Goal: Information Seeking & Learning: Learn about a topic

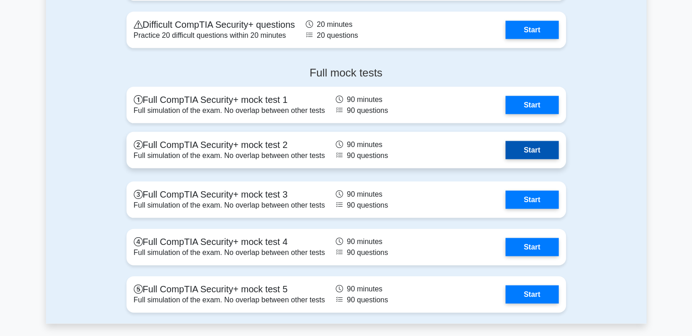
click at [539, 152] on link "Start" at bounding box center [532, 150] width 53 height 18
click at [506, 156] on link "Start" at bounding box center [532, 150] width 53 height 18
click at [523, 148] on link "Start" at bounding box center [532, 150] width 53 height 18
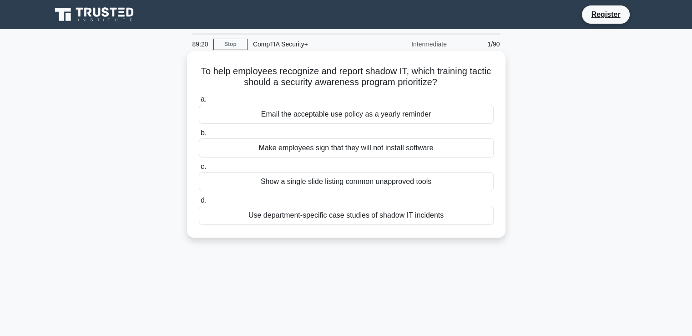
click at [314, 219] on div "Use department-specific case studies of shadow IT incidents" at bounding box center [346, 215] width 295 height 19
click at [199, 203] on input "d. Use department-specific case studies of shadow IT incidents" at bounding box center [199, 201] width 0 height 6
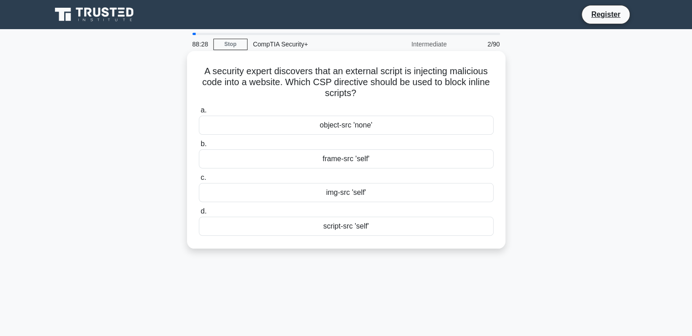
click at [343, 124] on div "object-src 'none'" at bounding box center [346, 125] width 295 height 19
click at [199, 113] on input "a. object-src 'none'" at bounding box center [199, 110] width 0 height 6
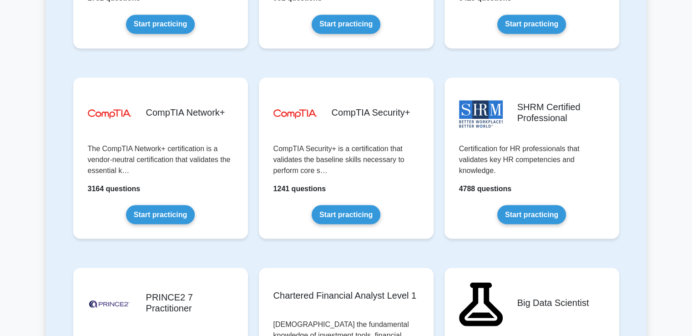
scroll to position [1684, 0]
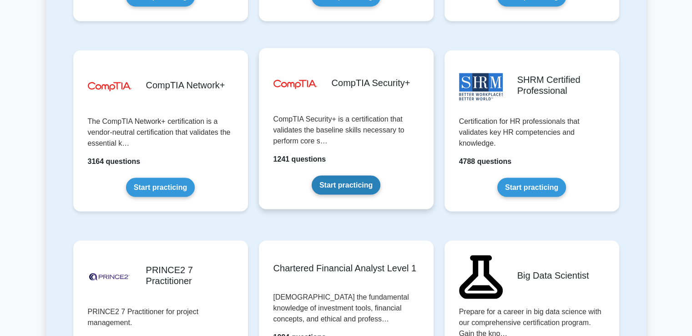
click at [366, 180] on link "Start practicing" at bounding box center [346, 184] width 69 height 19
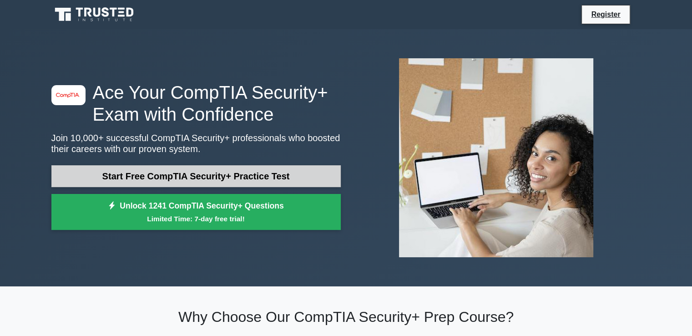
click at [162, 172] on link "Start Free CompTIA Security+ Practice Test" at bounding box center [195, 176] width 289 height 22
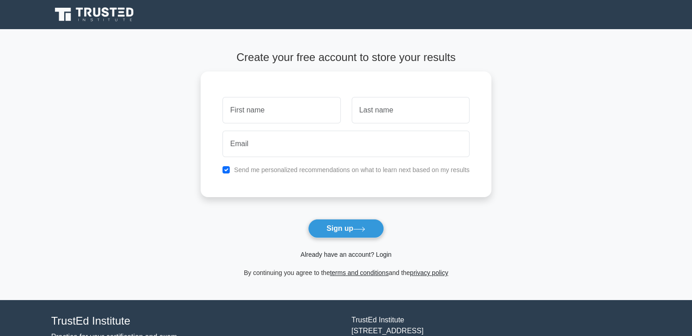
click at [386, 255] on link "Already have an account? Login" at bounding box center [345, 254] width 91 height 7
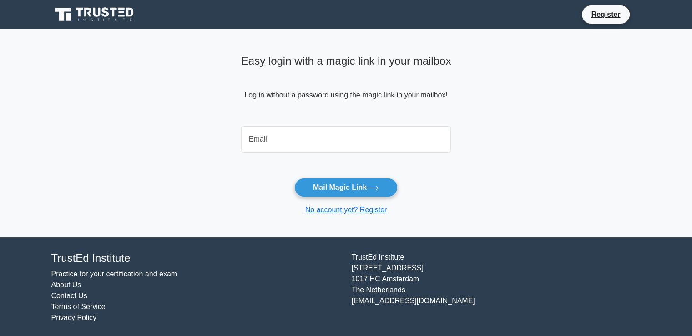
click at [310, 142] on input "email" at bounding box center [346, 139] width 210 height 26
type input "jothiarun03@hotmail.com"
click at [294, 178] on button "Mail Magic Link" at bounding box center [345, 187] width 103 height 19
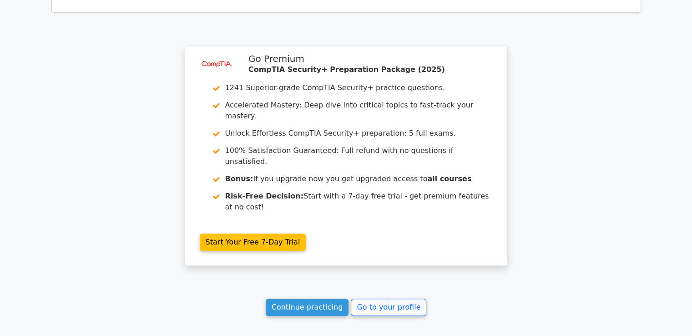
scroll to position [3881, 0]
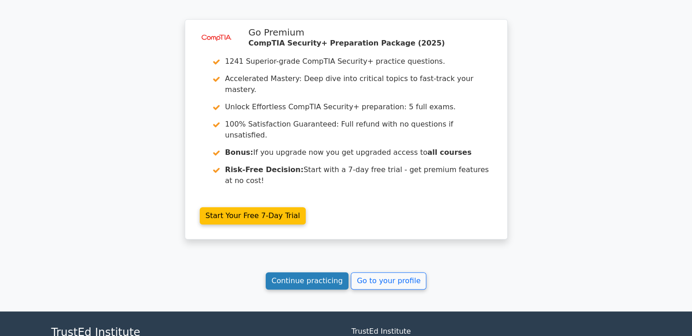
click at [330, 272] on link "Continue practicing" at bounding box center [307, 280] width 83 height 17
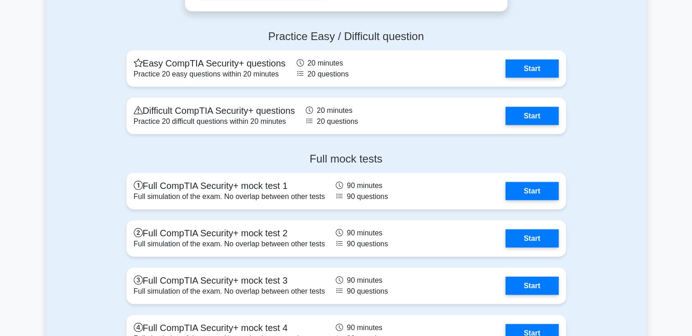
scroll to position [1957, 0]
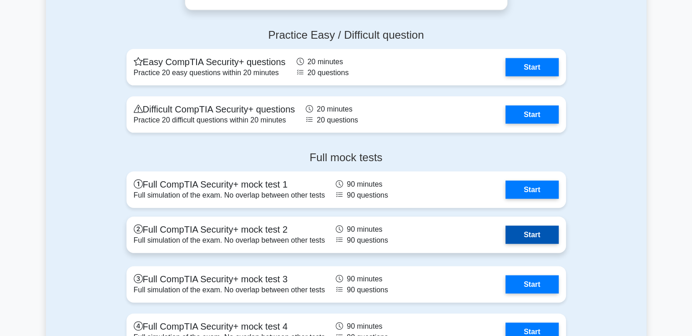
click at [532, 236] on link "Start" at bounding box center [532, 235] width 53 height 18
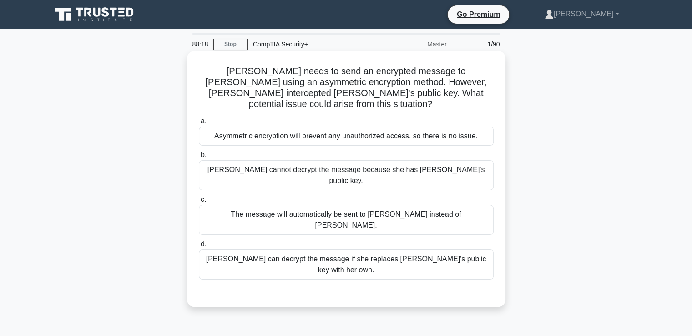
click at [352, 127] on div "Asymmetric encryption will prevent any unauthorized access, so there is no issu…" at bounding box center [346, 136] width 295 height 19
click at [199, 123] on input "a. Asymmetric encryption will prevent any unauthorized access, so there is no i…" at bounding box center [199, 121] width 0 height 6
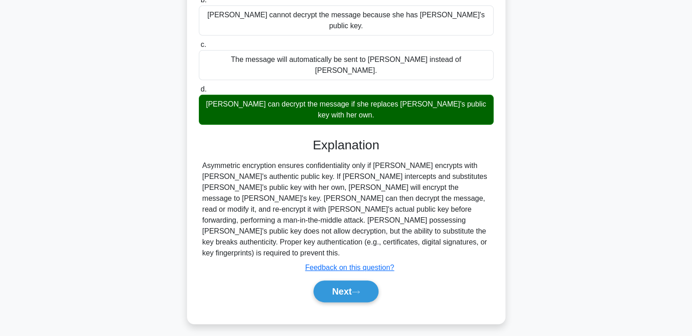
scroll to position [156, 0]
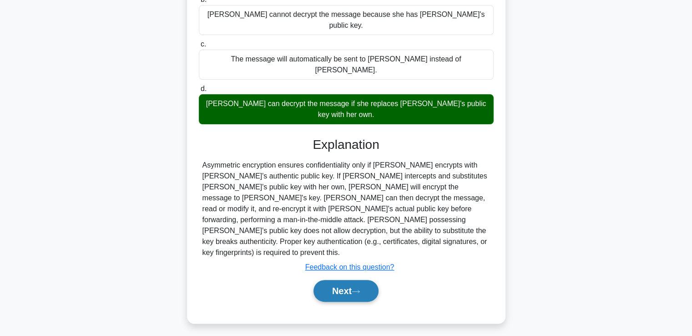
click at [345, 280] on button "Next" at bounding box center [346, 291] width 65 height 22
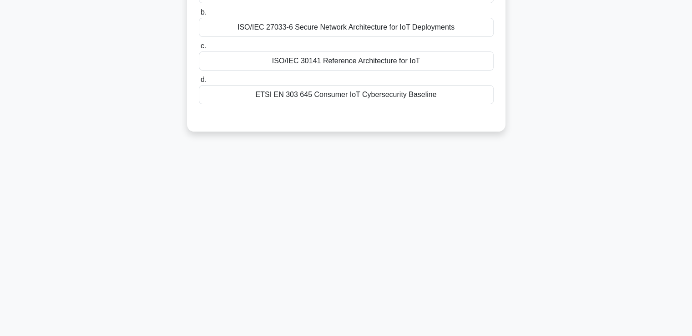
scroll to position [0, 0]
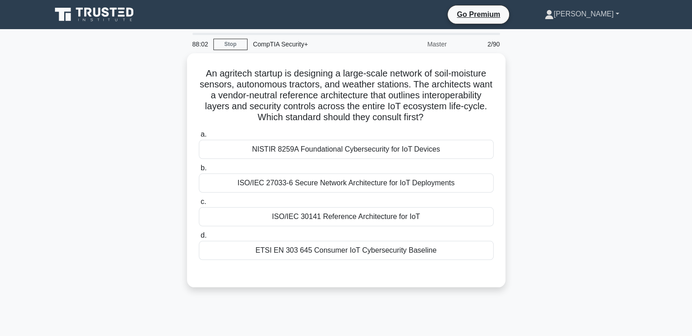
click at [615, 13] on link "[PERSON_NAME]" at bounding box center [582, 14] width 118 height 18
click at [606, 93] on div "An agritech startup is designing a large-scale network of soil-moisture sensors…" at bounding box center [346, 175] width 601 height 245
click at [83, 14] on icon at bounding box center [94, 14] width 87 height 17
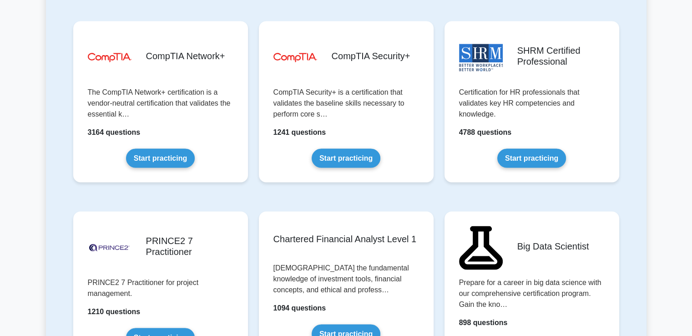
scroll to position [1730, 0]
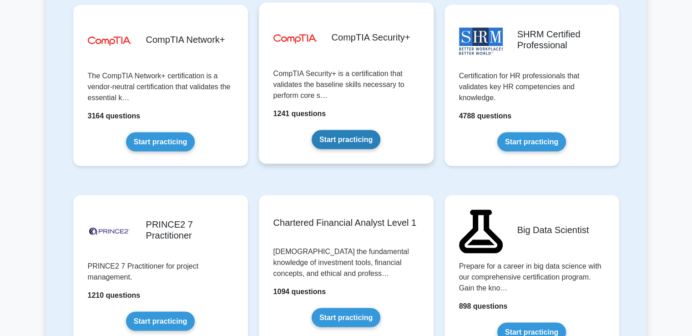
click at [380, 130] on link "Start practicing" at bounding box center [346, 139] width 69 height 19
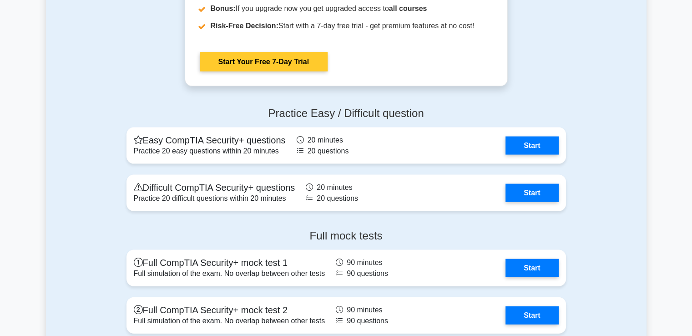
scroll to position [2003, 0]
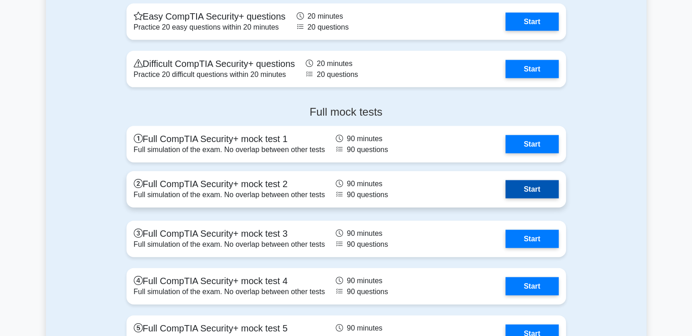
click at [506, 183] on link "Start" at bounding box center [532, 189] width 53 height 18
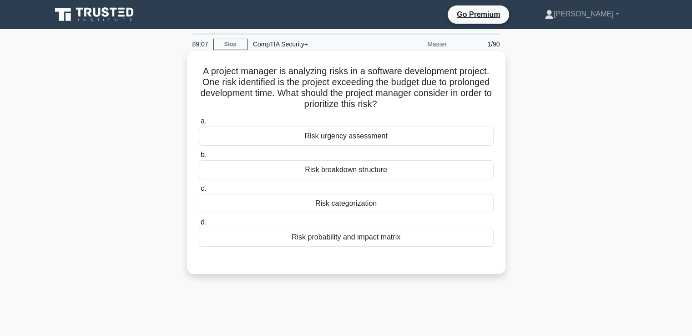
click at [331, 236] on div "Risk probability and impact matrix" at bounding box center [346, 237] width 295 height 19
click at [199, 225] on input "d. Risk probability and impact matrix" at bounding box center [199, 222] width 0 height 6
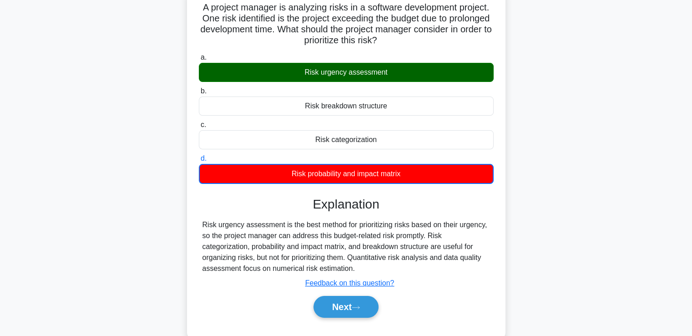
scroll to position [156, 0]
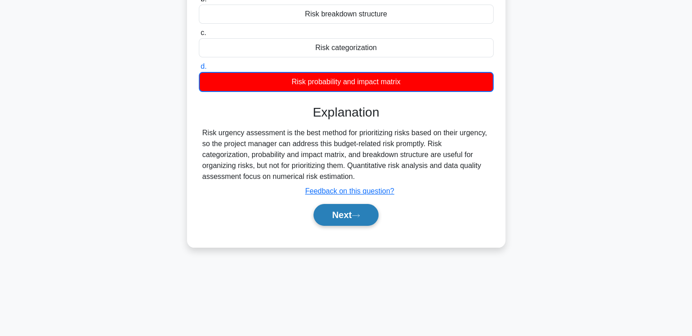
click at [345, 217] on button "Next" at bounding box center [346, 215] width 65 height 22
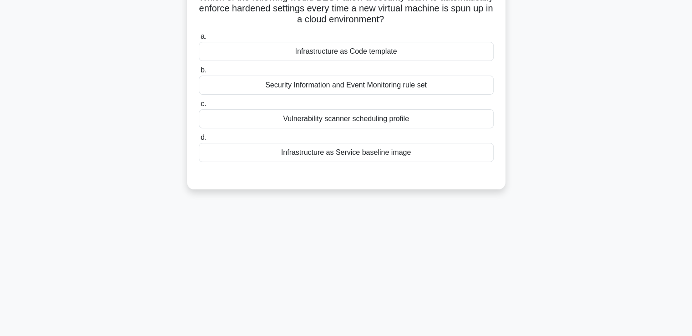
scroll to position [0, 0]
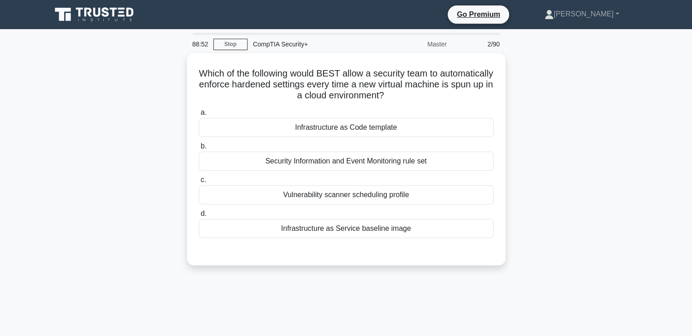
click at [94, 15] on icon at bounding box center [96, 12] width 7 height 9
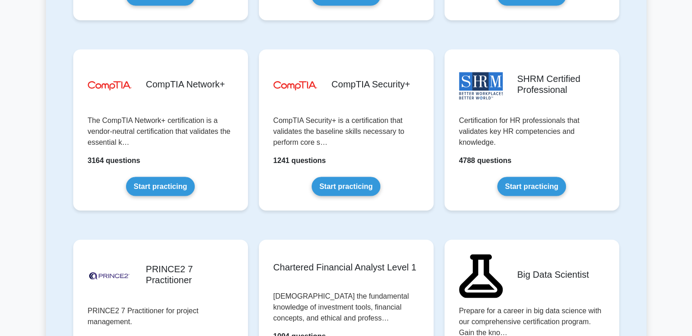
scroll to position [1593, 0]
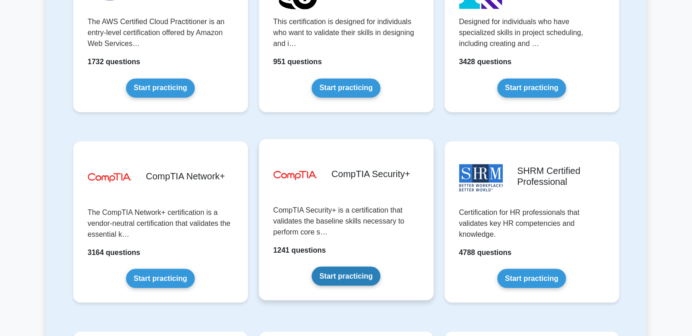
click at [343, 266] on link "Start practicing" at bounding box center [346, 275] width 69 height 19
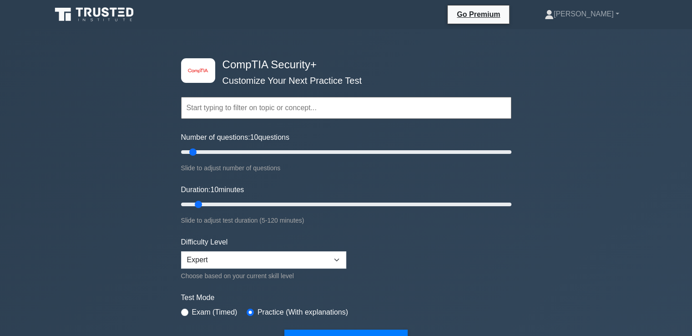
scroll to position [228, 0]
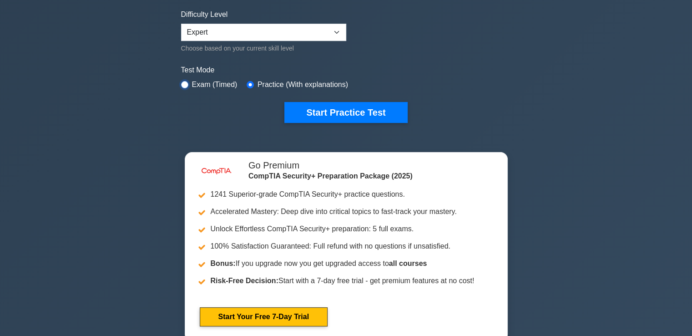
click at [184, 84] on input "radio" at bounding box center [184, 84] width 7 height 7
radio input "true"
click at [552, 86] on div "image/svg+xml CompTIA Security+ Customize Your Next Practice Test Topics Crypto…" at bounding box center [346, 77] width 692 height 551
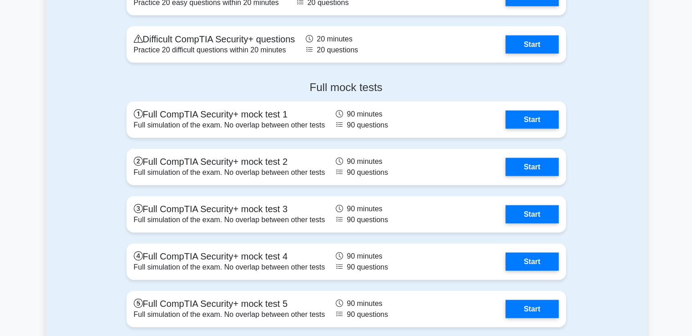
scroll to position [2048, 0]
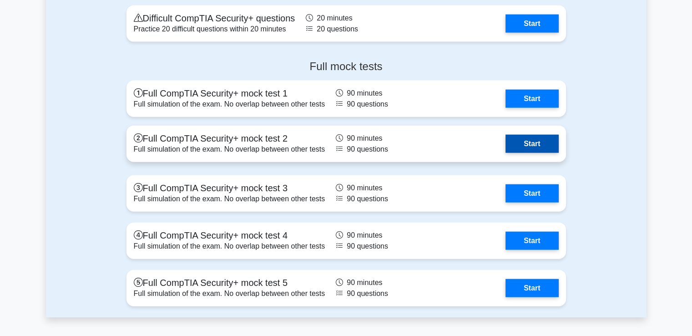
click at [533, 136] on link "Start" at bounding box center [532, 144] width 53 height 18
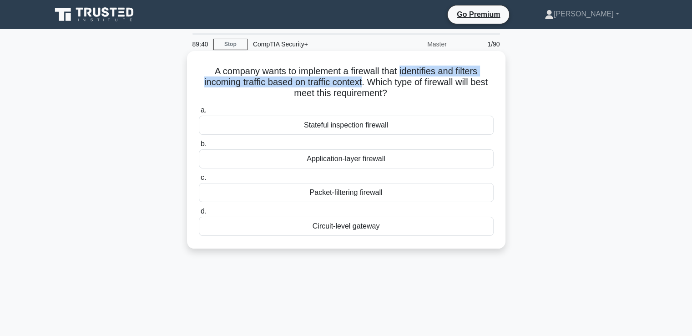
drag, startPoint x: 402, startPoint y: 69, endPoint x: 374, endPoint y: 84, distance: 31.8
click at [374, 84] on h5 "A company wants to implement a firewall that identifies and filters incoming tr…" at bounding box center [346, 83] width 297 height 34
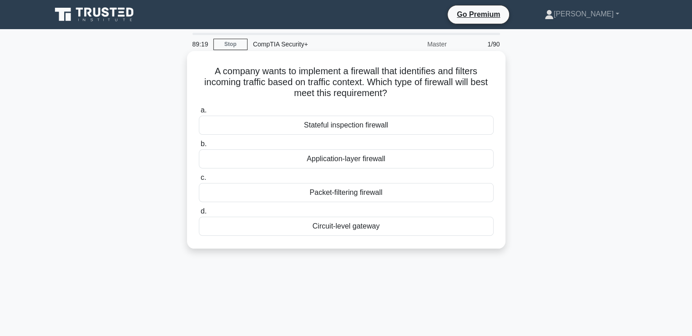
click at [362, 127] on div "Stateful inspection firewall" at bounding box center [346, 125] width 295 height 19
click at [199, 113] on input "a. Stateful inspection firewall" at bounding box center [199, 110] width 0 height 6
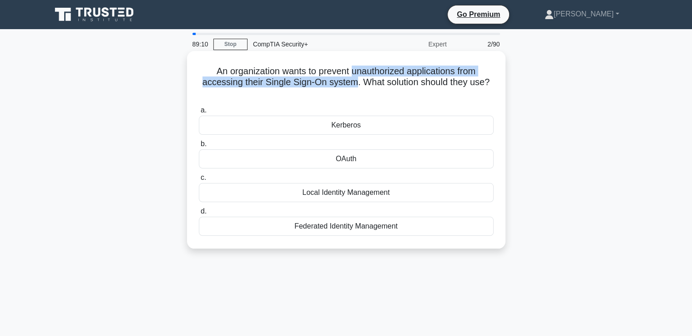
drag, startPoint x: 351, startPoint y: 72, endPoint x: 358, endPoint y: 85, distance: 14.7
click at [358, 85] on h5 "An organization wants to prevent unauthorized applications from accessing their…" at bounding box center [346, 83] width 297 height 34
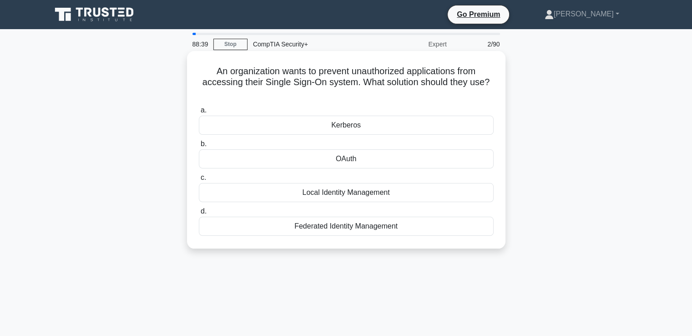
click at [371, 228] on div "Federated Identity Management" at bounding box center [346, 226] width 295 height 19
click at [199, 214] on input "d. Federated Identity Management" at bounding box center [199, 211] width 0 height 6
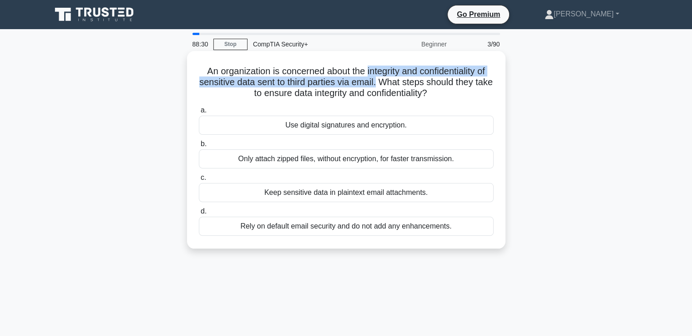
drag, startPoint x: 365, startPoint y: 71, endPoint x: 387, endPoint y: 81, distance: 24.7
click at [387, 81] on h5 "An organization is concerned about the integrity and confidentiality of sensiti…" at bounding box center [346, 83] width 297 height 34
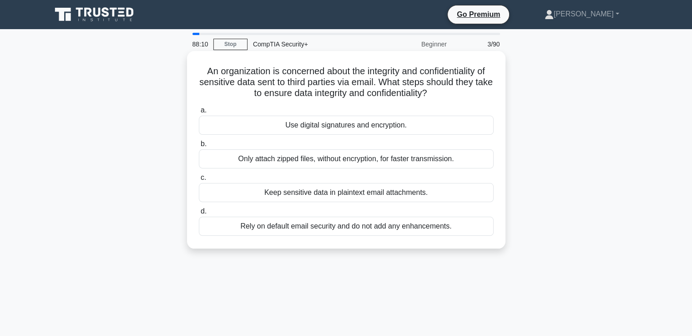
click at [349, 125] on div "Use digital signatures and encryption." at bounding box center [346, 125] width 295 height 19
click at [199, 113] on input "a. Use digital signatures and encryption." at bounding box center [199, 110] width 0 height 6
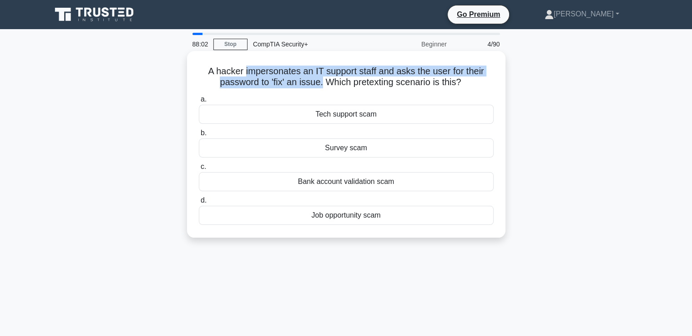
drag, startPoint x: 243, startPoint y: 71, endPoint x: 322, endPoint y: 84, distance: 80.6
click at [322, 84] on h5 "A hacker impersonates an IT support staff and asks the user for their password …" at bounding box center [346, 77] width 297 height 23
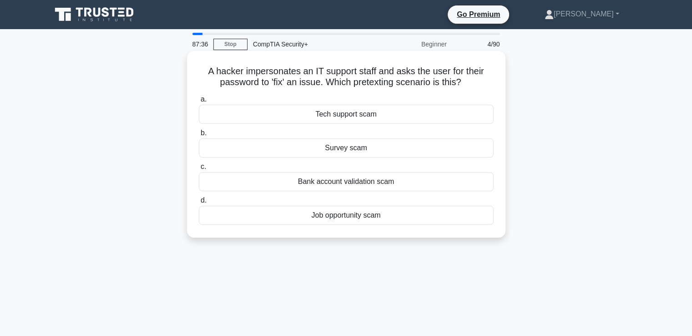
click at [348, 112] on div "Tech support scam" at bounding box center [346, 114] width 295 height 19
click at [199, 102] on input "a. Tech support scam" at bounding box center [199, 99] width 0 height 6
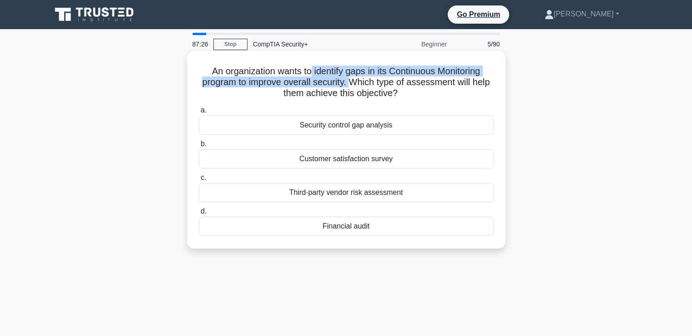
drag, startPoint x: 309, startPoint y: 71, endPoint x: 350, endPoint y: 82, distance: 41.8
click at [350, 82] on h5 "An organization wants to identify gaps in its Continuous Monitoring program to …" at bounding box center [346, 83] width 297 height 34
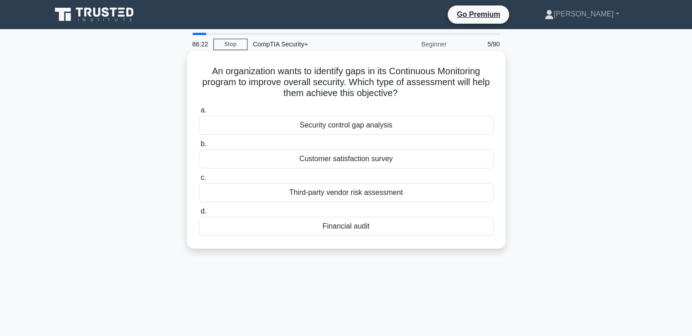
click at [327, 126] on div "Security control gap analysis" at bounding box center [346, 125] width 295 height 19
click at [199, 113] on input "a. Security control gap analysis" at bounding box center [199, 110] width 0 height 6
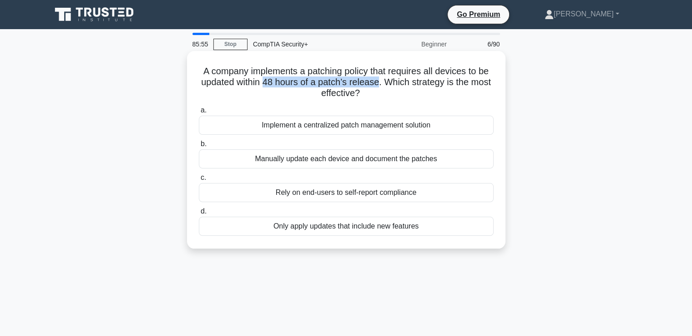
drag, startPoint x: 263, startPoint y: 83, endPoint x: 380, endPoint y: 88, distance: 118.0
click at [380, 88] on h5 "A company implements a patching policy that requires all devices to be updated …" at bounding box center [346, 83] width 297 height 34
click at [365, 124] on div "Implement a centralized patch management solution" at bounding box center [346, 125] width 295 height 19
click at [199, 113] on input "a. Implement a centralized patch management solution" at bounding box center [199, 110] width 0 height 6
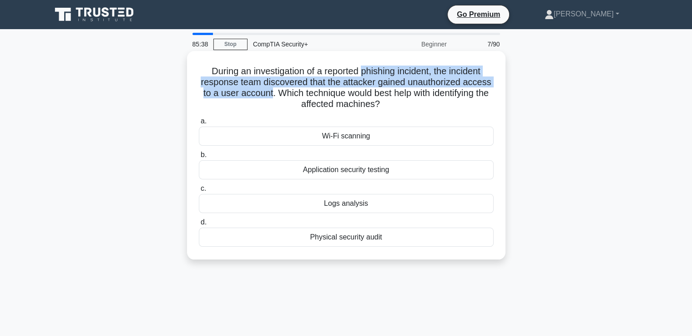
drag, startPoint x: 364, startPoint y: 71, endPoint x: 277, endPoint y: 93, distance: 89.6
click at [277, 93] on h5 "During an investigation of a reported phishing incident, the incident response …" at bounding box center [346, 88] width 297 height 45
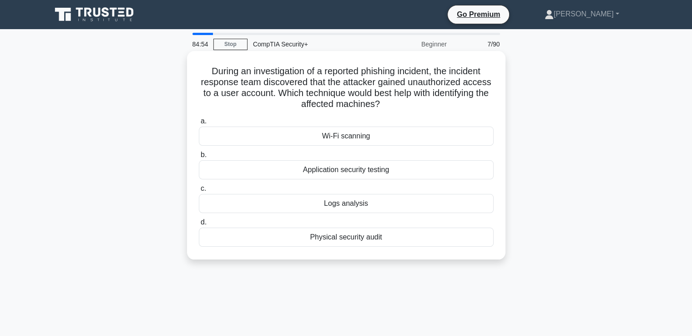
click at [378, 201] on div "Logs analysis" at bounding box center [346, 203] width 295 height 19
click at [199, 192] on input "c. Logs analysis" at bounding box center [199, 189] width 0 height 6
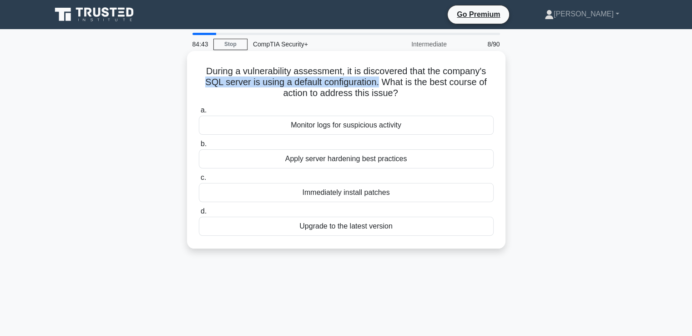
drag, startPoint x: 204, startPoint y: 82, endPoint x: 379, endPoint y: 84, distance: 175.2
click at [379, 84] on h5 "During a vulnerability assessment, it is discovered that the company's SQL serv…" at bounding box center [346, 83] width 297 height 34
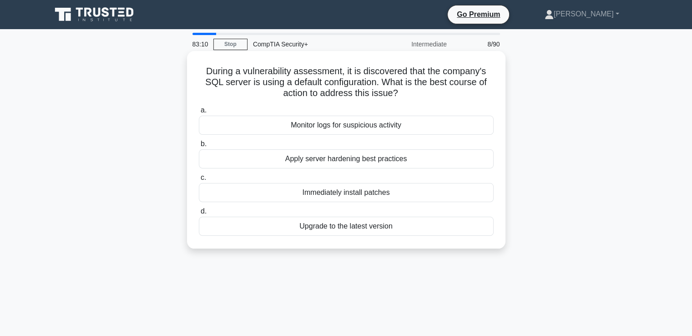
click at [395, 159] on div "Apply server hardening best practices" at bounding box center [346, 158] width 295 height 19
click at [199, 147] on input "b. Apply server hardening best practices" at bounding box center [199, 144] width 0 height 6
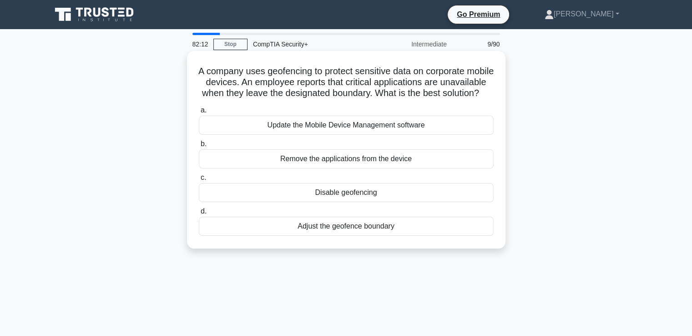
click at [315, 236] on div "Adjust the geofence boundary" at bounding box center [346, 226] width 295 height 19
click at [199, 214] on input "d. Adjust the geofence boundary" at bounding box center [199, 211] width 0 height 6
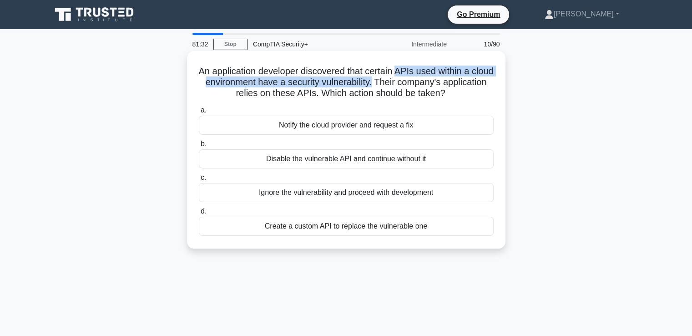
drag, startPoint x: 410, startPoint y: 72, endPoint x: 409, endPoint y: 83, distance: 10.9
click at [409, 83] on h5 "An application developer discovered that certain APIs used within a cloud envir…" at bounding box center [346, 83] width 297 height 34
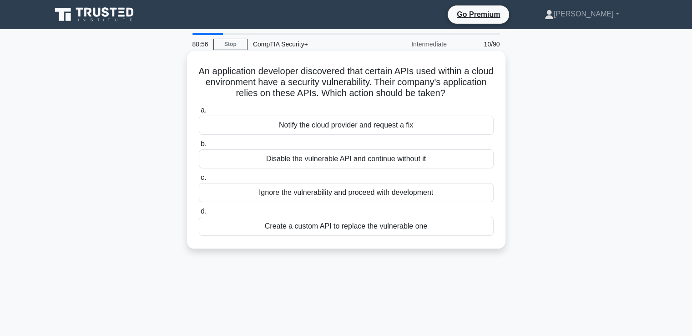
click at [372, 128] on div "Notify the cloud provider and request a fix" at bounding box center [346, 125] width 295 height 19
click at [199, 113] on input "a. Notify the cloud provider and request a fix" at bounding box center [199, 110] width 0 height 6
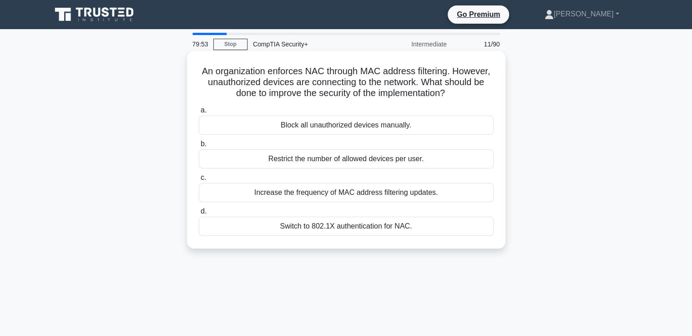
click at [325, 224] on div "Switch to 802.1X authentication for NAC." at bounding box center [346, 226] width 295 height 19
click at [199, 214] on input "d. Switch to 802.1X authentication for NAC." at bounding box center [199, 211] width 0 height 6
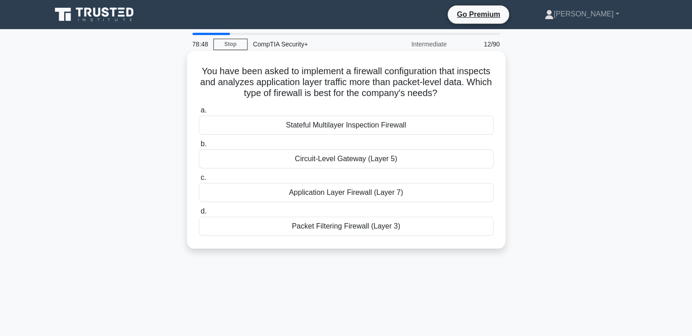
click at [344, 128] on div "Stateful Multilayer Inspection Firewall" at bounding box center [346, 125] width 295 height 19
click at [199, 113] on input "a. Stateful Multilayer Inspection Firewall" at bounding box center [199, 110] width 0 height 6
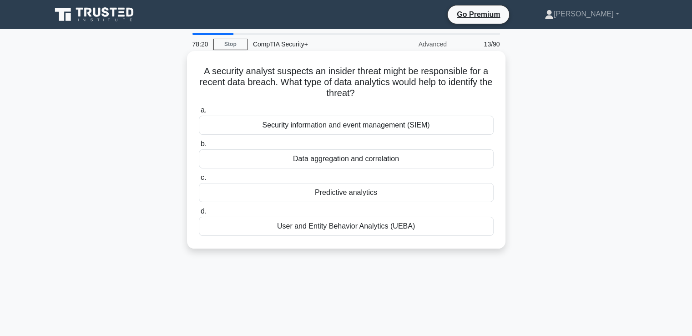
click at [358, 228] on div "User and Entity Behavior Analytics (UEBA)" at bounding box center [346, 226] width 295 height 19
click at [199, 214] on input "d. User and Entity Behavior Analytics (UEBA)" at bounding box center [199, 211] width 0 height 6
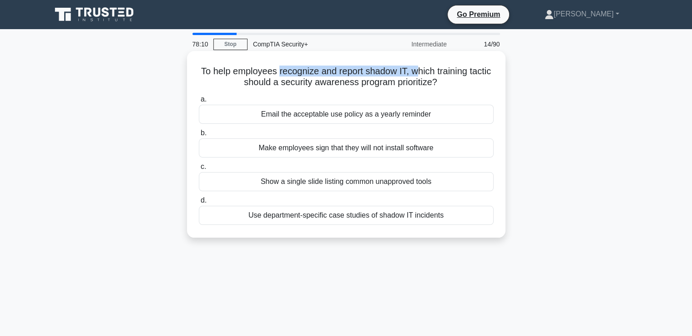
drag, startPoint x: 289, startPoint y: 72, endPoint x: 432, endPoint y: 76, distance: 143.0
click at [432, 76] on h5 "To help employees recognize and report shadow IT, which training tactic should …" at bounding box center [346, 77] width 297 height 23
click at [311, 218] on div "Use department-specific case studies of shadow IT incidents" at bounding box center [346, 215] width 295 height 19
click at [199, 203] on input "d. Use department-specific case studies of shadow IT incidents" at bounding box center [199, 201] width 0 height 6
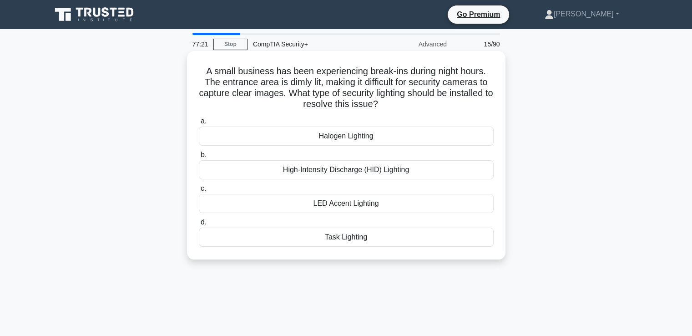
click at [333, 172] on div "High-Intensity Discharge (HID) Lighting" at bounding box center [346, 169] width 295 height 19
click at [199, 158] on input "b. High-Intensity Discharge (HID) Lighting" at bounding box center [199, 155] width 0 height 6
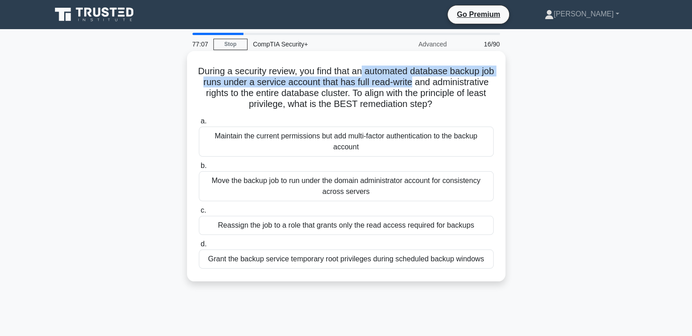
drag, startPoint x: 372, startPoint y: 71, endPoint x: 453, endPoint y: 82, distance: 82.1
click at [453, 82] on h5 "During a security review, you find that an automated database backup job runs u…" at bounding box center [346, 88] width 297 height 45
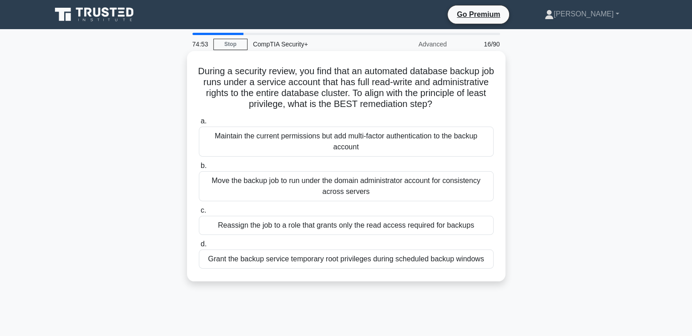
click at [299, 261] on div "Grant the backup service temporary root privileges during scheduled backup wind…" at bounding box center [346, 258] width 295 height 19
click at [199, 247] on input "d. Grant the backup service temporary root privileges during scheduled backup w…" at bounding box center [199, 244] width 0 height 6
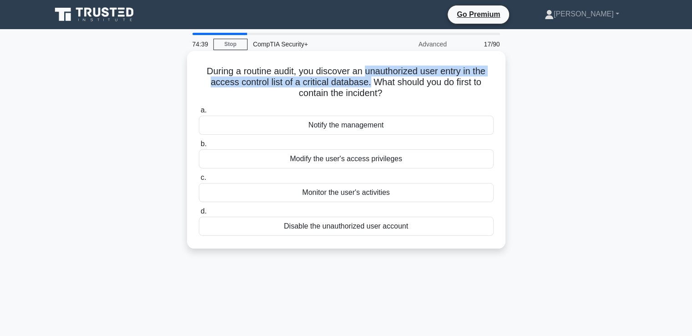
drag, startPoint x: 365, startPoint y: 71, endPoint x: 368, endPoint y: 84, distance: 13.1
click at [368, 84] on h5 "During a routine audit, you discover an unauthorized user entry in the access c…" at bounding box center [346, 83] width 297 height 34
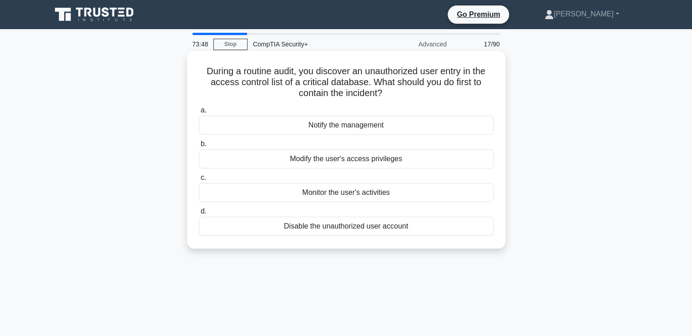
click at [359, 159] on div "Modify the user's access privileges" at bounding box center [346, 158] width 295 height 19
click at [199, 147] on input "b. Modify the user's access privileges" at bounding box center [199, 144] width 0 height 6
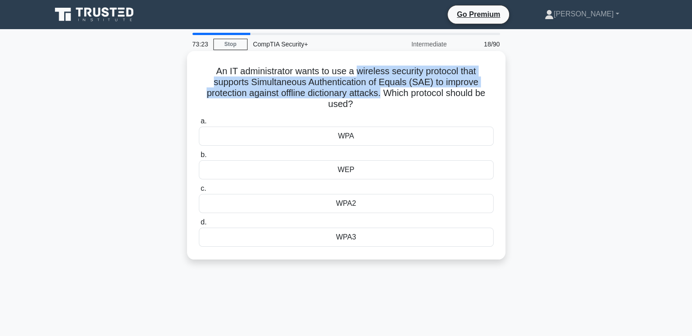
drag, startPoint x: 355, startPoint y: 71, endPoint x: 382, endPoint y: 95, distance: 36.4
click at [382, 95] on h5 "An IT administrator wants to use a wireless security protocol that supports Sim…" at bounding box center [346, 88] width 297 height 45
click at [345, 236] on div "WPA3" at bounding box center [346, 237] width 295 height 19
click at [199, 225] on input "d. WPA3" at bounding box center [199, 222] width 0 height 6
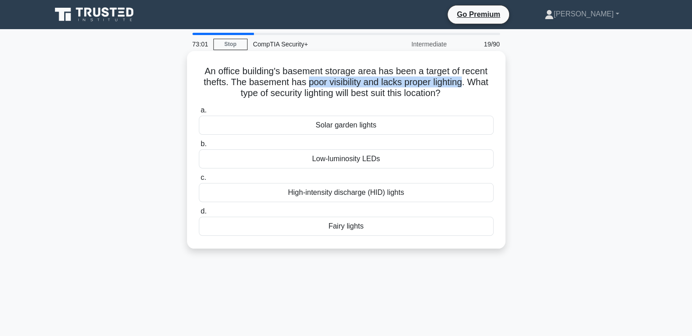
drag, startPoint x: 307, startPoint y: 82, endPoint x: 467, endPoint y: 84, distance: 160.2
click at [467, 84] on h5 "An office building's basement storage area has been a target of recent thefts. …" at bounding box center [346, 83] width 297 height 34
click at [391, 101] on div "An office building's basement storage area has been a target of recent thefts. …" at bounding box center [346, 150] width 311 height 190
click at [335, 193] on div "High-intensity discharge (HID) lights" at bounding box center [346, 192] width 295 height 19
click at [199, 181] on input "c. High-intensity discharge (HID) lights" at bounding box center [199, 178] width 0 height 6
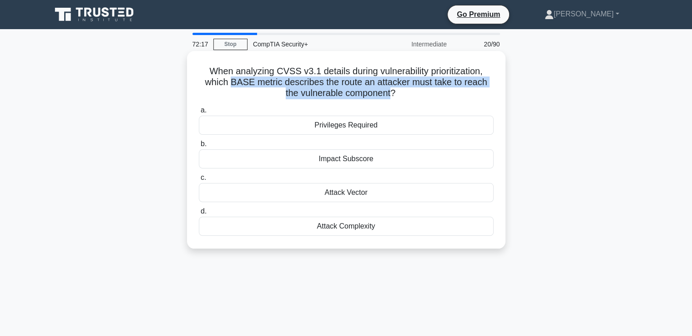
drag, startPoint x: 230, startPoint y: 84, endPoint x: 393, endPoint y: 93, distance: 163.6
click at [393, 93] on h5 "When analyzing CVSS v3.1 details during vulnerability prioritization, which BAS…" at bounding box center [346, 83] width 297 height 34
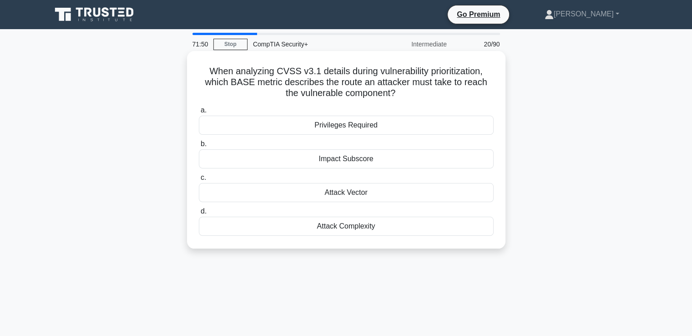
click at [341, 161] on div "Impact Subscore" at bounding box center [346, 158] width 295 height 19
click at [199, 147] on input "b. Impact Subscore" at bounding box center [199, 144] width 0 height 6
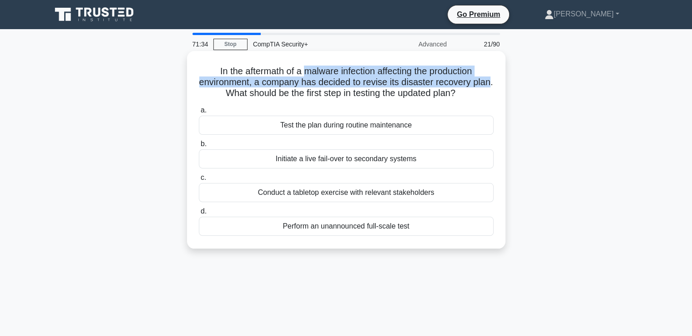
drag, startPoint x: 302, startPoint y: 73, endPoint x: 224, endPoint y: 97, distance: 81.9
click at [224, 97] on h5 "In the aftermath of a malware infection affecting the production environment, a…" at bounding box center [346, 83] width 297 height 34
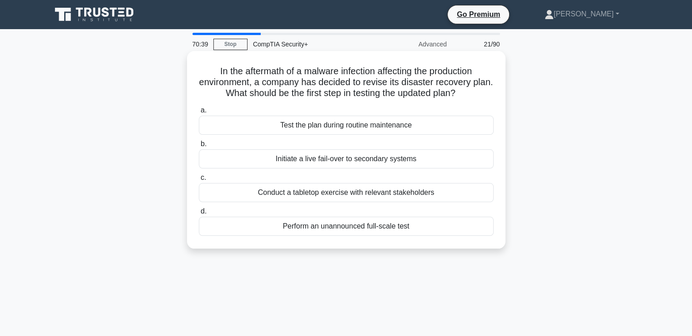
click at [350, 192] on div "Conduct a tabletop exercise with relevant stakeholders" at bounding box center [346, 192] width 295 height 19
click at [199, 181] on input "c. Conduct a tabletop exercise with relevant stakeholders" at bounding box center [199, 178] width 0 height 6
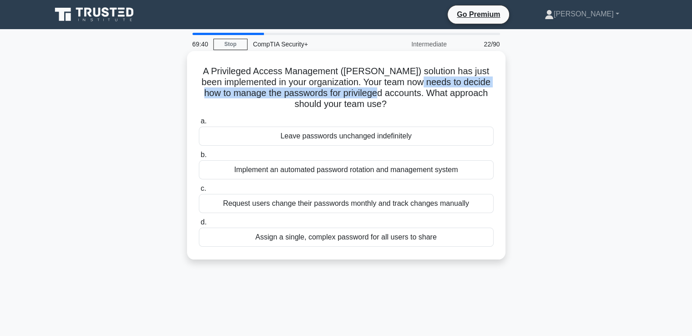
drag, startPoint x: 448, startPoint y: 82, endPoint x: 413, endPoint y: 91, distance: 35.8
click at [413, 91] on h5 "A Privileged Access Management (PAM) solution has just been implemented in your…" at bounding box center [346, 88] width 297 height 45
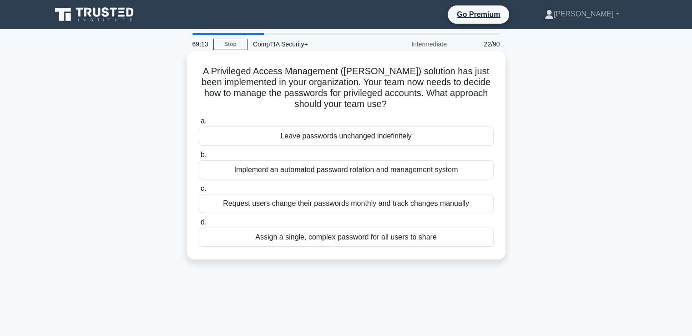
click at [379, 173] on div "Implement an automated password rotation and management system" at bounding box center [346, 169] width 295 height 19
click at [199, 158] on input "b. Implement an automated password rotation and management system" at bounding box center [199, 155] width 0 height 6
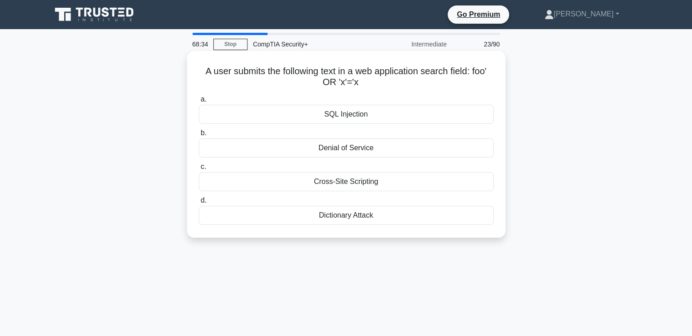
click at [349, 115] on div "SQL Injection" at bounding box center [346, 114] width 295 height 19
click at [199, 102] on input "a. SQL Injection" at bounding box center [199, 99] width 0 height 6
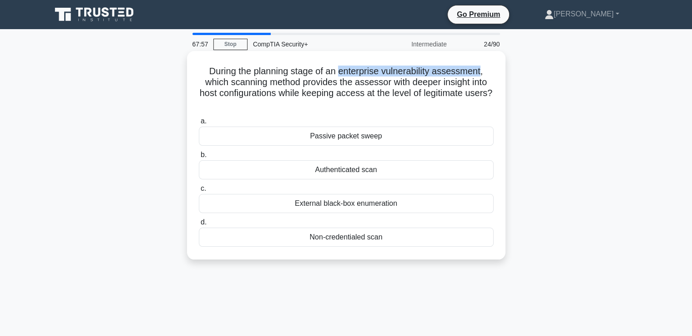
drag, startPoint x: 340, startPoint y: 71, endPoint x: 483, endPoint y: 71, distance: 142.9
click at [483, 71] on h5 "During the planning stage of an enterprise vulnerability assessment, which scan…" at bounding box center [346, 88] width 297 height 45
click at [345, 170] on div "Authenticated scan" at bounding box center [346, 169] width 295 height 19
click at [199, 158] on input "b. Authenticated scan" at bounding box center [199, 155] width 0 height 6
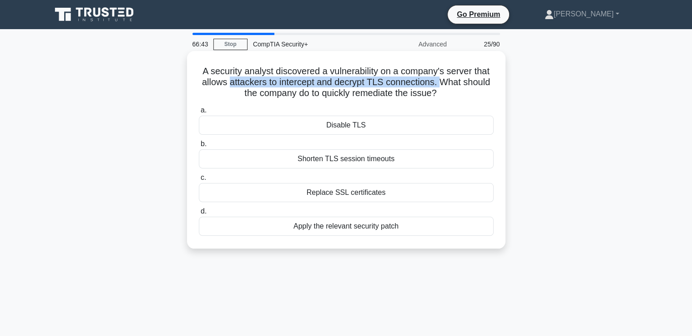
drag, startPoint x: 226, startPoint y: 84, endPoint x: 442, endPoint y: 85, distance: 216.6
click at [442, 85] on h5 "A security analyst discovered a vulnerability on a company's server that allows…" at bounding box center [346, 83] width 297 height 34
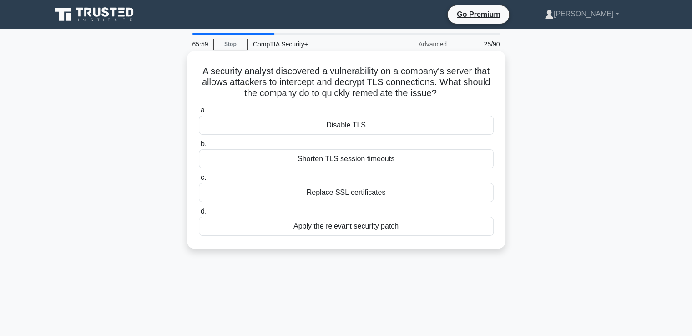
click at [394, 229] on div "Apply the relevant security patch" at bounding box center [346, 226] width 295 height 19
click at [199, 214] on input "d. Apply the relevant security patch" at bounding box center [199, 211] width 0 height 6
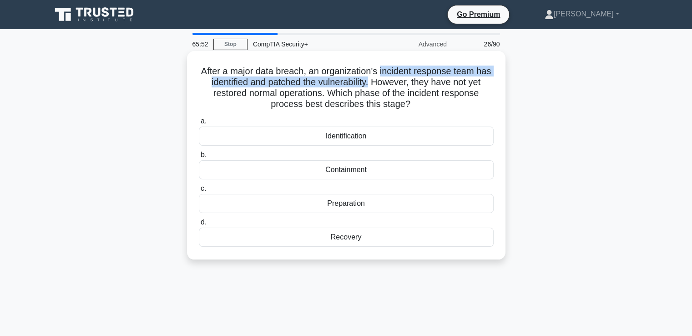
drag, startPoint x: 380, startPoint y: 71, endPoint x: 371, endPoint y: 82, distance: 13.9
click at [371, 82] on h5 "After a major data breach, an organization's incident response team has identif…" at bounding box center [346, 88] width 297 height 45
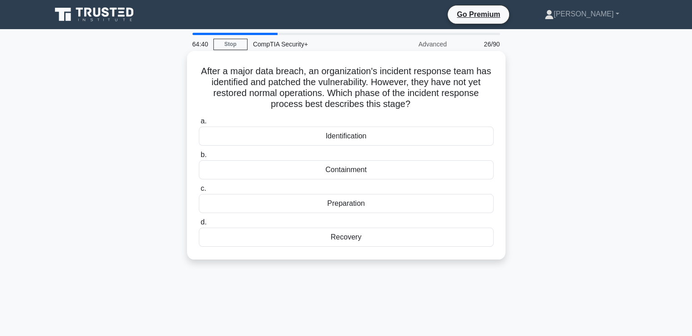
click at [374, 140] on div "Identification" at bounding box center [346, 136] width 295 height 19
click at [199, 124] on input "a. Identification" at bounding box center [199, 121] width 0 height 6
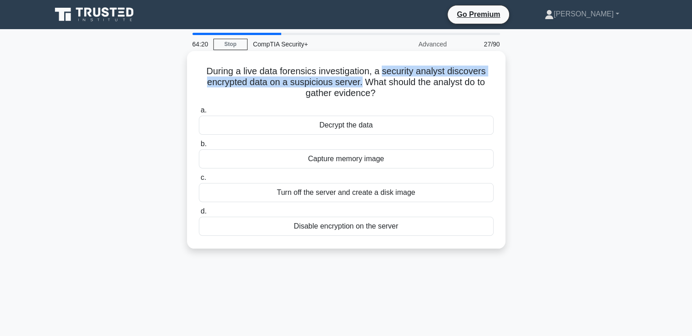
drag, startPoint x: 383, startPoint y: 72, endPoint x: 361, endPoint y: 85, distance: 25.9
click at [361, 85] on h5 "During a live data forensics investigation, a security analyst discovers encryp…" at bounding box center [346, 83] width 297 height 34
click at [370, 162] on div "Capture memory image" at bounding box center [346, 158] width 295 height 19
click at [199, 147] on input "b. Capture memory image" at bounding box center [199, 144] width 0 height 6
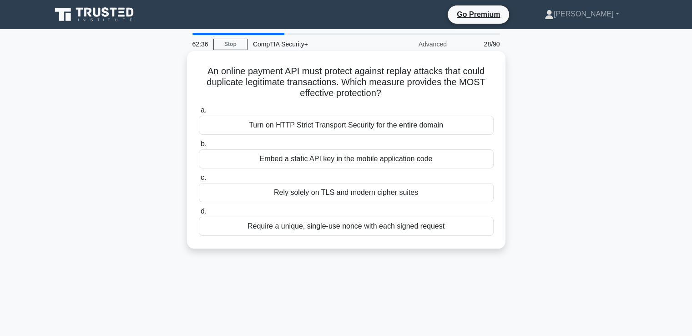
click at [299, 228] on div "Require a unique, single-use nonce with each signed request" at bounding box center [346, 226] width 295 height 19
click at [199, 214] on input "d. Require a unique, single-use nonce with each signed request" at bounding box center [199, 211] width 0 height 6
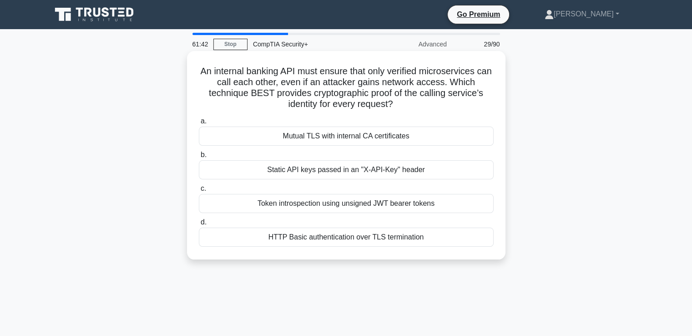
click at [322, 174] on div "Static API keys passed in an "X-API-Key" header" at bounding box center [346, 169] width 295 height 19
click at [199, 158] on input "b. Static API keys passed in an "X-API-Key" header" at bounding box center [199, 155] width 0 height 6
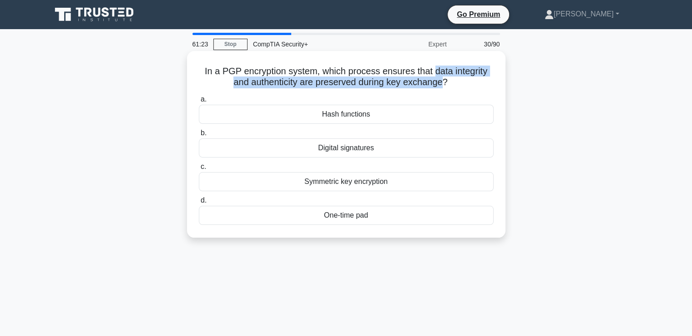
drag, startPoint x: 436, startPoint y: 70, endPoint x: 446, endPoint y: 79, distance: 13.6
click at [446, 79] on h5 "In a PGP encryption system, which process ensures that data integrity and authe…" at bounding box center [346, 77] width 297 height 23
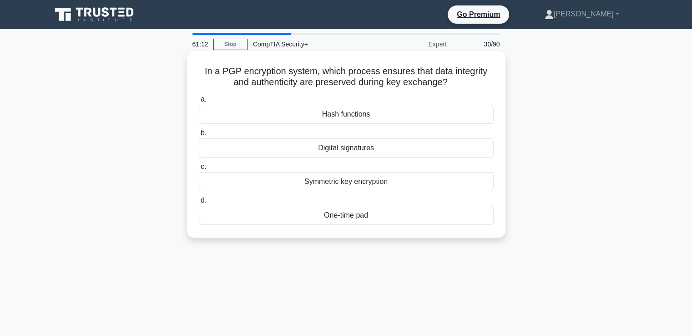
click at [360, 183] on div "Symmetric key encryption" at bounding box center [346, 181] width 295 height 19
click at [199, 170] on input "c. Symmetric key encryption" at bounding box center [199, 167] width 0 height 6
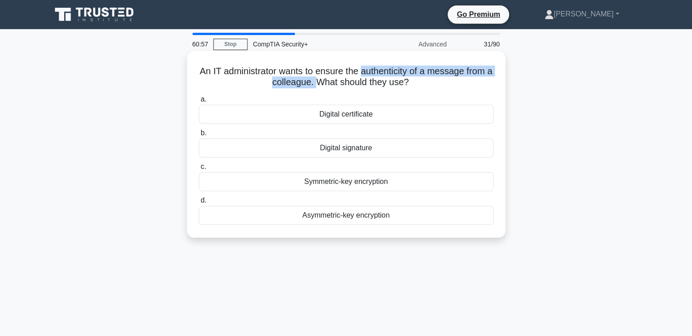
drag, startPoint x: 364, startPoint y: 70, endPoint x: 317, endPoint y: 85, distance: 49.2
click at [317, 85] on h5 "An IT administrator wants to ensure the authenticity of a message from a collea…" at bounding box center [346, 77] width 297 height 23
click at [330, 149] on div "Digital signature" at bounding box center [346, 147] width 295 height 19
click at [199, 136] on input "b. Digital signature" at bounding box center [199, 133] width 0 height 6
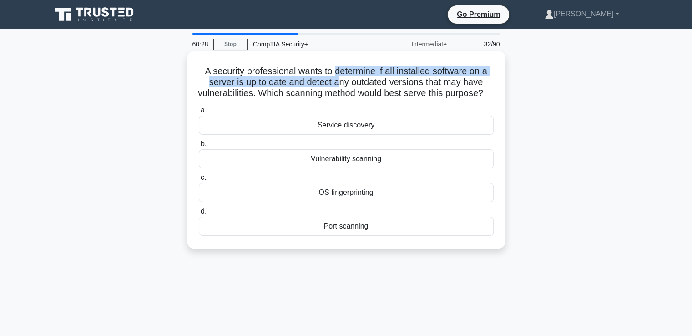
drag, startPoint x: 336, startPoint y: 72, endPoint x: 339, endPoint y: 77, distance: 5.3
click at [339, 77] on h5 "A security professional wants to determine if all installed software on a serve…" at bounding box center [346, 83] width 297 height 34
click at [403, 73] on h5 "A security professional wants to determine if all installed software on a serve…" at bounding box center [346, 83] width 297 height 34
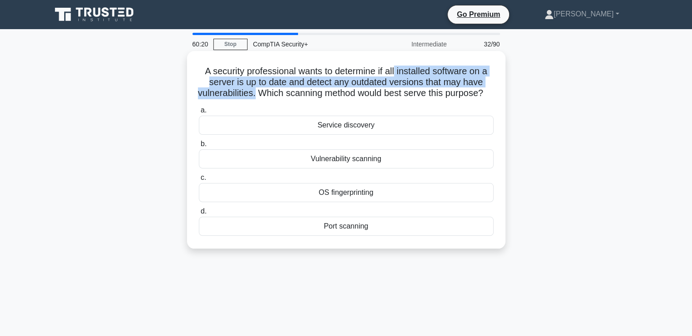
drag, startPoint x: 396, startPoint y: 72, endPoint x: 259, endPoint y: 98, distance: 140.0
click at [259, 98] on h5 "A security professional wants to determine if all installed software on a serve…" at bounding box center [346, 83] width 297 height 34
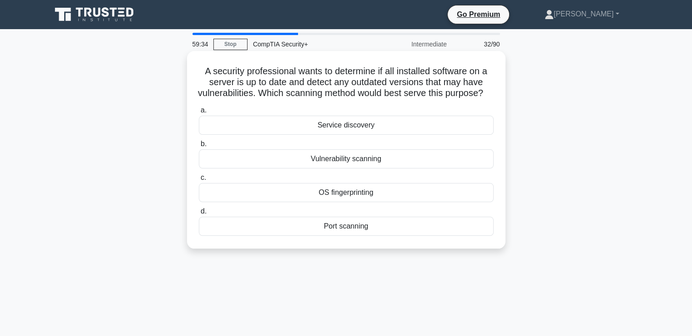
click at [365, 168] on div "Vulnerability scanning" at bounding box center [346, 158] width 295 height 19
click at [199, 147] on input "b. Vulnerability scanning" at bounding box center [199, 144] width 0 height 6
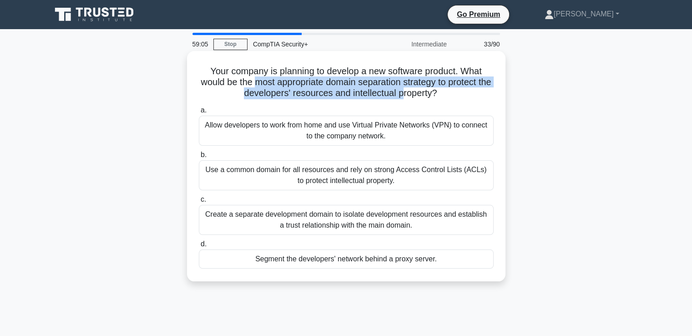
drag, startPoint x: 260, startPoint y: 84, endPoint x: 413, endPoint y: 95, distance: 152.9
click at [413, 95] on h5 "Your company is planning to develop a new software product. What would be the m…" at bounding box center [346, 83] width 297 height 34
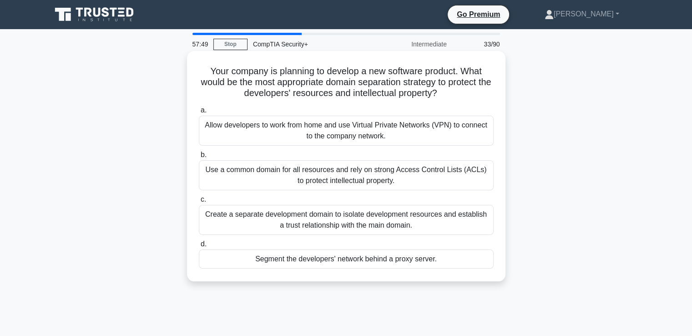
click at [321, 262] on div "Segment the developers' network behind a proxy server." at bounding box center [346, 258] width 295 height 19
click at [199, 247] on input "d. Segment the developers' network behind a proxy server." at bounding box center [199, 244] width 0 height 6
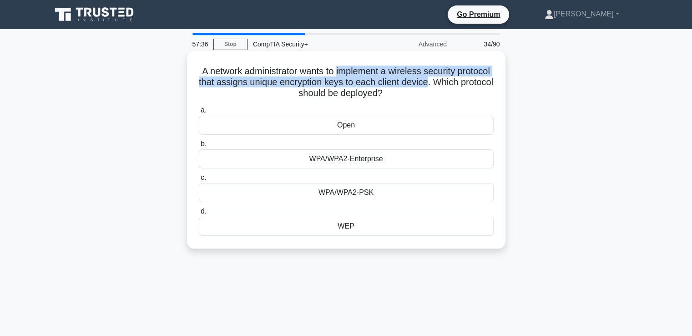
drag, startPoint x: 356, startPoint y: 73, endPoint x: 481, endPoint y: 84, distance: 124.7
click at [481, 84] on h5 "A network administrator wants to implement a wireless security protocol that as…" at bounding box center [346, 83] width 297 height 34
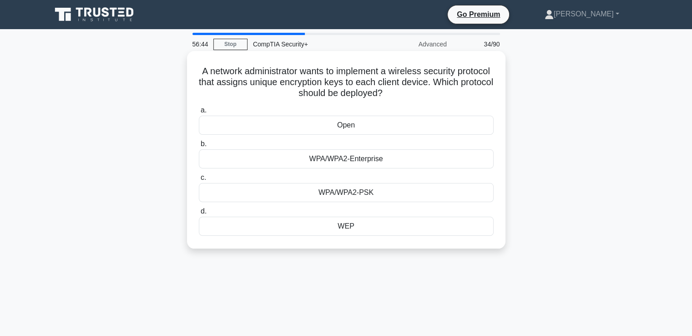
click at [366, 161] on div "WPA/WPA2-Enterprise" at bounding box center [346, 158] width 295 height 19
click at [199, 147] on input "b. WPA/WPA2-Enterprise" at bounding box center [199, 144] width 0 height 6
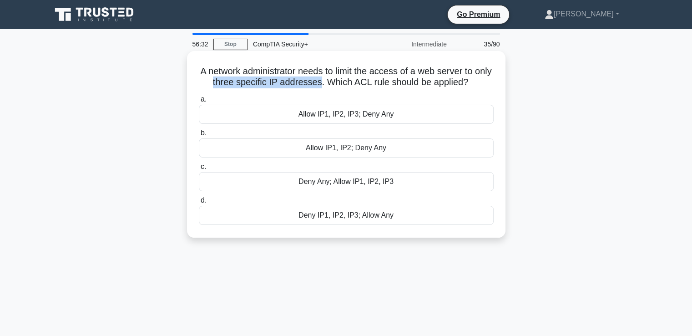
drag, startPoint x: 221, startPoint y: 83, endPoint x: 330, endPoint y: 82, distance: 108.8
click at [330, 82] on h5 "A network administrator needs to limit the access of a web server to only three…" at bounding box center [346, 77] width 297 height 23
click at [344, 115] on div "Allow IP1, IP2, IP3; Deny Any" at bounding box center [346, 114] width 295 height 19
click at [199, 102] on input "a. Allow IP1, IP2, IP3; Deny Any" at bounding box center [199, 99] width 0 height 6
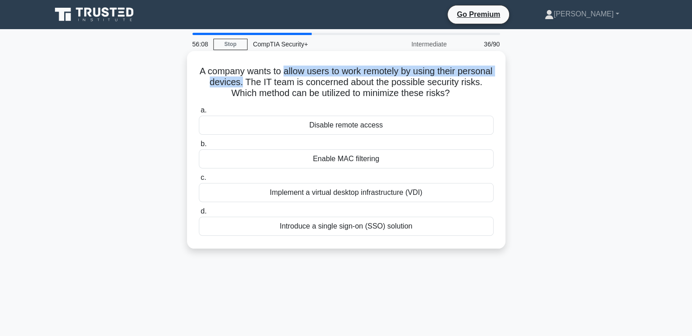
drag, startPoint x: 302, startPoint y: 71, endPoint x: 271, endPoint y: 85, distance: 33.8
click at [271, 85] on h5 "A company wants to allow users to work remotely by using their personal devices…" at bounding box center [346, 83] width 297 height 34
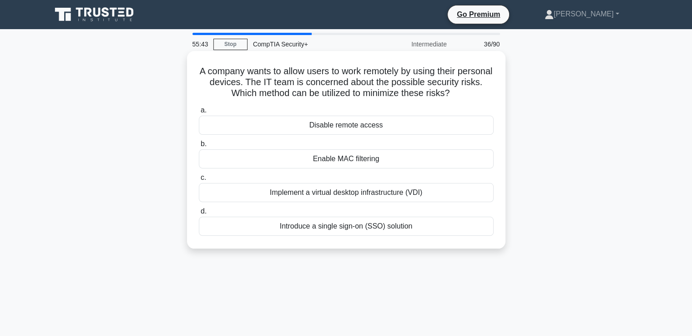
click at [337, 190] on div "Implement a virtual desktop infrastructure (VDI)" at bounding box center [346, 192] width 295 height 19
click at [199, 181] on input "c. Implement a virtual desktop infrastructure (VDI)" at bounding box center [199, 178] width 0 height 6
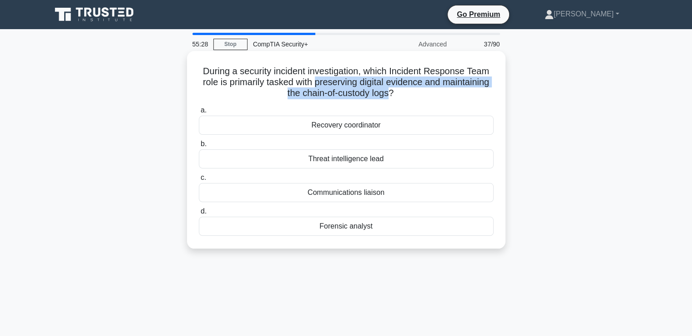
drag, startPoint x: 340, startPoint y: 84, endPoint x: 416, endPoint y: 94, distance: 77.2
click at [416, 94] on h5 "During a security incident investigation, which Incident Response Team role is …" at bounding box center [346, 83] width 297 height 34
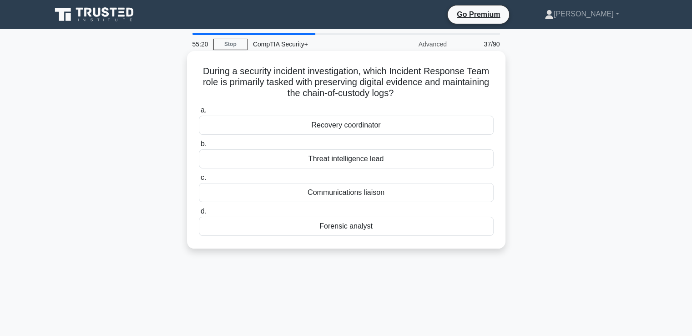
click at [350, 228] on div "Forensic analyst" at bounding box center [346, 226] width 295 height 19
click at [199, 214] on input "d. Forensic analyst" at bounding box center [199, 211] width 0 height 6
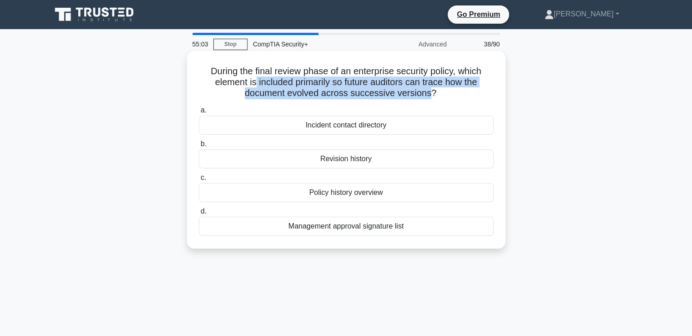
drag, startPoint x: 254, startPoint y: 83, endPoint x: 431, endPoint y: 95, distance: 177.5
click at [431, 95] on h5 "During the final review phase of an enterprise security policy, which element i…" at bounding box center [346, 83] width 297 height 34
click at [324, 157] on div "Revision history" at bounding box center [346, 158] width 295 height 19
click at [199, 147] on input "b. Revision history" at bounding box center [199, 144] width 0 height 6
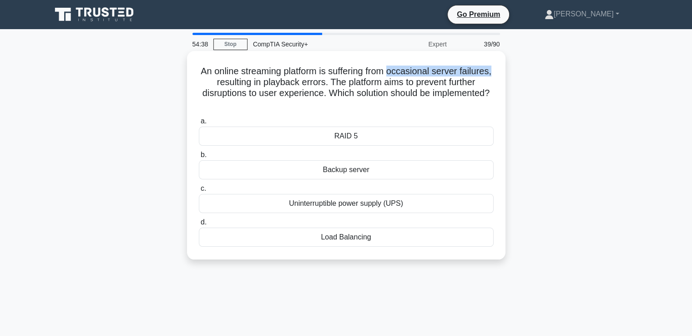
drag, startPoint x: 408, startPoint y: 70, endPoint x: 243, endPoint y: 85, distance: 165.4
click at [243, 85] on h5 "An online streaming platform is suffering from occasional server failures, resu…" at bounding box center [346, 88] width 297 height 45
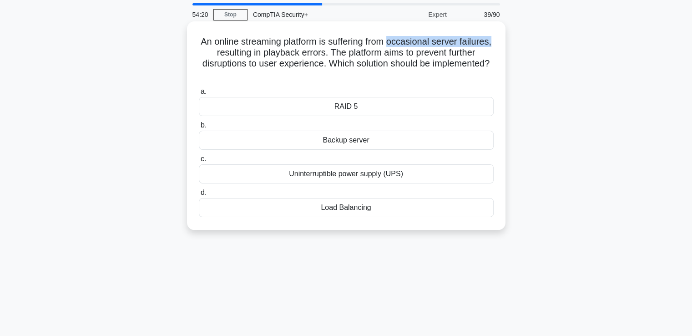
scroll to position [46, 0]
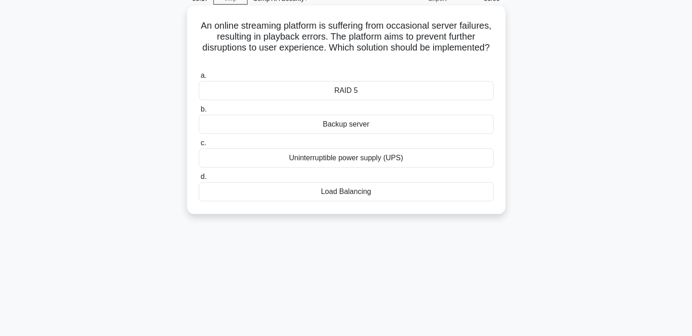
click at [359, 193] on div "Load Balancing" at bounding box center [346, 191] width 295 height 19
click at [199, 180] on input "d. Load Balancing" at bounding box center [199, 177] width 0 height 6
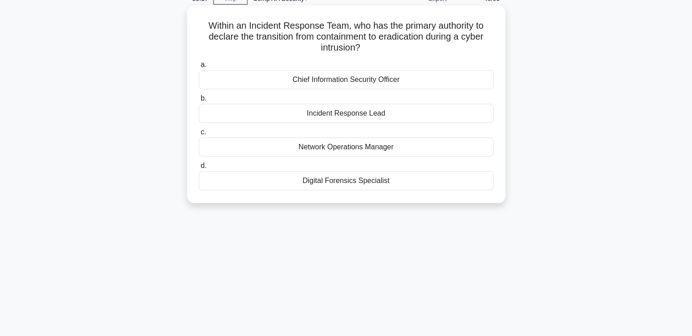
scroll to position [0, 0]
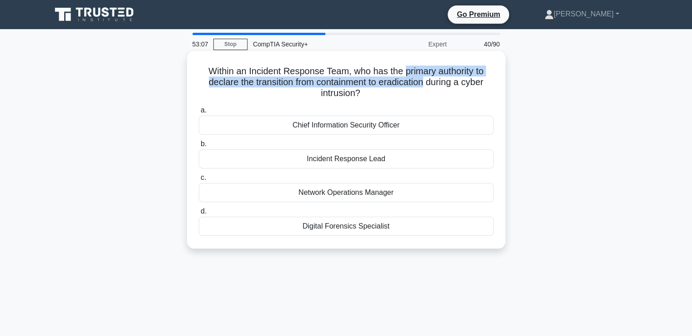
drag, startPoint x: 403, startPoint y: 71, endPoint x: 427, endPoint y: 87, distance: 28.5
click at [427, 87] on h5 "Within an Incident Response Team, who has the primary authority to declare the …" at bounding box center [346, 83] width 297 height 34
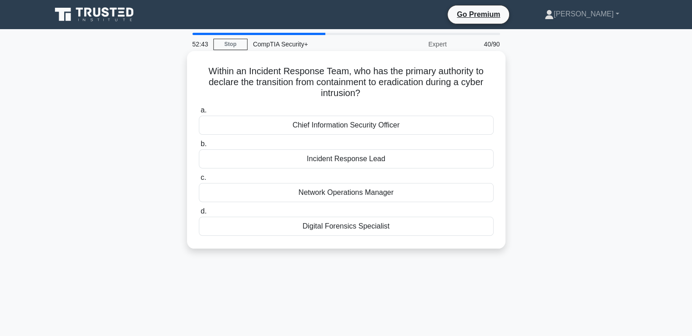
click at [346, 161] on div "Incident Response Lead" at bounding box center [346, 158] width 295 height 19
click at [199, 147] on input "b. Incident Response Lead" at bounding box center [199, 144] width 0 height 6
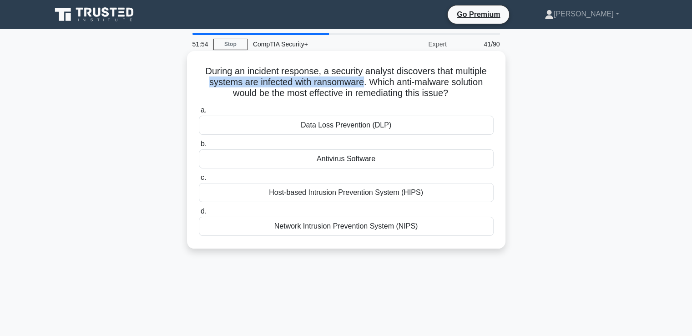
drag, startPoint x: 205, startPoint y: 84, endPoint x: 362, endPoint y: 81, distance: 157.5
click at [362, 81] on h5 "During an incident response, a security analyst discovers that multiple systems…" at bounding box center [346, 83] width 297 height 34
click at [355, 129] on div "Data Loss Prevention (DLP)" at bounding box center [346, 125] width 295 height 19
click at [199, 113] on input "a. Data Loss Prevention (DLP)" at bounding box center [199, 110] width 0 height 6
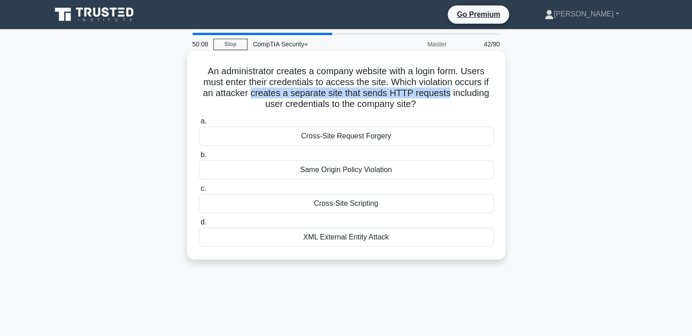
drag, startPoint x: 251, startPoint y: 96, endPoint x: 450, endPoint y: 92, distance: 198.5
click at [450, 92] on h5 "An administrator creates a company website with a login form. Users must enter …" at bounding box center [346, 88] width 297 height 45
click at [356, 141] on div "Cross-Site Request Forgery" at bounding box center [346, 136] width 295 height 19
click at [199, 124] on input "a. Cross-Site Request Forgery" at bounding box center [199, 121] width 0 height 6
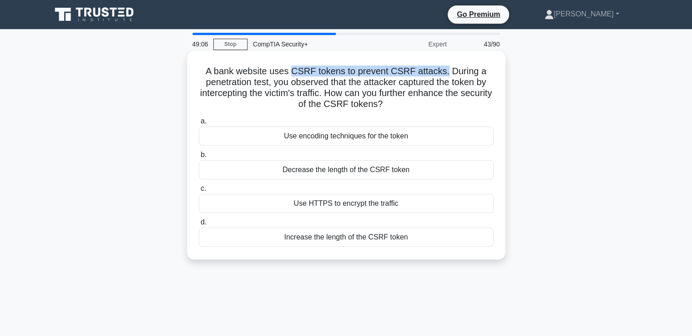
drag, startPoint x: 293, startPoint y: 71, endPoint x: 446, endPoint y: 74, distance: 152.5
click at [446, 74] on h5 "A bank website uses CSRF tokens to prevent CSRF attacks. During a penetration t…" at bounding box center [346, 88] width 297 height 45
click at [334, 138] on div "Use encoding techniques for the token" at bounding box center [346, 136] width 295 height 19
click at [199, 124] on input "a. Use encoding techniques for the token" at bounding box center [199, 121] width 0 height 6
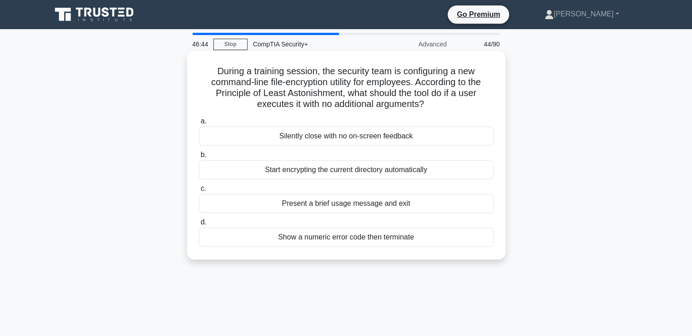
click at [352, 237] on div "Show a numeric error code then terminate" at bounding box center [346, 237] width 295 height 19
click at [199, 225] on input "d. Show a numeric error code then terminate" at bounding box center [199, 222] width 0 height 6
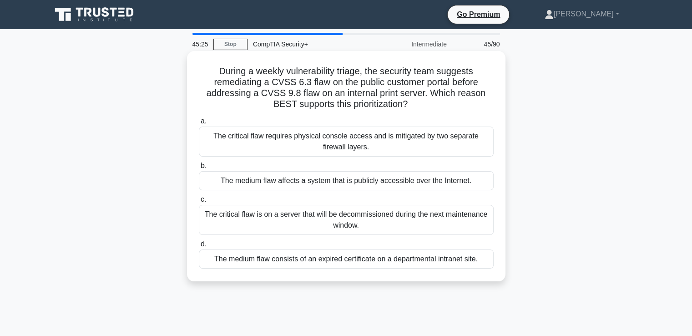
click at [311, 187] on div "The medium flaw affects a system that is publicly accessible over the Internet." at bounding box center [346, 180] width 295 height 19
click at [199, 169] on input "b. The medium flaw affects a system that is publicly accessible over the Intern…" at bounding box center [199, 166] width 0 height 6
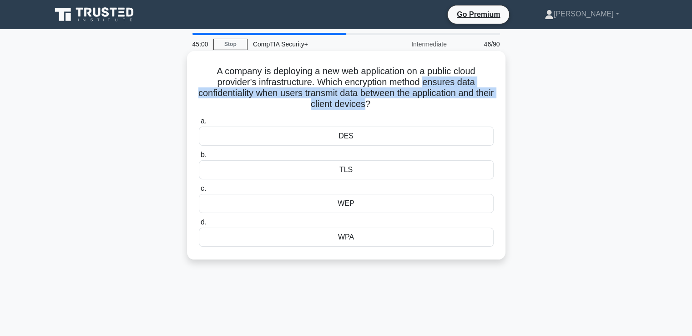
drag, startPoint x: 428, startPoint y: 83, endPoint x: 376, endPoint y: 103, distance: 55.5
click at [376, 103] on h5 "A company is deploying a new web application on a public cloud provider's infra…" at bounding box center [346, 88] width 297 height 45
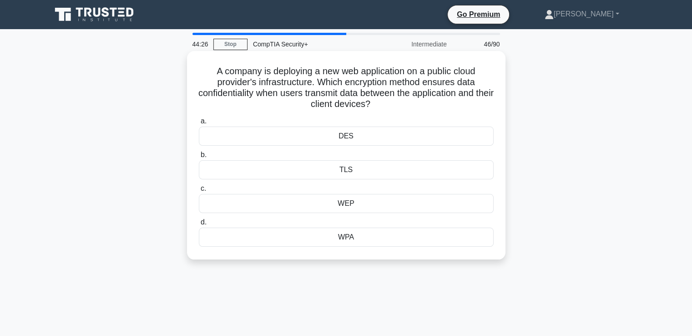
click at [372, 171] on div "TLS" at bounding box center [346, 169] width 295 height 19
click at [199, 158] on input "b. TLS" at bounding box center [199, 155] width 0 height 6
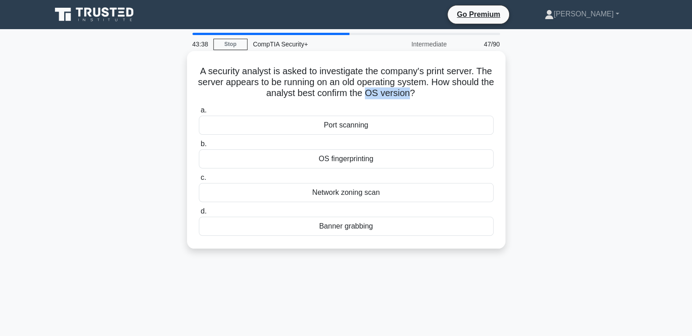
drag, startPoint x: 390, startPoint y: 94, endPoint x: 433, endPoint y: 92, distance: 43.8
click at [433, 92] on h5 "A security analyst is asked to investigate the company's print server. The serv…" at bounding box center [346, 83] width 297 height 34
click at [363, 128] on div "Port scanning" at bounding box center [346, 125] width 295 height 19
click at [199, 113] on input "a. Port scanning" at bounding box center [199, 110] width 0 height 6
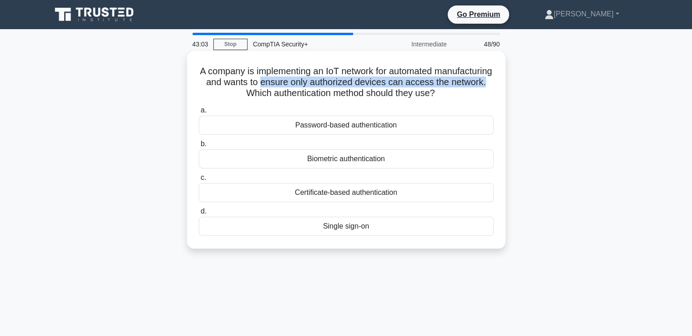
drag, startPoint x: 319, startPoint y: 84, endPoint x: 268, endPoint y: 91, distance: 51.4
click at [268, 91] on h5 "A company is implementing an IoT network for automated manufacturing and wants …" at bounding box center [346, 83] width 297 height 34
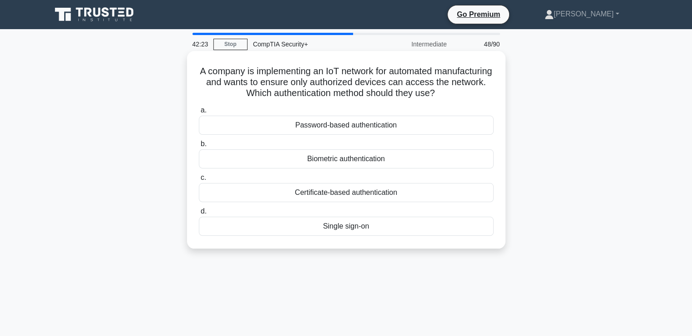
click at [337, 196] on div "Certificate-based authentication" at bounding box center [346, 192] width 295 height 19
click at [199, 181] on input "c. Certificate-based authentication" at bounding box center [199, 178] width 0 height 6
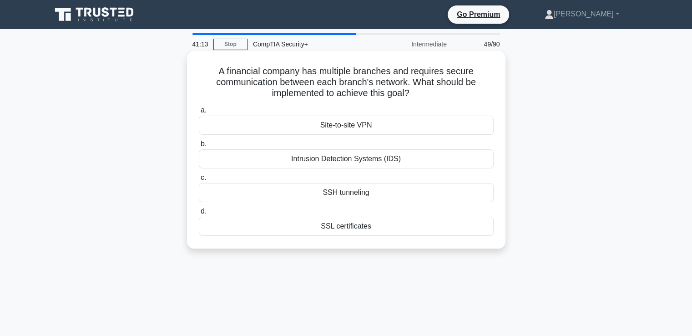
click at [350, 126] on div "Site-to-site VPN" at bounding box center [346, 125] width 295 height 19
click at [199, 113] on input "a. Site-to-site VPN" at bounding box center [199, 110] width 0 height 6
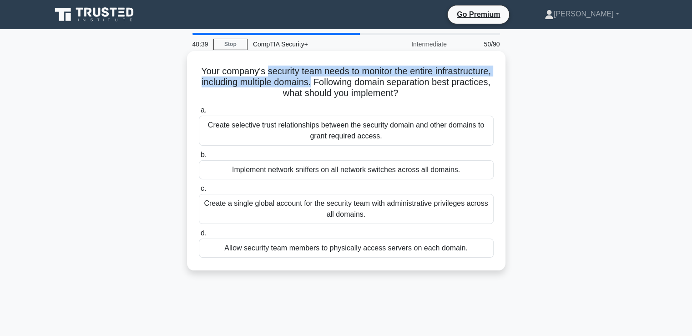
drag, startPoint x: 293, startPoint y: 73, endPoint x: 395, endPoint y: 82, distance: 102.4
click at [395, 82] on h5 "Your company's security team needs to monitor the entire infrastructure, includ…" at bounding box center [346, 83] width 297 height 34
click at [370, 128] on div "Create selective trust relationships between the security domain and other doma…" at bounding box center [346, 131] width 295 height 30
click at [199, 113] on input "a. Create selective trust relationships between the security domain and other d…" at bounding box center [199, 110] width 0 height 6
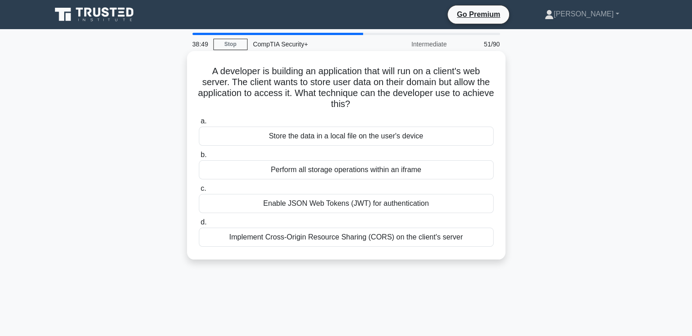
click at [328, 240] on div "Implement Cross-Origin Resource Sharing (CORS) on the client's server" at bounding box center [346, 237] width 295 height 19
click at [199, 225] on input "d. Implement Cross-Origin Resource Sharing (CORS) on the client's server" at bounding box center [199, 222] width 0 height 6
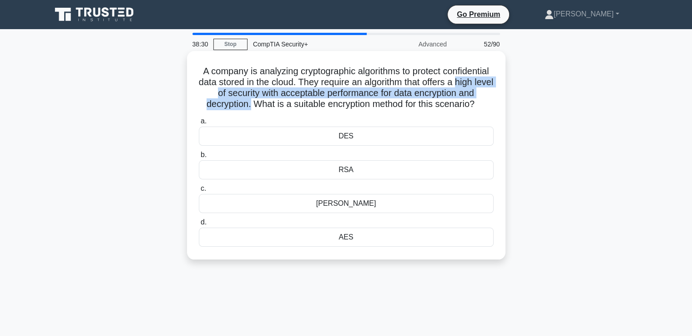
drag, startPoint x: 240, startPoint y: 96, endPoint x: 315, endPoint y: 104, distance: 75.6
click at [315, 104] on h5 "A company is analyzing cryptographic algorithms to protect confidential data st…" at bounding box center [346, 88] width 297 height 45
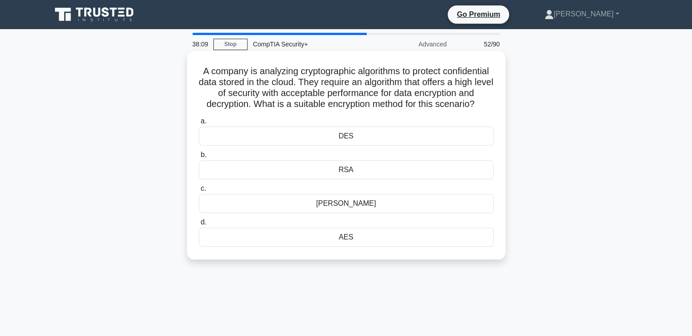
click at [342, 246] on div "AES" at bounding box center [346, 237] width 295 height 19
click at [199, 225] on input "d. AES" at bounding box center [199, 222] width 0 height 6
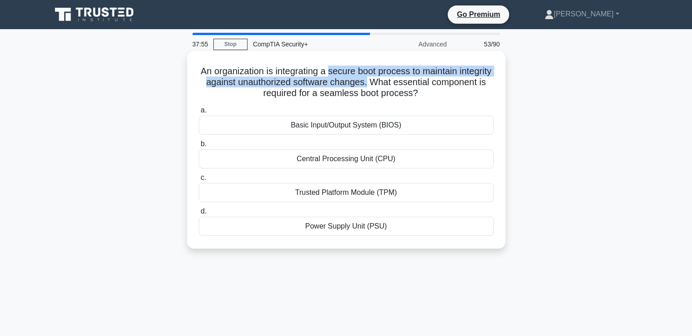
drag, startPoint x: 347, startPoint y: 71, endPoint x: 415, endPoint y: 82, distance: 69.2
click at [415, 82] on h5 "An organization is integrating a secure boot process to maintain integrity agai…" at bounding box center [346, 83] width 297 height 34
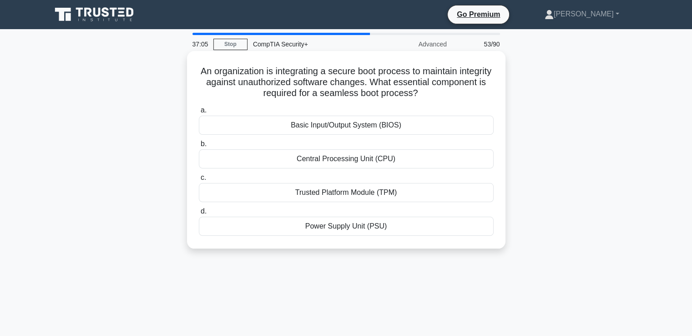
click at [341, 228] on div "Power Supply Unit (PSU)" at bounding box center [346, 226] width 295 height 19
click at [199, 214] on input "d. Power Supply Unit (PSU)" at bounding box center [199, 211] width 0 height 6
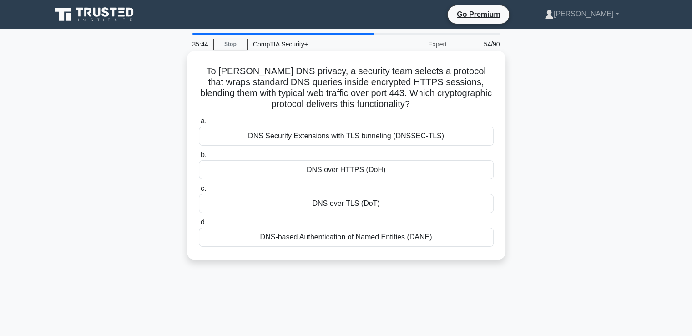
click at [324, 169] on div "DNS over HTTPS (DoH)" at bounding box center [346, 169] width 295 height 19
click at [199, 158] on input "b. DNS over HTTPS (DoH)" at bounding box center [199, 155] width 0 height 6
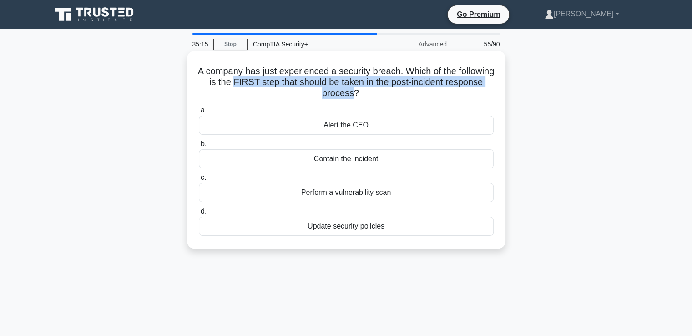
drag, startPoint x: 275, startPoint y: 82, endPoint x: 371, endPoint y: 94, distance: 97.2
click at [371, 94] on h5 "A company has just experienced a security breach. Which of the following is the…" at bounding box center [346, 83] width 297 height 34
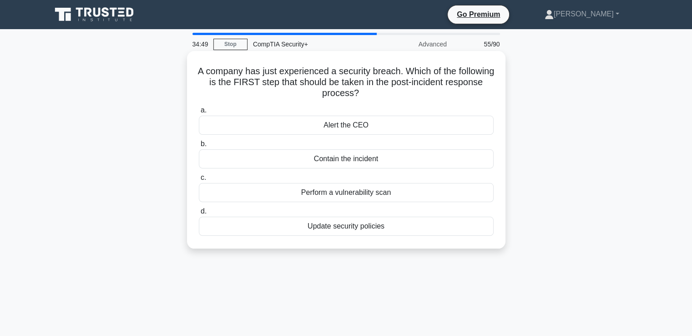
click at [378, 195] on div "Perform a vulnerability scan" at bounding box center [346, 192] width 295 height 19
click at [199, 181] on input "c. Perform a vulnerability scan" at bounding box center [199, 178] width 0 height 6
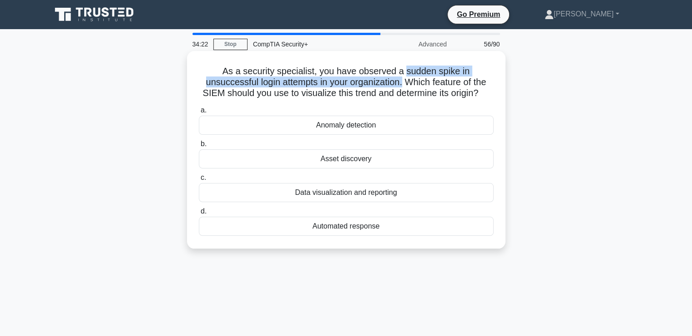
drag, startPoint x: 406, startPoint y: 73, endPoint x: 404, endPoint y: 82, distance: 8.8
click at [404, 82] on h5 "As a security specialist, you have observed a sudden spike in unsuccessful logi…" at bounding box center [346, 83] width 297 height 34
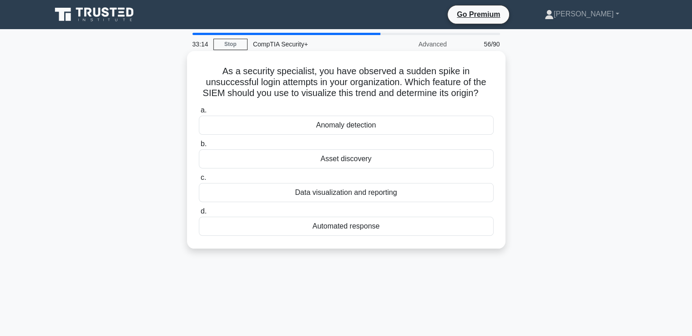
click at [346, 192] on div "Data visualization and reporting" at bounding box center [346, 192] width 295 height 19
click at [199, 181] on input "c. Data visualization and reporting" at bounding box center [199, 178] width 0 height 6
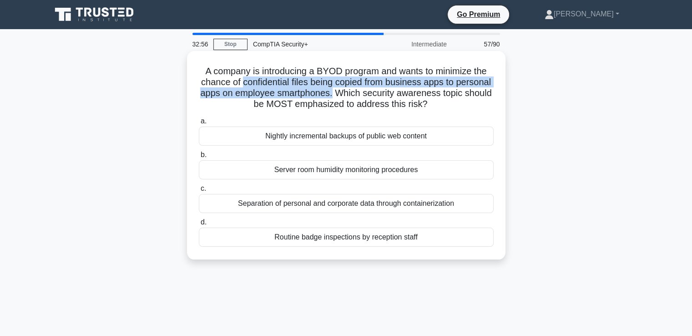
drag, startPoint x: 259, startPoint y: 81, endPoint x: 377, endPoint y: 95, distance: 118.3
click at [377, 95] on h5 "A company is introducing a BYOD program and wants to minimize the chance of con…" at bounding box center [346, 88] width 297 height 45
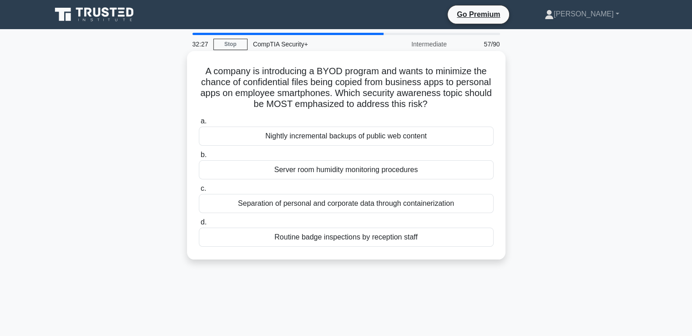
click at [289, 205] on div "Separation of personal and corporate data through containerization" at bounding box center [346, 203] width 295 height 19
click at [199, 192] on input "c. Separation of personal and corporate data through containerization" at bounding box center [199, 189] width 0 height 6
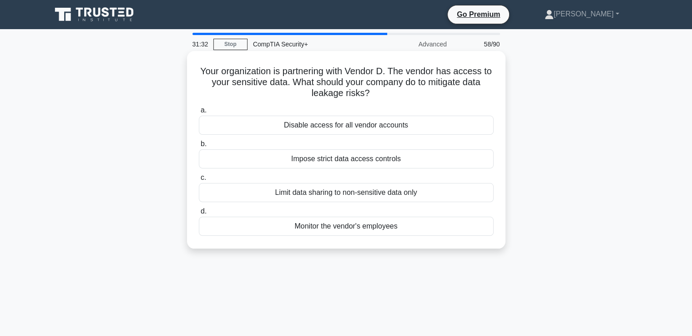
click at [340, 161] on div "Impose strict data access controls" at bounding box center [346, 158] width 295 height 19
click at [199, 147] on input "b. Impose strict data access controls" at bounding box center [199, 144] width 0 height 6
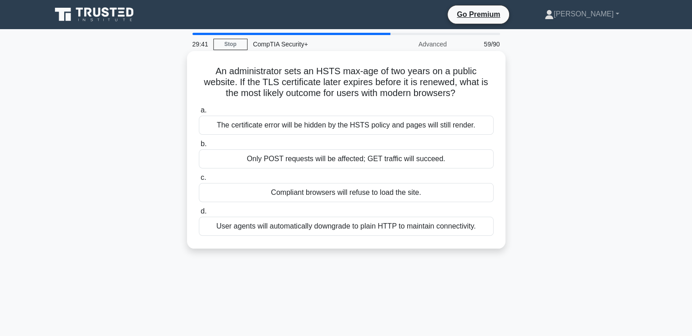
click at [298, 129] on div "The certificate error will be hidden by the HSTS policy and pages will still re…" at bounding box center [346, 125] width 295 height 19
click at [199, 113] on input "a. The certificate error will be hidden by the HSTS policy and pages will still…" at bounding box center [199, 110] width 0 height 6
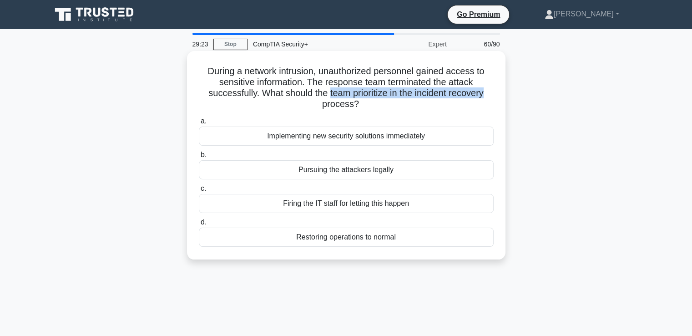
drag, startPoint x: 327, startPoint y: 93, endPoint x: 492, endPoint y: 93, distance: 164.3
click at [492, 93] on h5 "During a network intrusion, unauthorized personnel gained access to sensitive i…" at bounding box center [346, 88] width 297 height 45
click at [339, 239] on div "Restoring operations to normal" at bounding box center [346, 237] width 295 height 19
click at [199, 225] on input "d. Restoring operations to normal" at bounding box center [199, 222] width 0 height 6
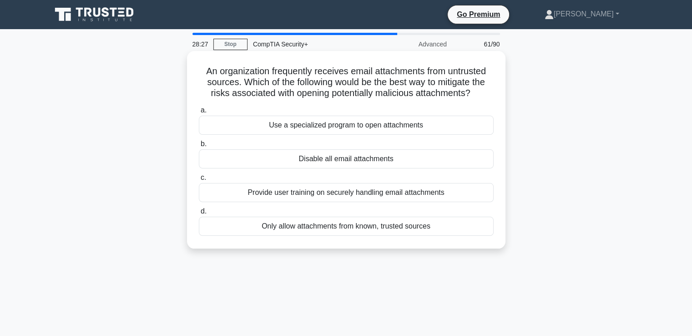
click at [341, 229] on div "Only allow attachments from known, trusted sources" at bounding box center [346, 226] width 295 height 19
click at [199, 214] on input "d. Only allow attachments from known, trusted sources" at bounding box center [199, 211] width 0 height 6
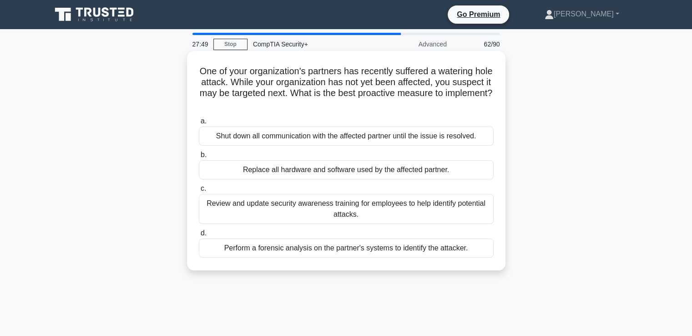
click at [268, 215] on div "Review and update security awareness training for employees to help identify po…" at bounding box center [346, 209] width 295 height 30
click at [199, 192] on input "c. Review and update security awareness training for employees to help identify…" at bounding box center [199, 189] width 0 height 6
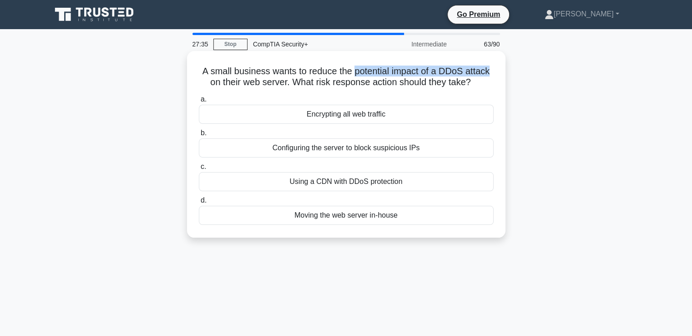
drag, startPoint x: 354, startPoint y: 69, endPoint x: 497, endPoint y: 64, distance: 143.0
click at [497, 64] on div "A small business wants to reduce the potential impact of a DDoS attack on their…" at bounding box center [346, 144] width 311 height 179
drag, startPoint x: 315, startPoint y: 84, endPoint x: 482, endPoint y: 85, distance: 167.5
click at [482, 85] on h5 "A small business wants to reduce the potential impact of a DDoS attack on their…" at bounding box center [346, 77] width 297 height 23
click at [351, 117] on div "Encrypting all web traffic" at bounding box center [346, 114] width 295 height 19
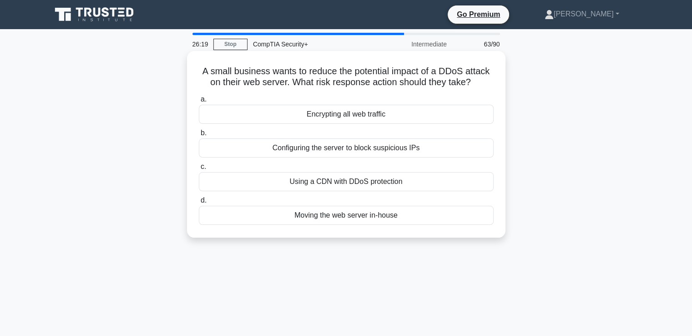
click at [199, 102] on input "a. Encrypting all web traffic" at bounding box center [199, 99] width 0 height 6
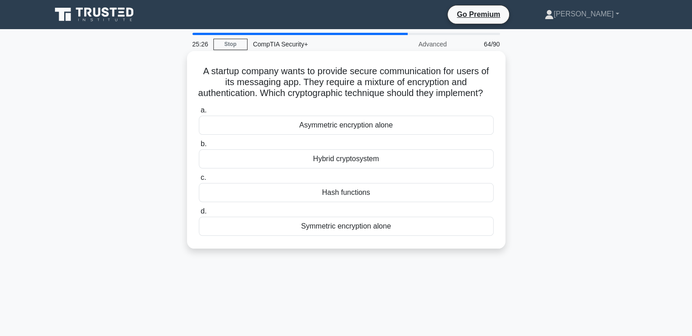
click at [349, 134] on div "Asymmetric encryption alone" at bounding box center [346, 125] width 295 height 19
click at [199, 113] on input "a. Asymmetric encryption alone" at bounding box center [199, 110] width 0 height 6
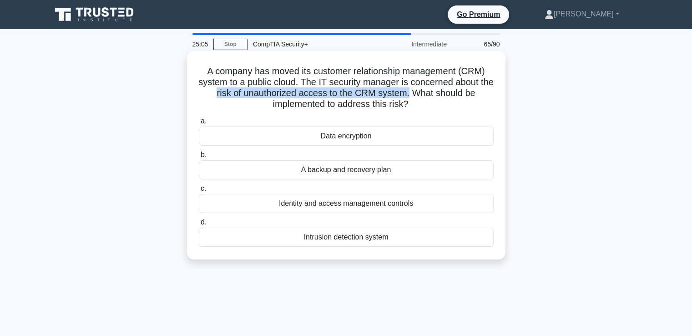
drag, startPoint x: 222, startPoint y: 94, endPoint x: 418, endPoint y: 97, distance: 195.7
click at [418, 97] on h5 "A company has moved its customer relationship management (CRM) system to a publ…" at bounding box center [346, 88] width 297 height 45
click at [373, 141] on div "Data encryption" at bounding box center [346, 136] width 295 height 19
click at [199, 124] on input "a. Data encryption" at bounding box center [199, 121] width 0 height 6
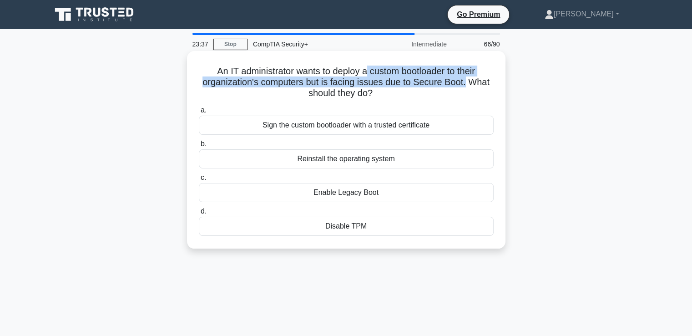
drag, startPoint x: 368, startPoint y: 73, endPoint x: 467, endPoint y: 82, distance: 99.2
click at [467, 82] on h5 "An IT administrator wants to deploy a custom bootloader to their organization's…" at bounding box center [346, 83] width 297 height 34
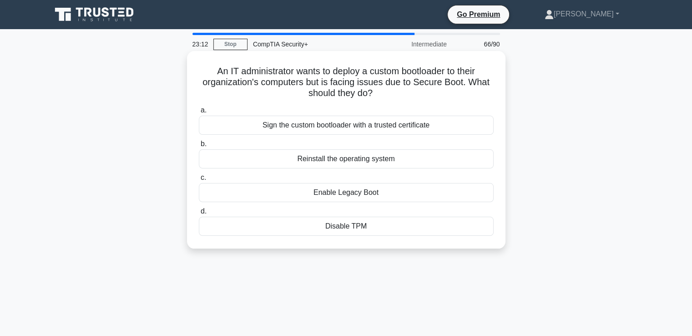
click at [399, 128] on div "Sign the custom bootloader with a trusted certificate" at bounding box center [346, 125] width 295 height 19
click at [199, 113] on input "a. Sign the custom bootloader with a trusted certificate" at bounding box center [199, 110] width 0 height 6
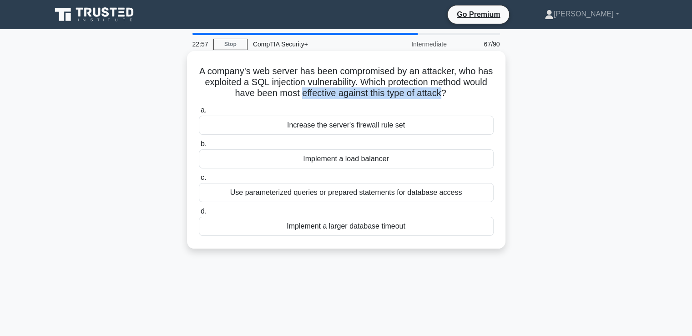
drag, startPoint x: 314, startPoint y: 92, endPoint x: 458, endPoint y: 93, distance: 144.7
click at [458, 93] on h5 "A company's web server has been compromised by an attacker, who has exploited a…" at bounding box center [346, 83] width 297 height 34
click at [379, 196] on div "Use parameterized queries or prepared statements for database access" at bounding box center [346, 192] width 295 height 19
click at [199, 181] on input "c. Use parameterized queries or prepared statements for database access" at bounding box center [199, 178] width 0 height 6
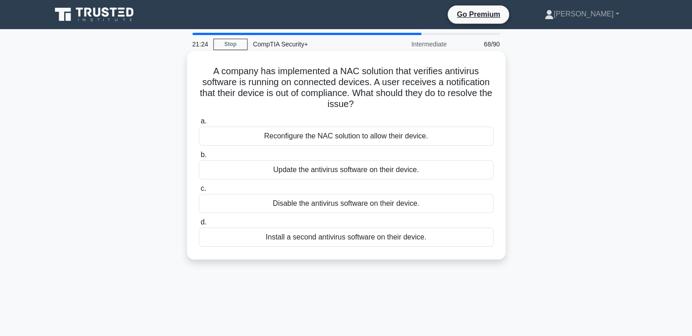
click at [328, 172] on div "Update the antivirus software on their device." at bounding box center [346, 169] width 295 height 19
click at [199, 158] on input "b. Update the antivirus software on their device." at bounding box center [199, 155] width 0 height 6
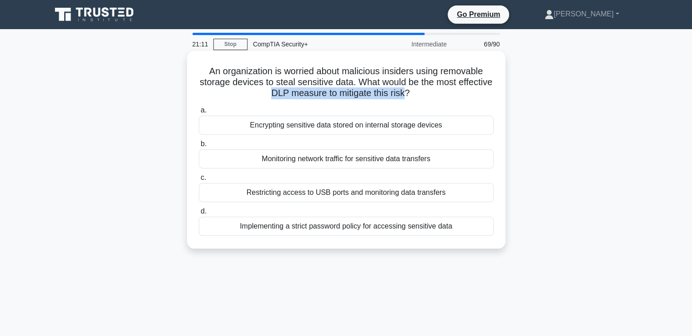
drag, startPoint x: 286, startPoint y: 94, endPoint x: 424, endPoint y: 90, distance: 138.0
click at [424, 90] on h5 "An organization is worried about malicious insiders using removable storage dev…" at bounding box center [346, 83] width 297 height 34
click at [365, 195] on div "Restricting access to USB ports and monitoring data transfers" at bounding box center [346, 192] width 295 height 19
click at [199, 181] on input "c. Restricting access to USB ports and monitoring data transfers" at bounding box center [199, 178] width 0 height 6
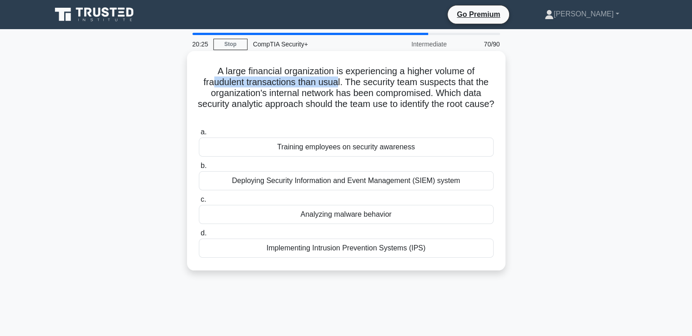
drag, startPoint x: 211, startPoint y: 83, endPoint x: 339, endPoint y: 83, distance: 127.4
click at [339, 83] on h5 "A large financial organization is experiencing a higher volume of fraudulent tr…" at bounding box center [346, 94] width 297 height 56
drag, startPoint x: 440, startPoint y: 93, endPoint x: 493, endPoint y: 112, distance: 56.4
click at [493, 112] on h5 "A large financial organization is experiencing a higher volume of fraudulent tr…" at bounding box center [346, 94] width 297 height 56
click at [384, 247] on div "Implementing Intrusion Prevention Systems (IPS)" at bounding box center [346, 247] width 295 height 19
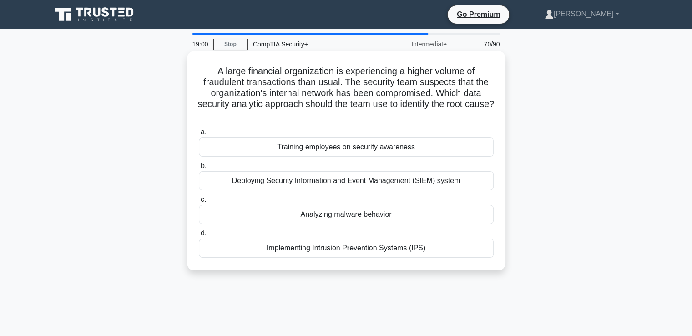
click at [199, 236] on input "d. Implementing Intrusion Prevention Systems (IPS)" at bounding box center [199, 233] width 0 height 6
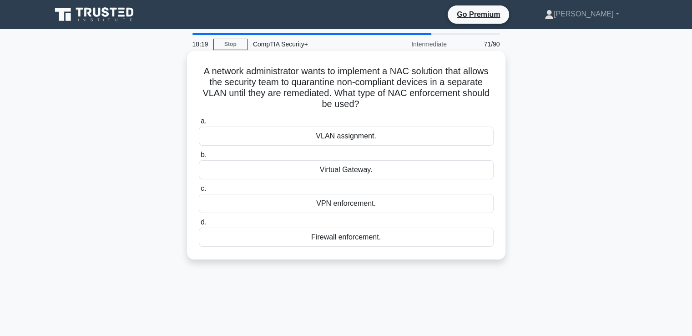
click at [339, 207] on div "VPN enforcement." at bounding box center [346, 203] width 295 height 19
click at [199, 192] on input "c. VPN enforcement." at bounding box center [199, 189] width 0 height 6
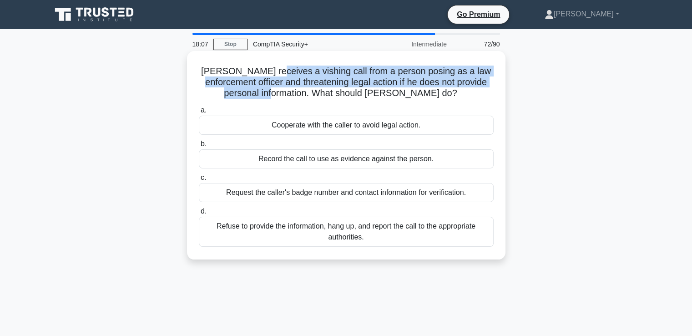
drag, startPoint x: 265, startPoint y: 72, endPoint x: 319, endPoint y: 91, distance: 56.7
click at [319, 91] on h5 "John receives a vishing call from a person posing as a law enforcement officer …" at bounding box center [346, 83] width 297 height 34
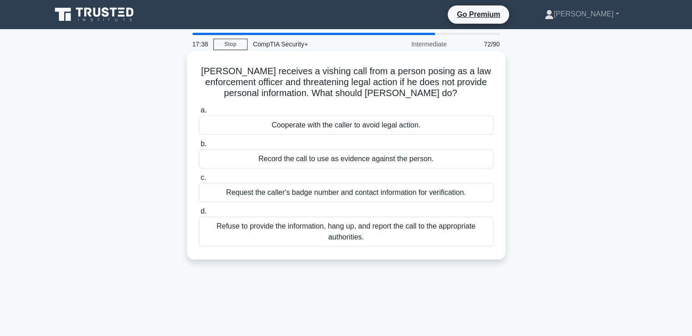
click at [357, 239] on div "Refuse to provide the information, hang up, and report the call to the appropri…" at bounding box center [346, 232] width 295 height 30
click at [199, 214] on input "d. Refuse to provide the information, hang up, and report the call to the appro…" at bounding box center [199, 211] width 0 height 6
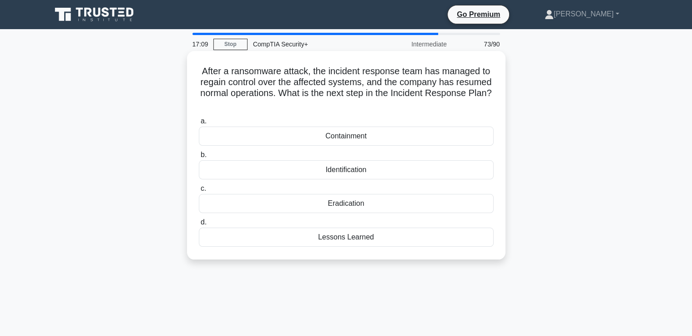
click at [371, 242] on div "Lessons Learned" at bounding box center [346, 237] width 295 height 19
click at [199, 225] on input "d. Lessons Learned" at bounding box center [199, 222] width 0 height 6
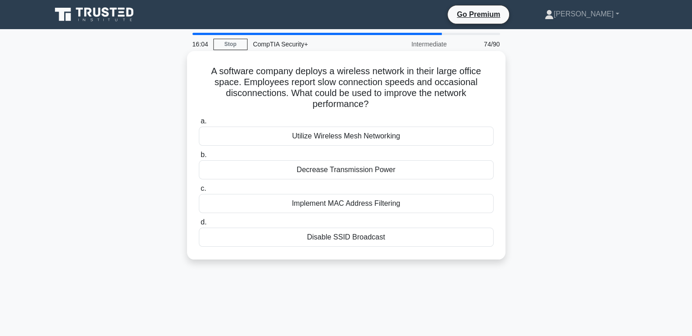
click at [372, 139] on div "Utilize Wireless Mesh Networking" at bounding box center [346, 136] width 295 height 19
click at [199, 124] on input "a. Utilize Wireless Mesh Networking" at bounding box center [199, 121] width 0 height 6
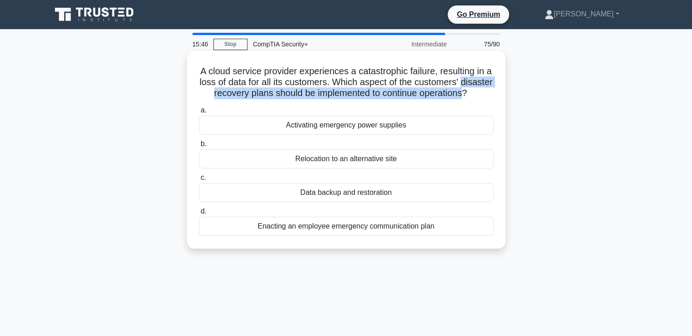
drag, startPoint x: 198, startPoint y: 92, endPoint x: 492, endPoint y: 95, distance: 293.1
click at [492, 95] on h5 "A cloud service provider experiences a catastrophic failure, resulting in a los…" at bounding box center [346, 83] width 297 height 34
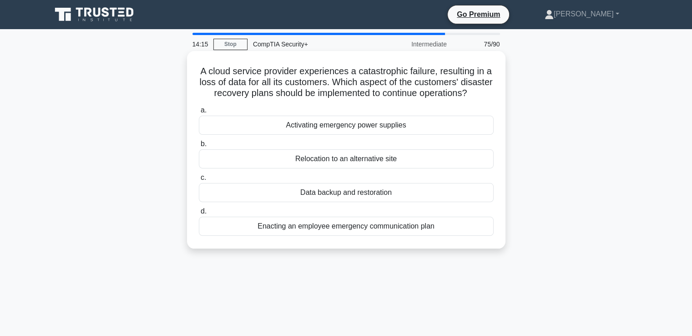
click at [343, 202] on div "Data backup and restoration" at bounding box center [346, 192] width 295 height 19
click at [199, 181] on input "c. Data backup and restoration" at bounding box center [199, 178] width 0 height 6
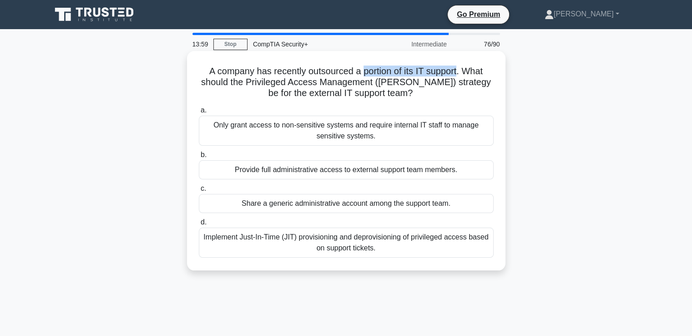
drag, startPoint x: 362, startPoint y: 72, endPoint x: 461, endPoint y: 73, distance: 98.8
click at [461, 73] on h5 "A company has recently outsourced a portion of its IT support. What should the …" at bounding box center [346, 83] width 297 height 34
click at [377, 139] on div "Only grant access to non-sensitive systems and require internal IT staff to man…" at bounding box center [346, 131] width 295 height 30
click at [199, 113] on input "a. Only grant access to non-sensitive systems and require internal IT staff to …" at bounding box center [199, 110] width 0 height 6
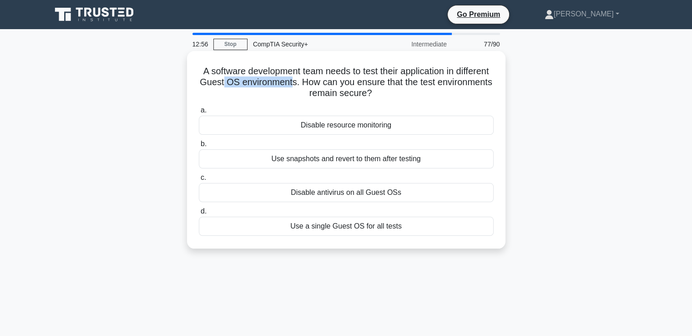
drag, startPoint x: 271, startPoint y: 81, endPoint x: 341, endPoint y: 82, distance: 70.1
click at [341, 82] on h5 "A software development team needs to test their application in different Guest …" at bounding box center [346, 83] width 297 height 34
click at [367, 230] on div "Use a single Guest OS for all tests" at bounding box center [346, 226] width 295 height 19
click at [199, 214] on input "d. Use a single Guest OS for all tests" at bounding box center [199, 211] width 0 height 6
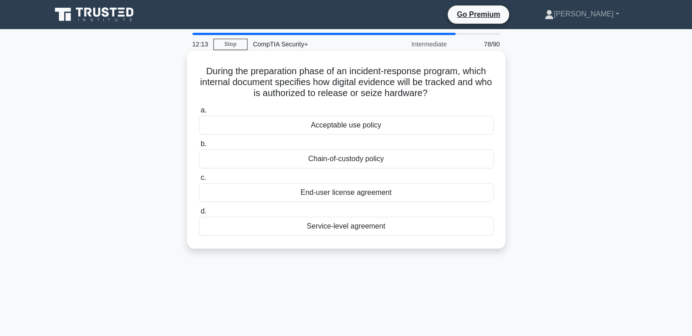
click at [341, 160] on div "Chain-of-custody policy" at bounding box center [346, 158] width 295 height 19
click at [199, 147] on input "b. Chain-of-custody policy" at bounding box center [199, 144] width 0 height 6
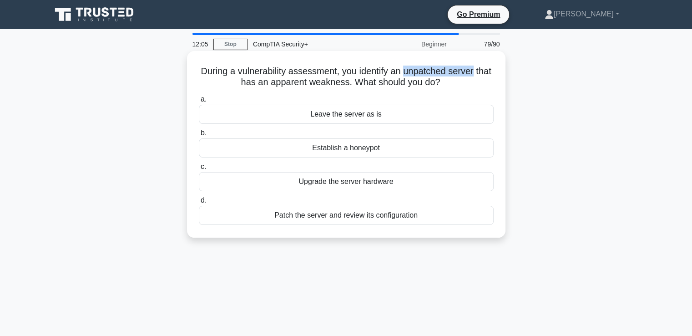
drag, startPoint x: 413, startPoint y: 72, endPoint x: 490, endPoint y: 68, distance: 77.1
click at [490, 68] on h5 "During a vulnerability assessment, you identify an unpatched server that has an…" at bounding box center [346, 77] width 297 height 23
click at [330, 216] on div "Patch the server and review its configuration" at bounding box center [346, 215] width 295 height 19
click at [199, 203] on input "d. Patch the server and review its configuration" at bounding box center [199, 201] width 0 height 6
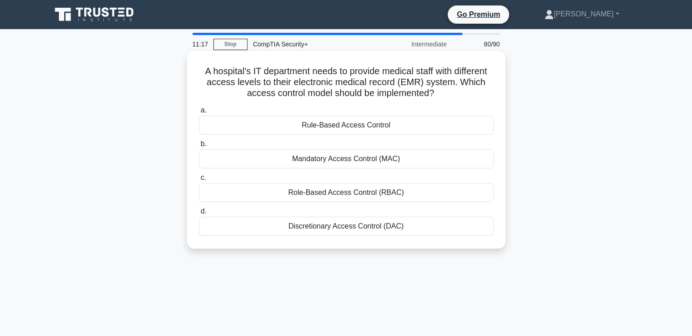
click at [340, 195] on div "Role-Based Access Control (RBAC)" at bounding box center [346, 192] width 295 height 19
click at [199, 181] on input "c. Role-Based Access Control (RBAC)" at bounding box center [199, 178] width 0 height 6
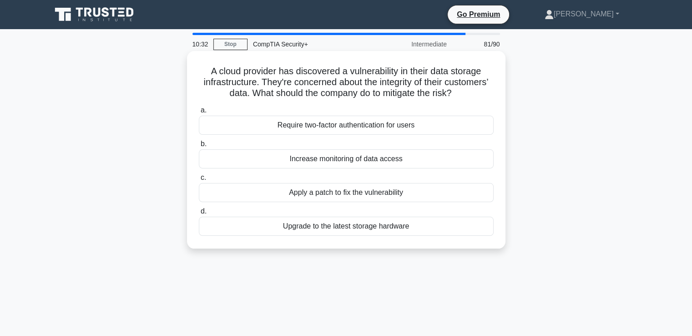
click at [350, 195] on div "Apply a patch to fix the vulnerability" at bounding box center [346, 192] width 295 height 19
click at [199, 181] on input "c. Apply a patch to fix the vulnerability" at bounding box center [199, 178] width 0 height 6
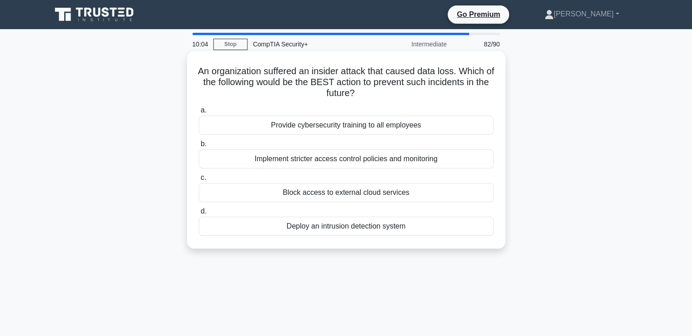
click at [363, 229] on div "Deploy an intrusion detection system" at bounding box center [346, 226] width 295 height 19
click at [199, 214] on input "d. Deploy an intrusion detection system" at bounding box center [199, 211] width 0 height 6
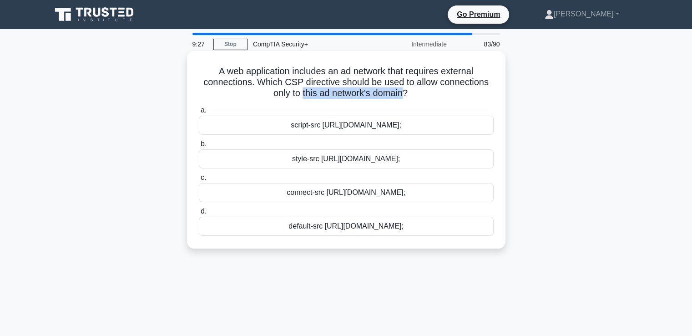
drag, startPoint x: 302, startPoint y: 93, endPoint x: 405, endPoint y: 92, distance: 102.4
click at [405, 92] on h5 "A web application includes an ad network that requires external connections. Wh…" at bounding box center [346, 83] width 297 height 34
click at [299, 197] on div "connect-src https://adnetwork.example.com;" at bounding box center [346, 192] width 295 height 19
click at [199, 181] on input "c. connect-src https://adnetwork.example.com;" at bounding box center [199, 178] width 0 height 6
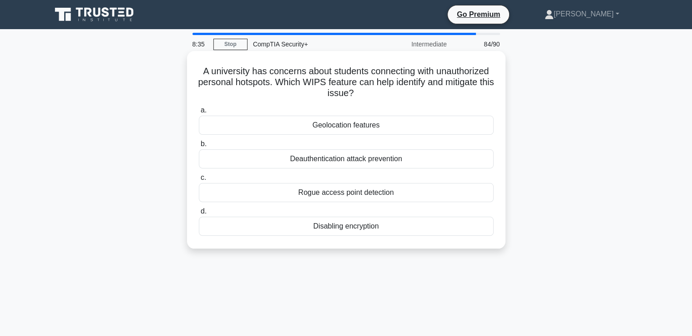
click at [354, 193] on div "Rogue access point detection" at bounding box center [346, 192] width 295 height 19
click at [199, 181] on input "c. Rogue access point detection" at bounding box center [199, 178] width 0 height 6
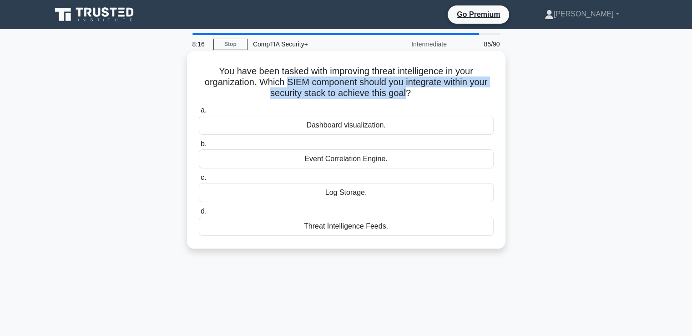
drag, startPoint x: 284, startPoint y: 82, endPoint x: 406, endPoint y: 96, distance: 122.7
click at [406, 96] on h5 "You have been tasked with improving threat intelligence in your organization. W…" at bounding box center [346, 83] width 297 height 34
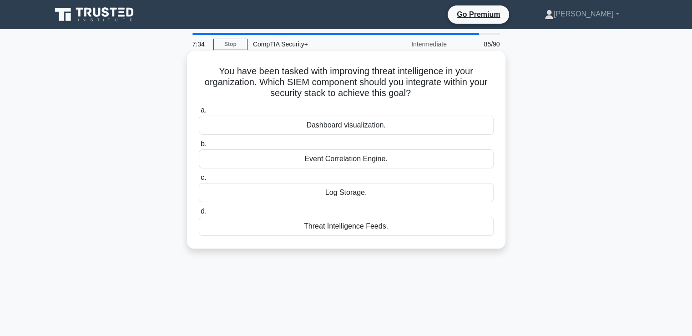
click at [358, 194] on div "Log Storage." at bounding box center [346, 192] width 295 height 19
click at [199, 181] on input "c. Log Storage." at bounding box center [199, 178] width 0 height 6
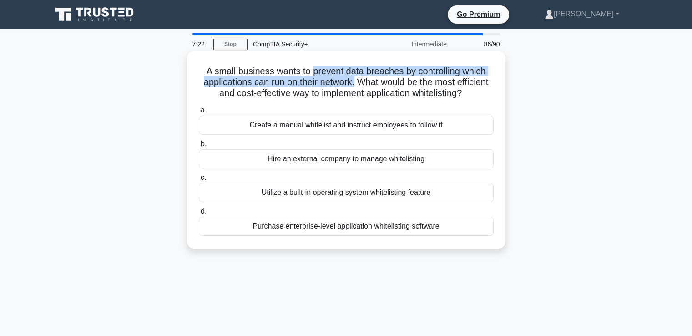
drag, startPoint x: 311, startPoint y: 71, endPoint x: 372, endPoint y: 84, distance: 62.8
click at [372, 84] on h5 "A small business wants to prevent data breaches by controlling which applicatio…" at bounding box center [346, 83] width 297 height 34
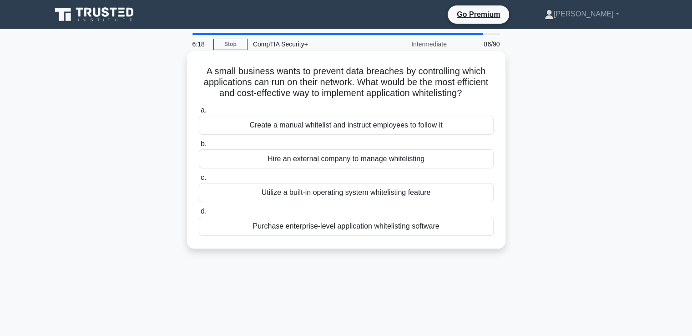
click at [303, 202] on div "Utilize a built-in operating system whitelisting feature" at bounding box center [346, 192] width 295 height 19
click at [199, 181] on input "c. Utilize a built-in operating system whitelisting feature" at bounding box center [199, 178] width 0 height 6
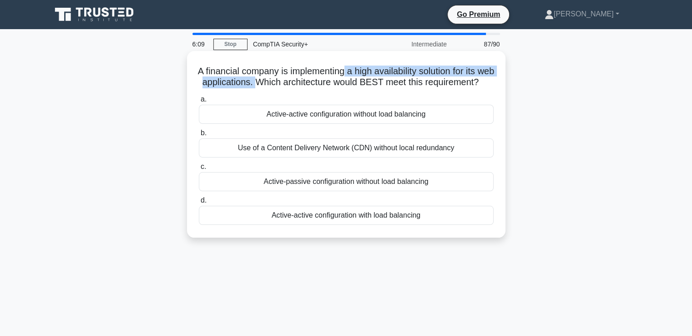
drag, startPoint x: 353, startPoint y: 71, endPoint x: 299, endPoint y: 80, distance: 55.4
click at [299, 80] on h5 "A financial company is implementing a high availability solution for its web ap…" at bounding box center [346, 77] width 297 height 23
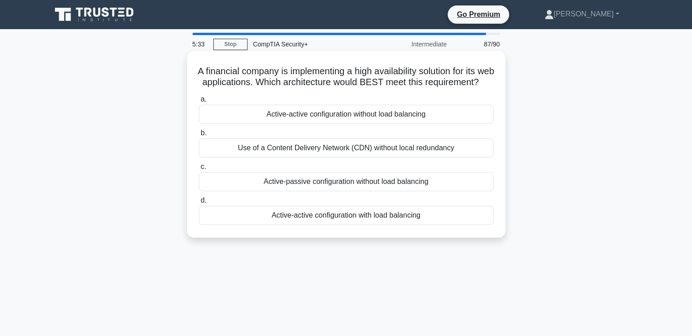
click at [408, 225] on div "Active-active configuration with load balancing" at bounding box center [346, 215] width 295 height 19
click at [199, 203] on input "d. Active-active configuration with load balancing" at bounding box center [199, 201] width 0 height 6
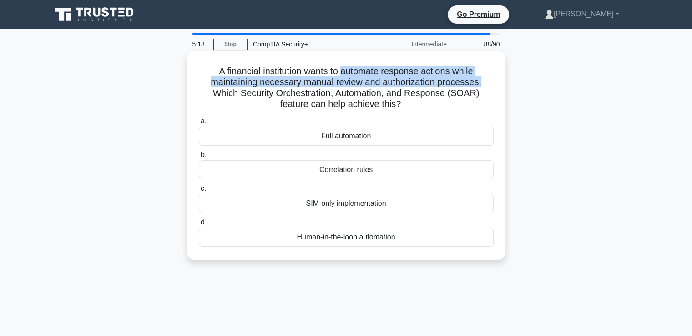
drag, startPoint x: 343, startPoint y: 72, endPoint x: 485, endPoint y: 84, distance: 142.9
click at [485, 84] on h5 "A financial institution wants to automate response actions while maintaining ne…" at bounding box center [346, 88] width 297 height 45
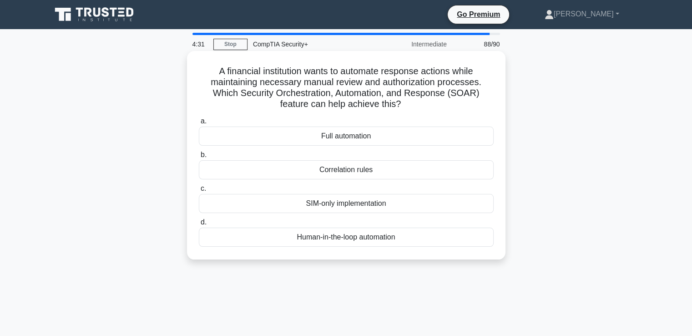
click at [380, 239] on div "Human-in-the-loop automation" at bounding box center [346, 237] width 295 height 19
click at [199, 225] on input "d. Human-in-the-loop automation" at bounding box center [199, 222] width 0 height 6
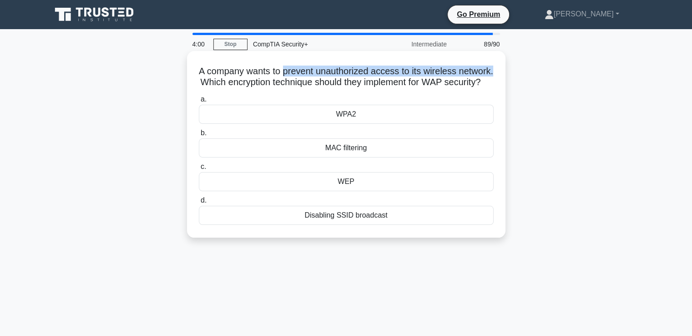
drag, startPoint x: 300, startPoint y: 73, endPoint x: 237, endPoint y: 79, distance: 64.0
click at [237, 79] on h5 "A company wants to prevent unauthorized access to its wireless network. Which e…" at bounding box center [346, 77] width 297 height 23
click at [368, 124] on div "WPA2" at bounding box center [346, 114] width 295 height 19
click at [199, 102] on input "a. WPA2" at bounding box center [199, 99] width 0 height 6
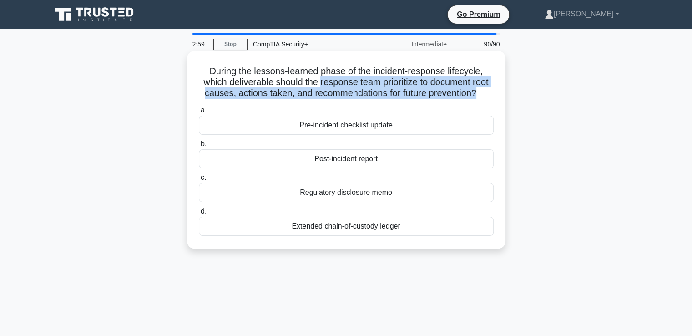
drag, startPoint x: 320, startPoint y: 84, endPoint x: 478, endPoint y: 94, distance: 158.3
click at [478, 94] on h5 "During the lessons-learned phase of the incident-response lifecycle, which deli…" at bounding box center [346, 83] width 297 height 34
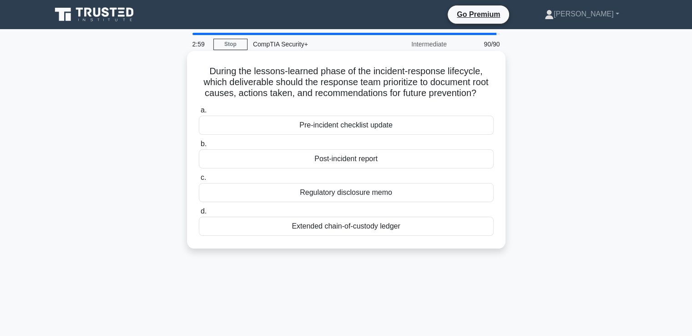
click at [487, 98] on icon ".spinner_0XTQ{transform-origin:center;animation:spinner_y6GP .75s linear infini…" at bounding box center [482, 93] width 11 height 11
click at [360, 159] on div "Post-incident report" at bounding box center [346, 158] width 295 height 19
click at [199, 147] on input "b. Post-incident report" at bounding box center [199, 144] width 0 height 6
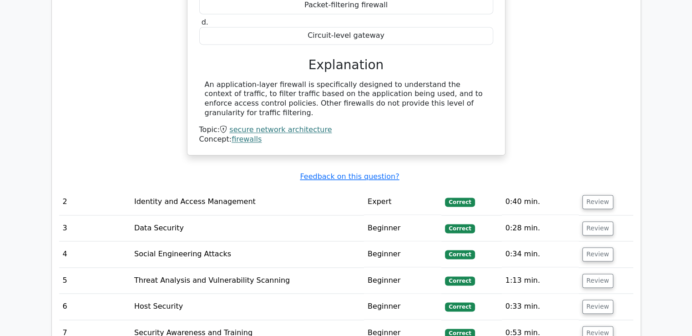
scroll to position [1456, 0]
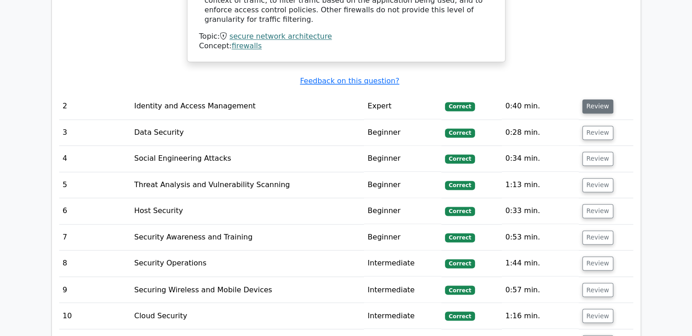
click at [598, 99] on button "Review" at bounding box center [598, 106] width 31 height 14
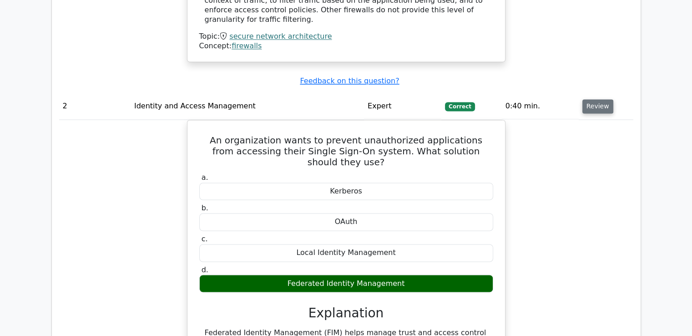
click at [598, 99] on button "Review" at bounding box center [598, 106] width 31 height 14
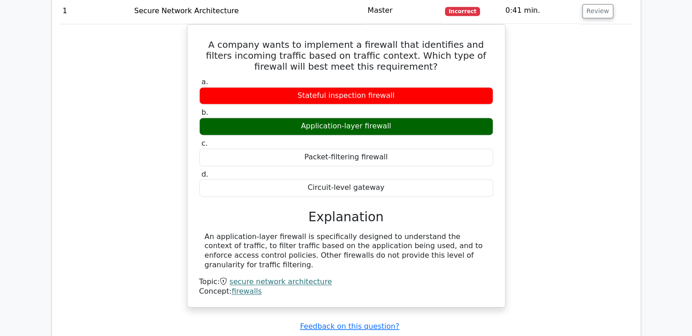
scroll to position [1411, 0]
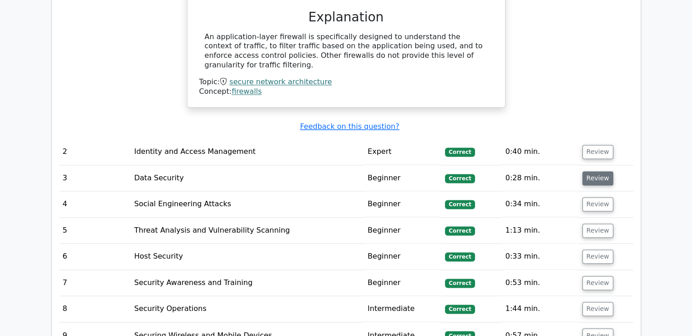
click at [591, 171] on button "Review" at bounding box center [598, 178] width 31 height 14
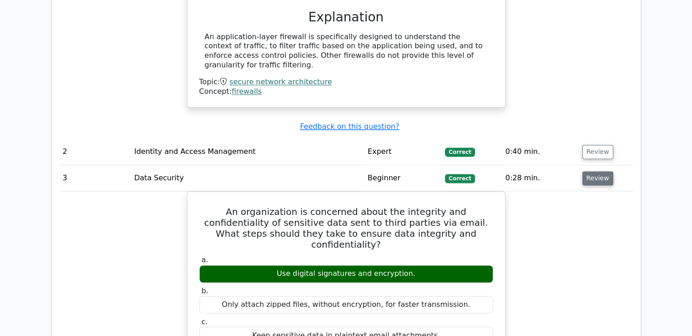
click at [591, 171] on button "Review" at bounding box center [598, 178] width 31 height 14
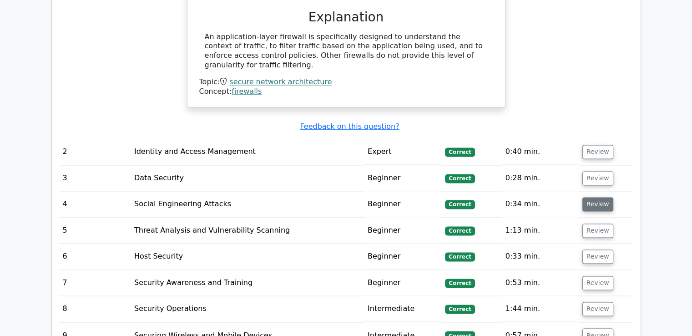
click at [604, 197] on button "Review" at bounding box center [598, 204] width 31 height 14
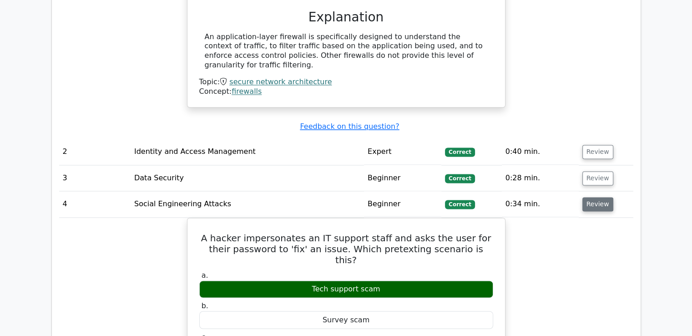
click at [604, 197] on button "Review" at bounding box center [598, 204] width 31 height 14
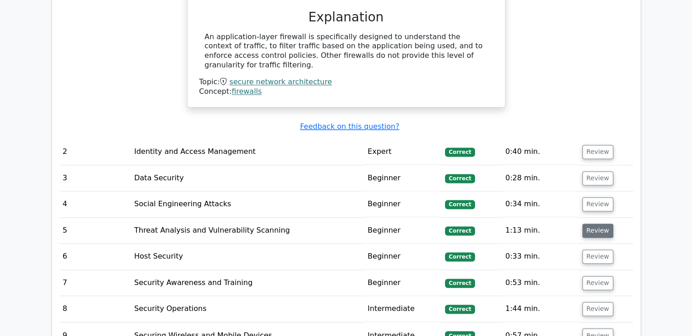
click at [597, 223] on button "Review" at bounding box center [598, 230] width 31 height 14
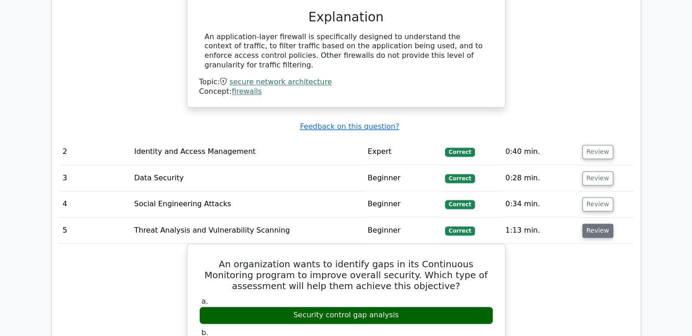
click at [597, 223] on button "Review" at bounding box center [598, 230] width 31 height 14
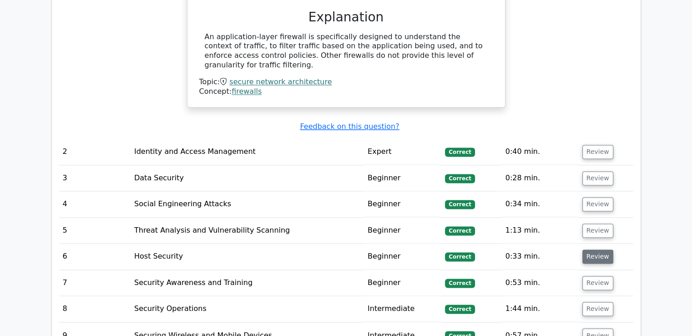
click at [600, 249] on button "Review" at bounding box center [598, 256] width 31 height 14
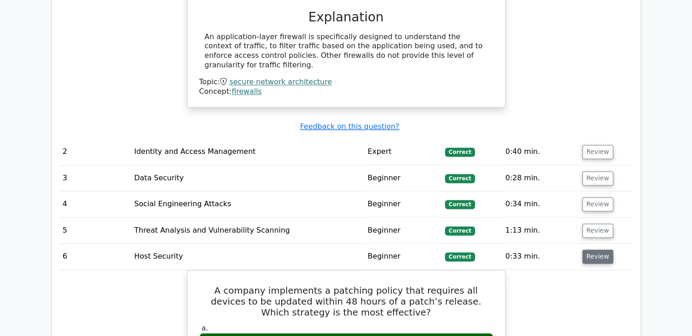
click at [598, 249] on button "Review" at bounding box center [598, 256] width 31 height 14
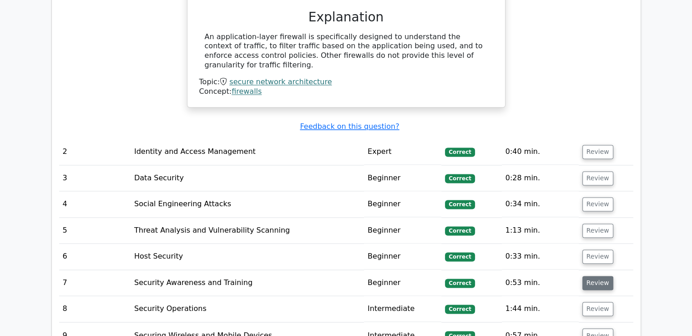
click at [597, 276] on button "Review" at bounding box center [598, 283] width 31 height 14
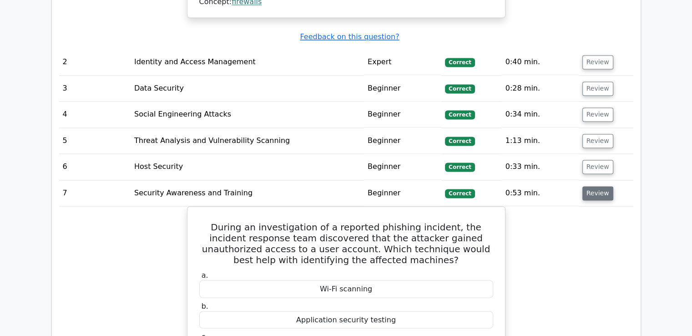
scroll to position [1502, 0]
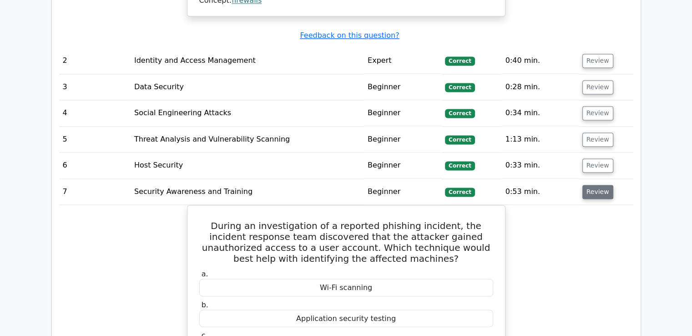
click at [595, 185] on button "Review" at bounding box center [598, 192] width 31 height 14
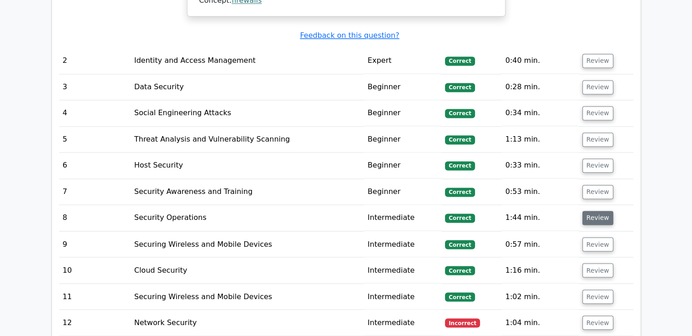
click at [592, 211] on button "Review" at bounding box center [598, 218] width 31 height 14
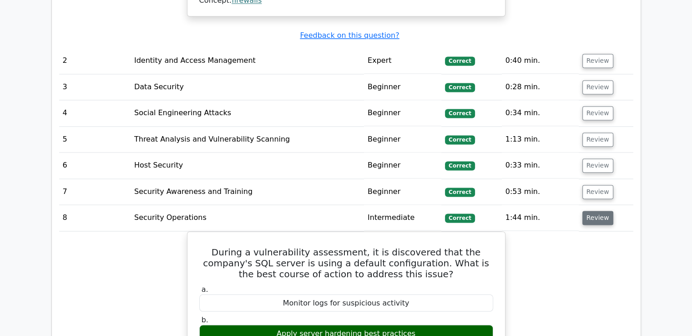
click at [592, 211] on button "Review" at bounding box center [598, 218] width 31 height 14
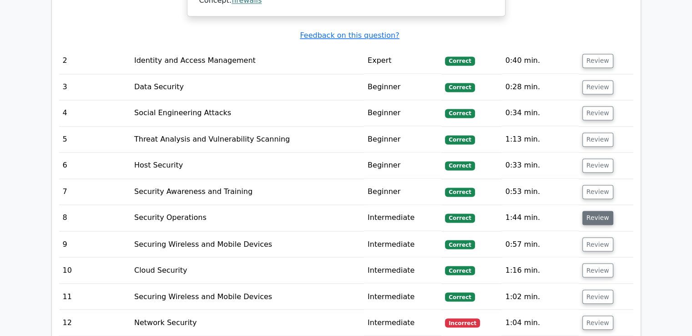
click at [592, 211] on button "Review" at bounding box center [598, 218] width 31 height 14
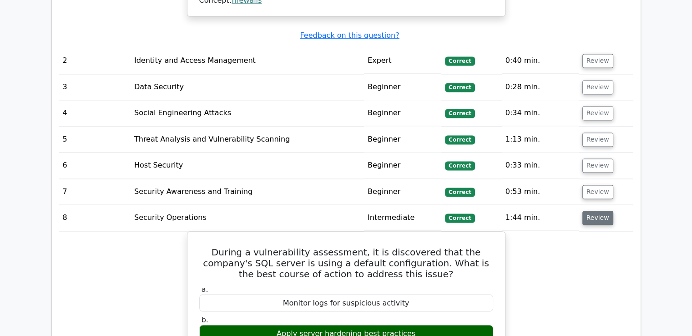
click at [592, 211] on button "Review" at bounding box center [598, 218] width 31 height 14
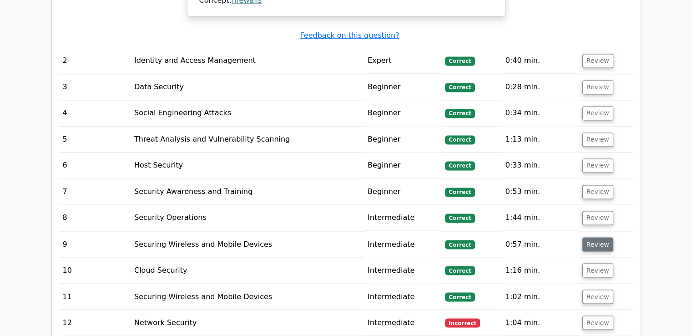
click at [595, 237] on button "Review" at bounding box center [598, 244] width 31 height 14
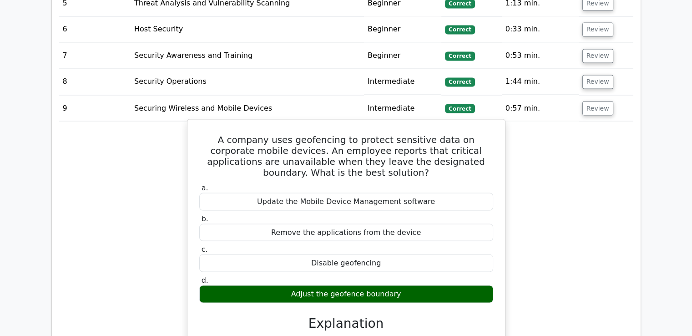
scroll to position [1639, 0]
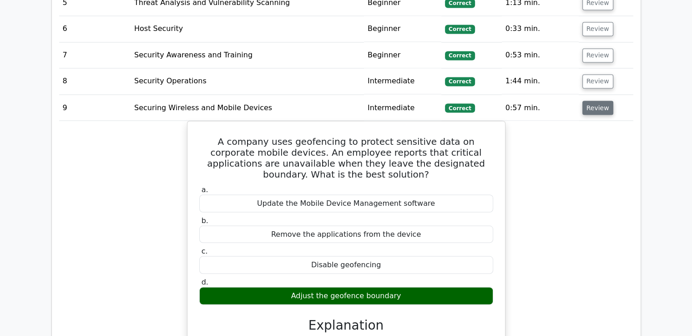
click at [602, 101] on button "Review" at bounding box center [598, 108] width 31 height 14
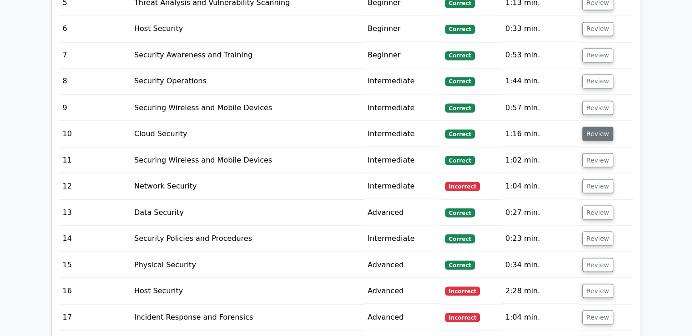
click at [599, 127] on button "Review" at bounding box center [598, 134] width 31 height 14
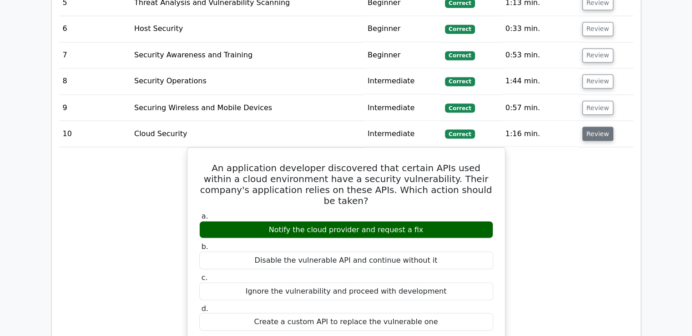
click at [601, 127] on button "Review" at bounding box center [598, 134] width 31 height 14
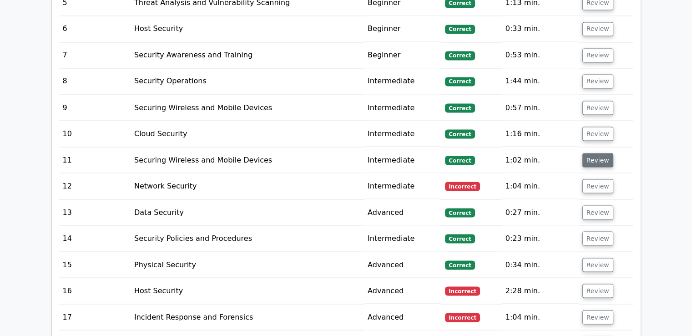
click at [594, 153] on button "Review" at bounding box center [598, 160] width 31 height 14
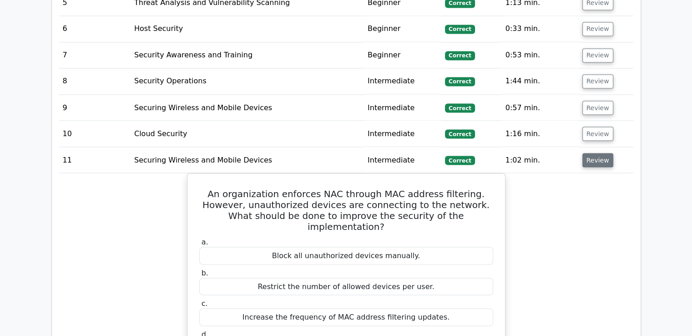
click at [583, 153] on button "Review" at bounding box center [598, 160] width 31 height 14
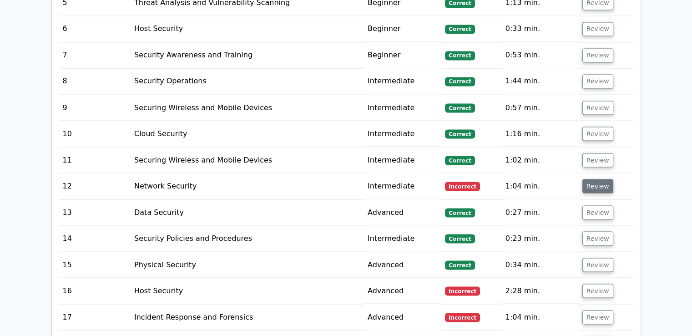
click at [598, 179] on button "Review" at bounding box center [598, 186] width 31 height 14
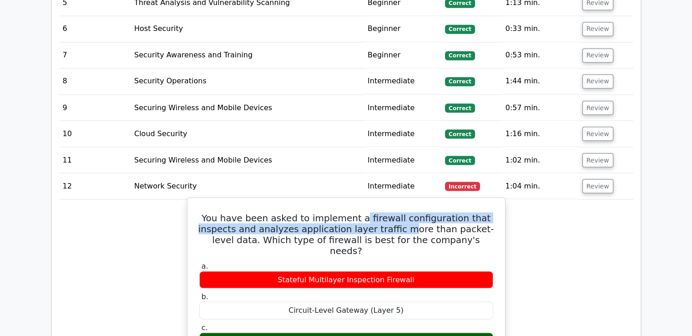
drag, startPoint x: 367, startPoint y: 174, endPoint x: 402, endPoint y: 182, distance: 36.3
click at [402, 212] on h5 "You have been asked to implement a firewall configuration that inspects and ana…" at bounding box center [346, 234] width 296 height 44
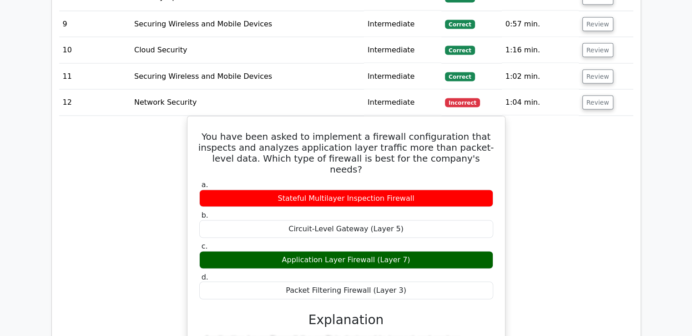
scroll to position [1730, 0]
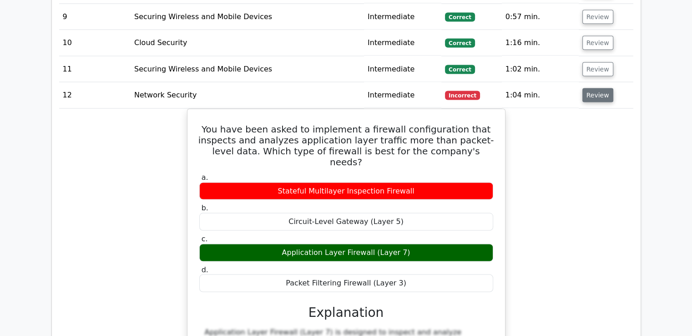
click at [597, 88] on button "Review" at bounding box center [598, 95] width 31 height 14
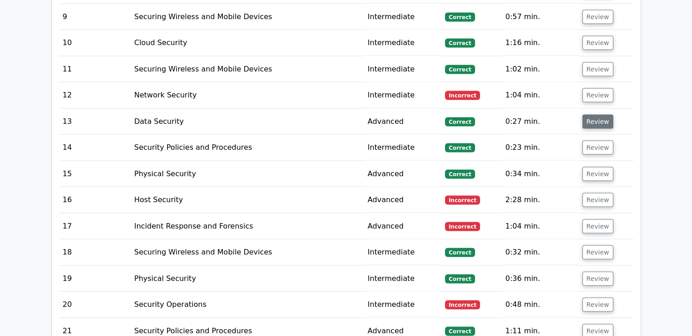
click at [592, 114] on button "Review" at bounding box center [598, 121] width 31 height 14
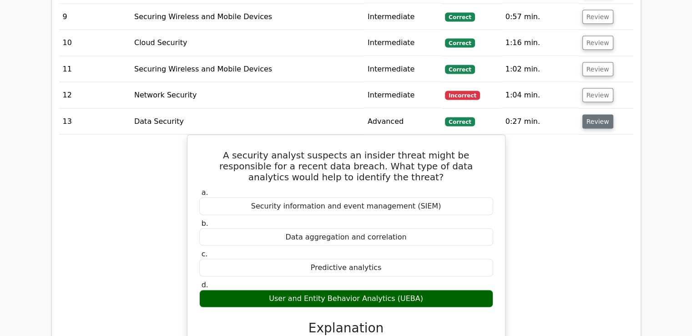
click at [592, 114] on button "Review" at bounding box center [598, 121] width 31 height 14
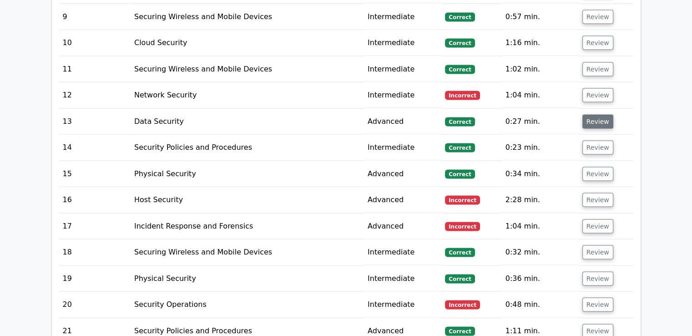
click at [592, 114] on button "Review" at bounding box center [598, 121] width 31 height 14
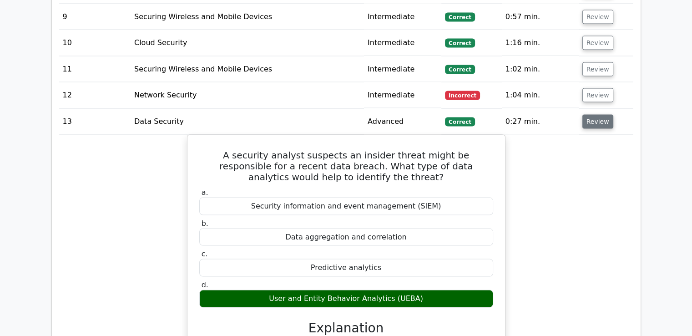
click at [592, 114] on button "Review" at bounding box center [598, 121] width 31 height 14
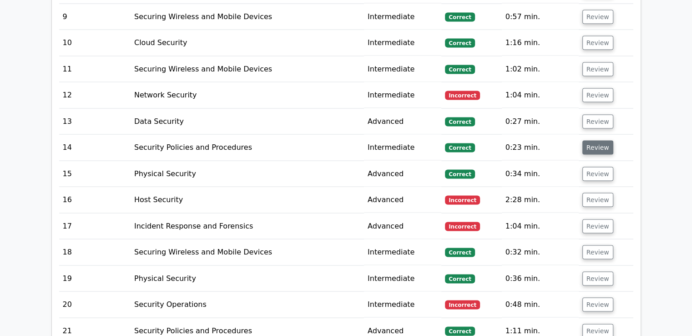
click at [588, 140] on button "Review" at bounding box center [598, 147] width 31 height 14
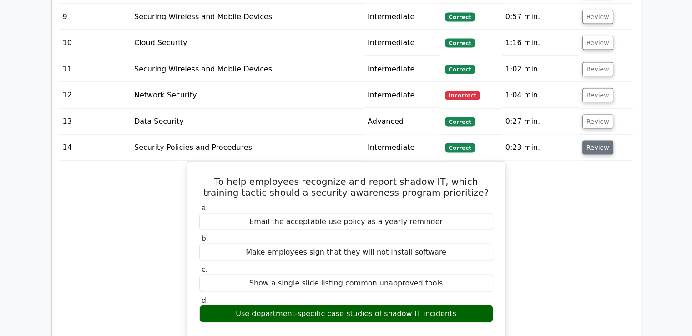
click at [588, 140] on button "Review" at bounding box center [598, 147] width 31 height 14
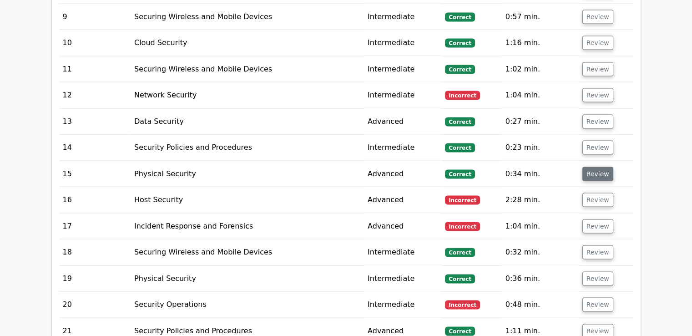
click at [592, 167] on button "Review" at bounding box center [598, 174] width 31 height 14
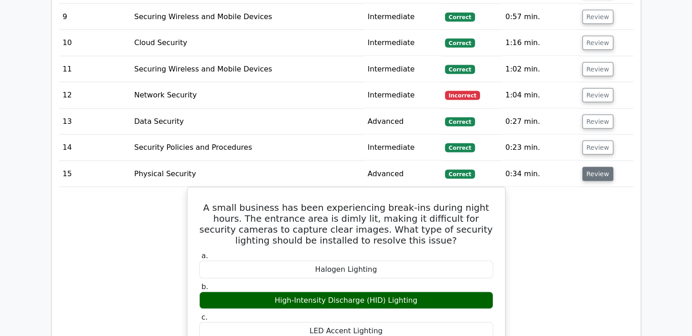
click at [592, 167] on button "Review" at bounding box center [598, 174] width 31 height 14
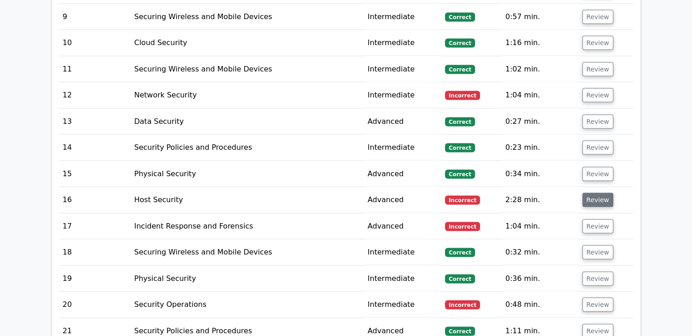
click at [592, 193] on button "Review" at bounding box center [598, 200] width 31 height 14
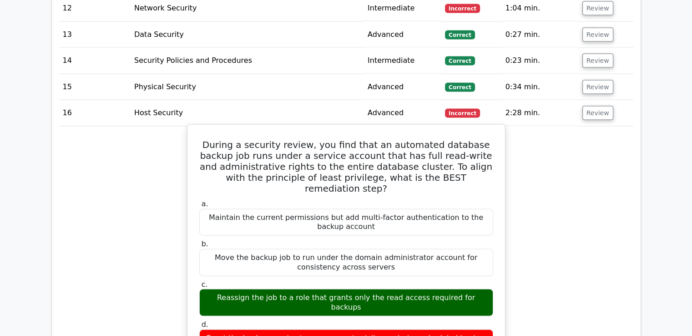
scroll to position [1821, 0]
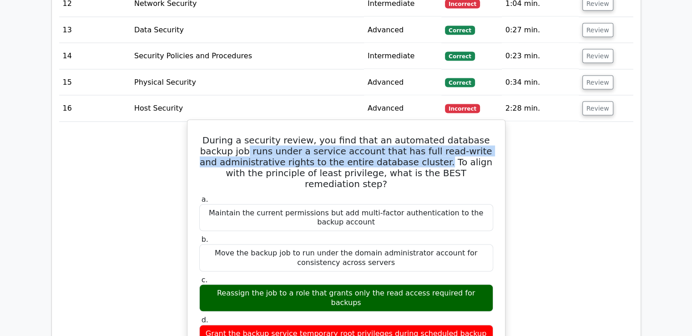
drag, startPoint x: 236, startPoint y: 107, endPoint x: 416, endPoint y: 118, distance: 179.7
click at [416, 135] on h5 "During a security review, you find that an automated database backup job runs u…" at bounding box center [346, 162] width 296 height 55
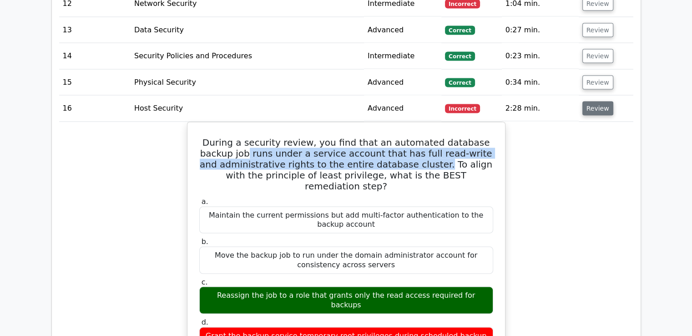
click at [588, 101] on button "Review" at bounding box center [598, 108] width 31 height 14
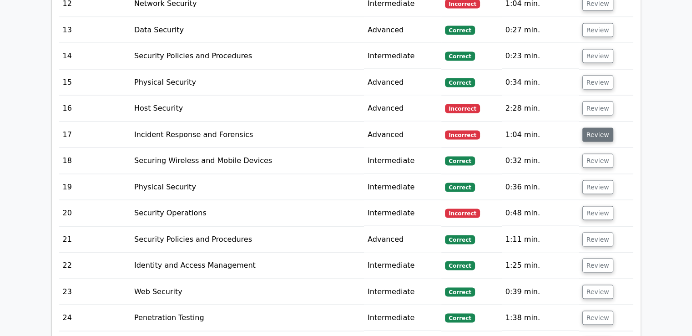
click at [594, 128] on button "Review" at bounding box center [598, 135] width 31 height 14
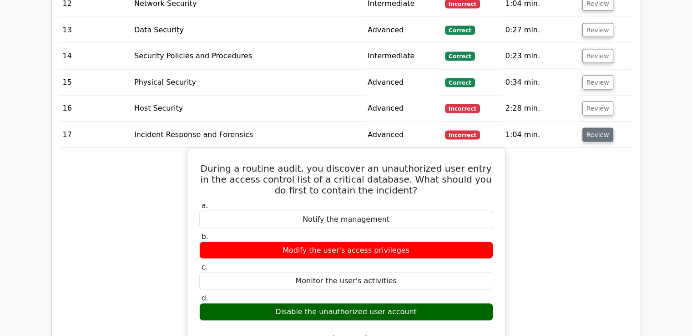
click at [589, 128] on button "Review" at bounding box center [598, 135] width 31 height 14
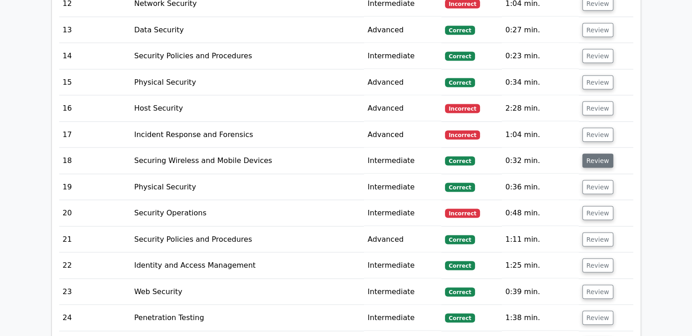
click at [594, 154] on button "Review" at bounding box center [598, 161] width 31 height 14
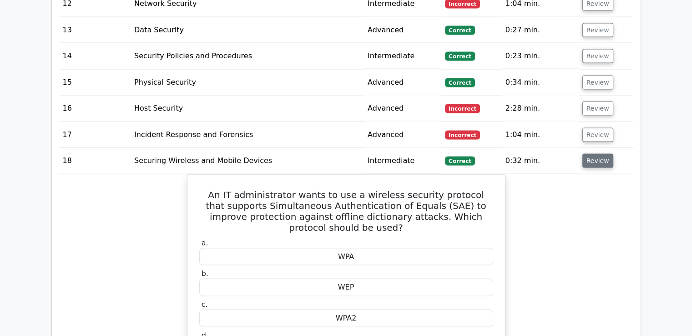
click at [590, 154] on button "Review" at bounding box center [598, 161] width 31 height 14
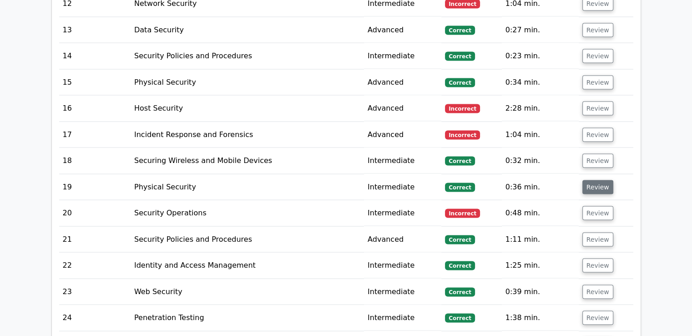
click at [598, 180] on button "Review" at bounding box center [598, 187] width 31 height 14
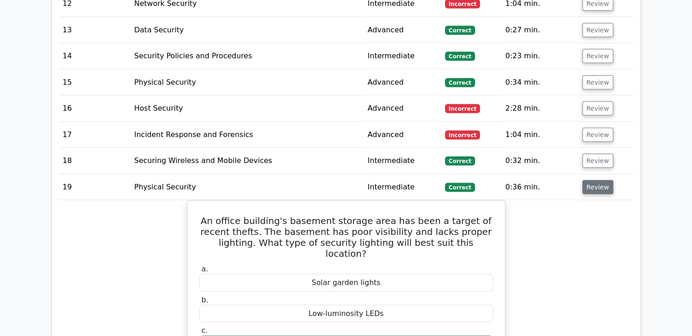
click at [598, 180] on button "Review" at bounding box center [598, 187] width 31 height 14
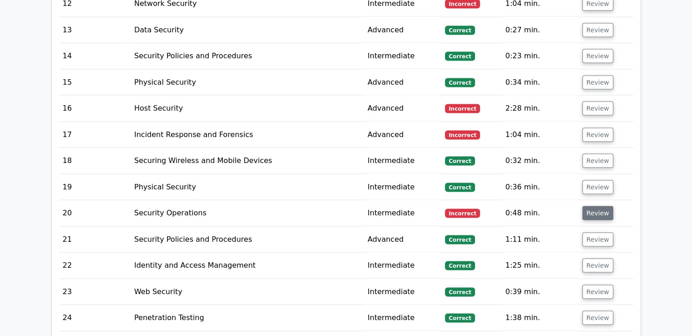
click at [593, 206] on button "Review" at bounding box center [598, 213] width 31 height 14
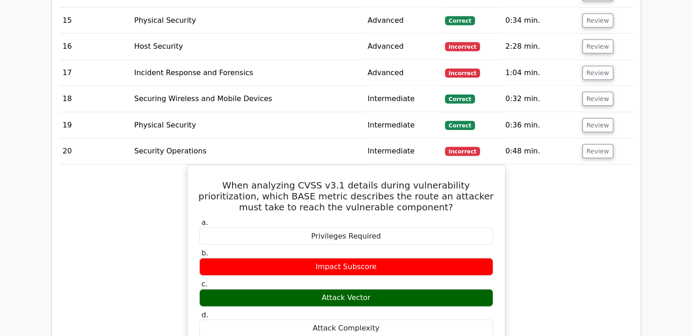
scroll to position [1912, 0]
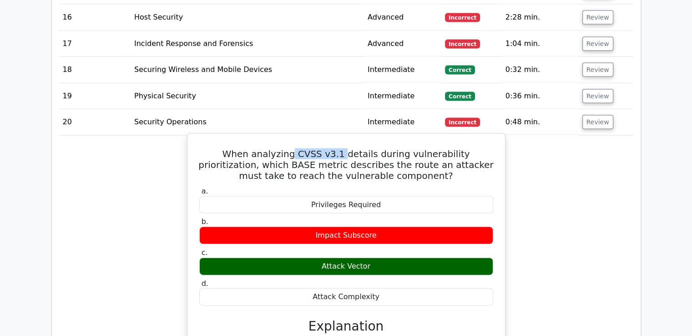
drag, startPoint x: 273, startPoint y: 108, endPoint x: 317, endPoint y: 102, distance: 44.0
click at [317, 148] on h5 "When analyzing CVSS v3.1 details during vulnerability prioritization, which BAS…" at bounding box center [346, 164] width 296 height 33
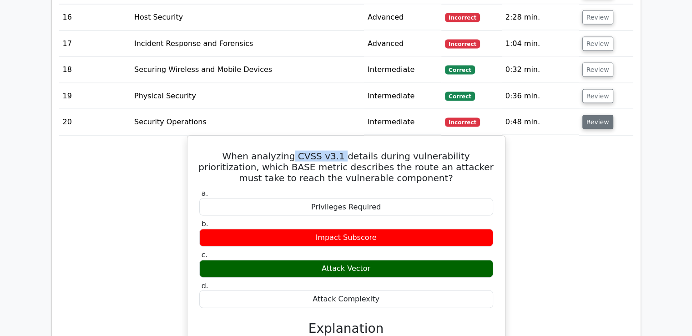
click at [603, 115] on button "Review" at bounding box center [598, 122] width 31 height 14
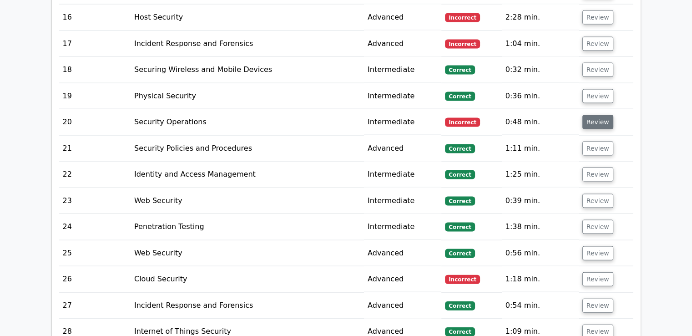
click at [603, 115] on button "Review" at bounding box center [598, 122] width 31 height 14
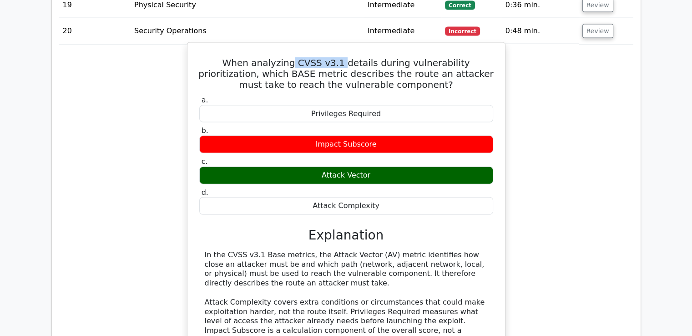
scroll to position [1866, 0]
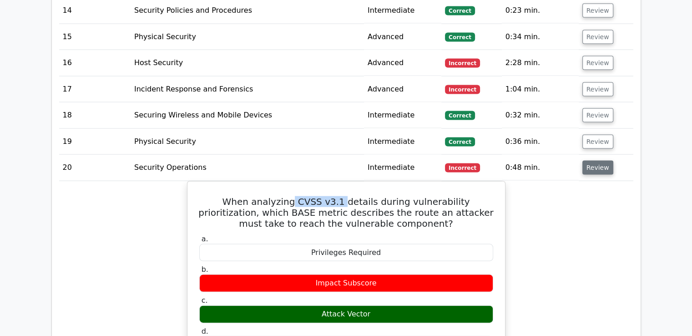
click at [596, 161] on button "Review" at bounding box center [598, 168] width 31 height 14
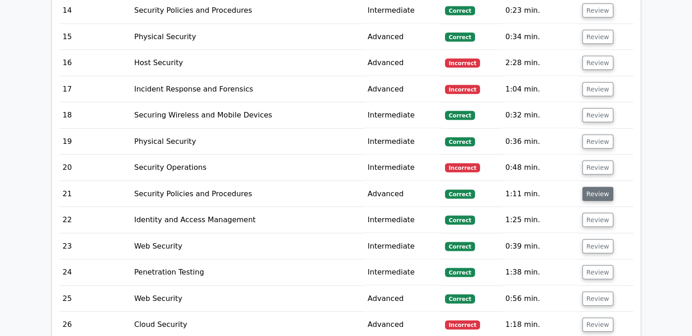
click at [597, 187] on button "Review" at bounding box center [598, 194] width 31 height 14
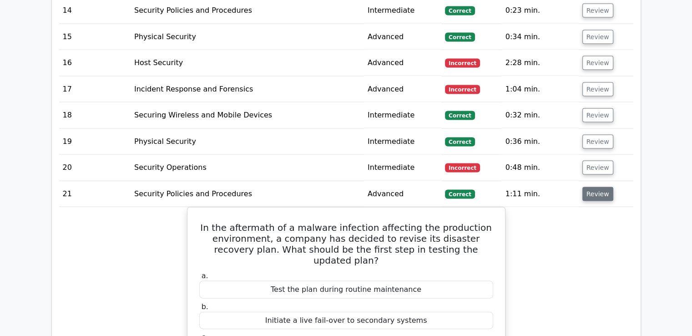
click at [597, 187] on button "Review" at bounding box center [598, 194] width 31 height 14
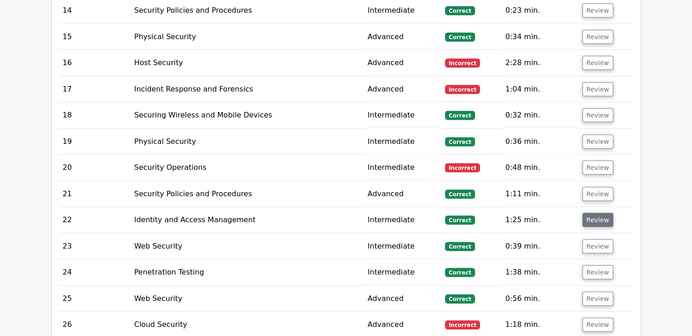
click at [593, 213] on button "Review" at bounding box center [598, 220] width 31 height 14
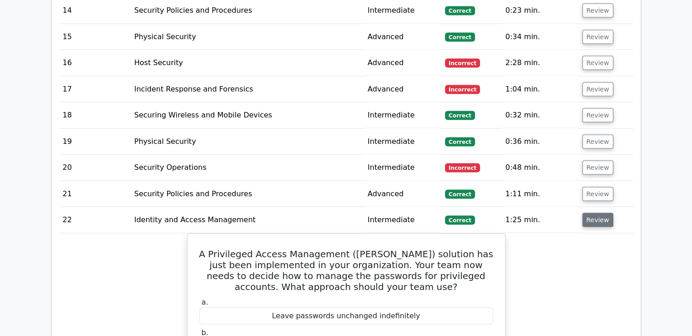
click at [593, 213] on button "Review" at bounding box center [598, 220] width 31 height 14
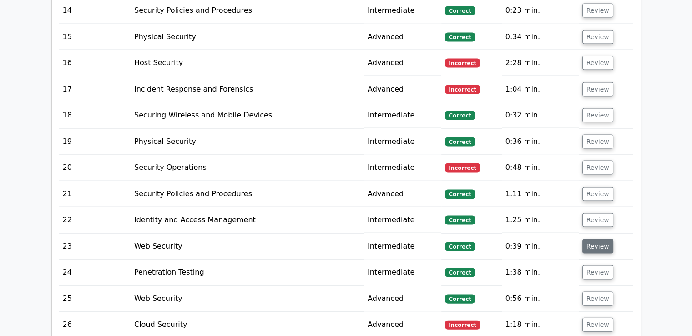
click at [588, 239] on button "Review" at bounding box center [598, 246] width 31 height 14
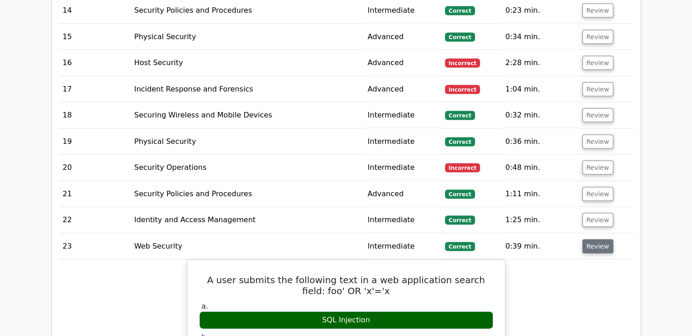
click at [588, 239] on button "Review" at bounding box center [598, 246] width 31 height 14
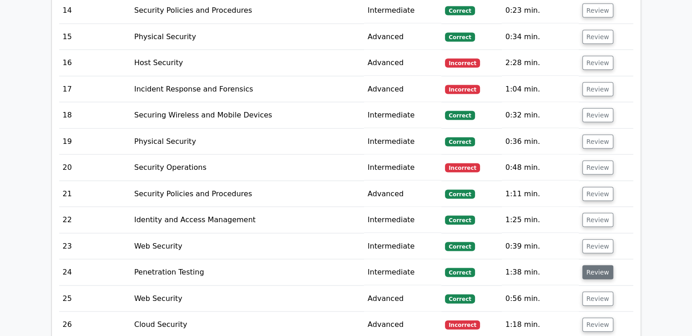
click at [584, 265] on button "Review" at bounding box center [598, 272] width 31 height 14
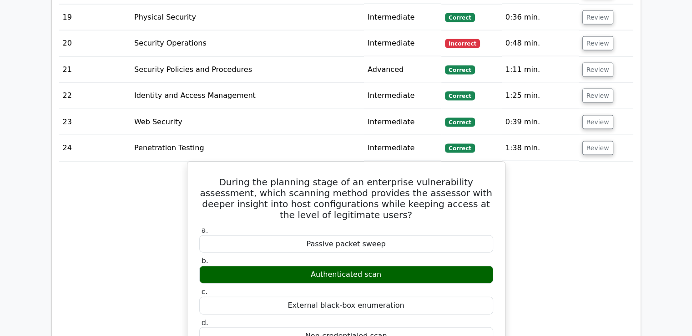
scroll to position [2003, 0]
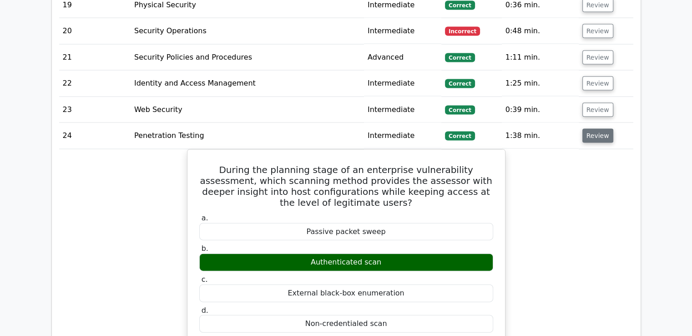
click at [601, 129] on button "Review" at bounding box center [598, 136] width 31 height 14
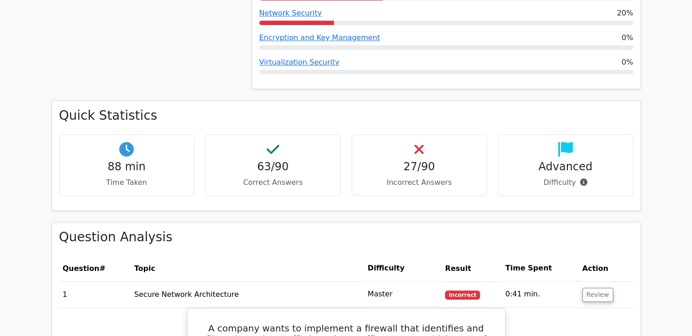
scroll to position [1092, 0]
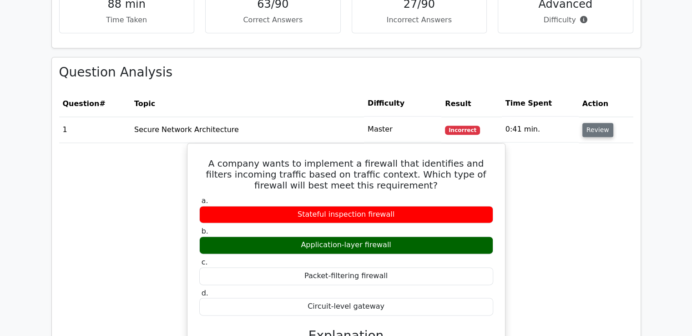
click at [598, 123] on button "Review" at bounding box center [598, 130] width 31 height 14
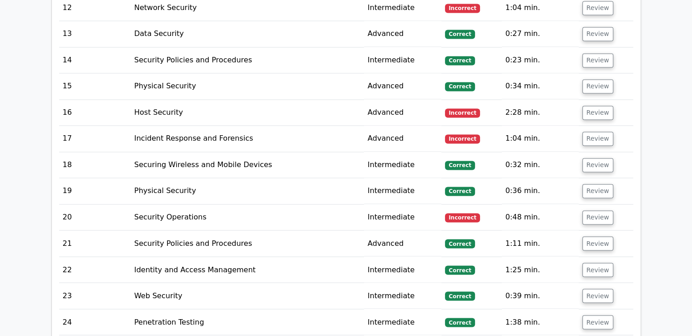
scroll to position [1775, 0]
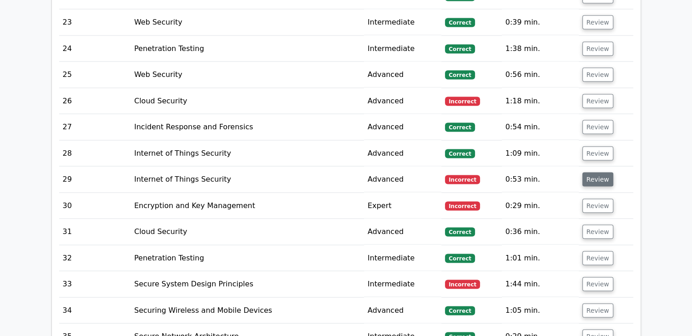
click at [597, 172] on button "Review" at bounding box center [598, 179] width 31 height 14
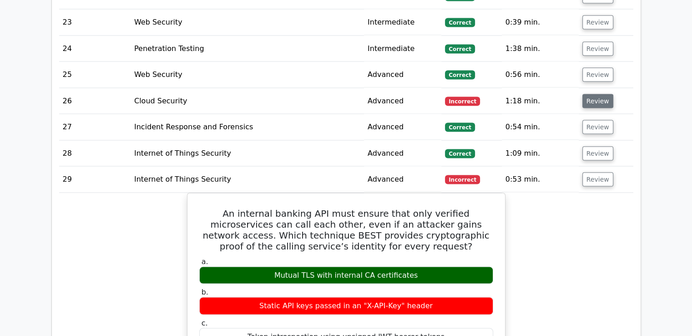
click at [599, 94] on button "Review" at bounding box center [598, 101] width 31 height 14
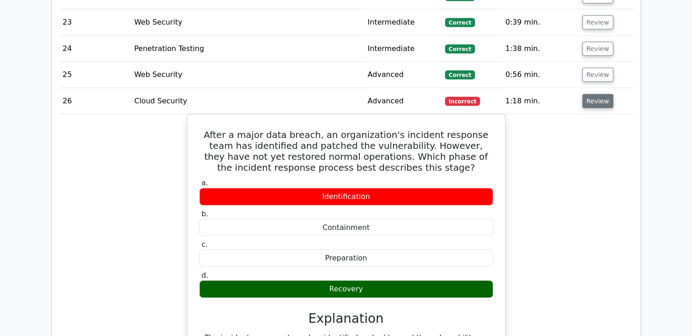
click at [595, 94] on button "Review" at bounding box center [598, 101] width 31 height 14
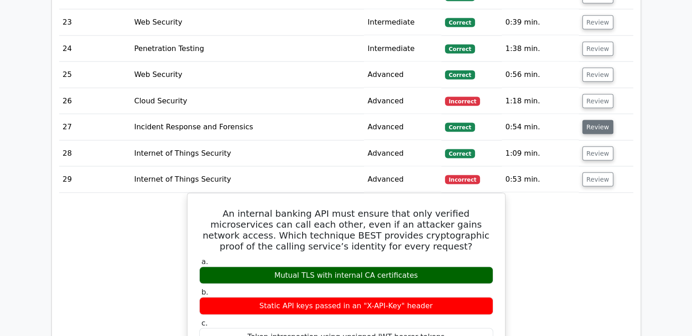
click at [605, 120] on button "Review" at bounding box center [598, 127] width 31 height 14
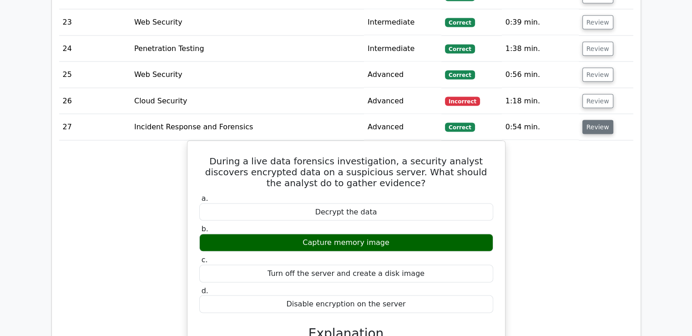
click at [605, 120] on button "Review" at bounding box center [598, 127] width 31 height 14
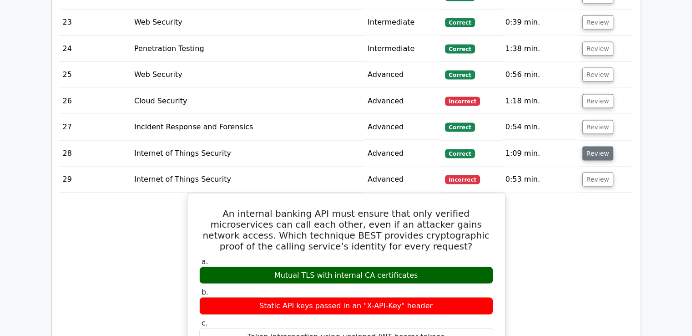
click at [594, 147] on button "Review" at bounding box center [598, 154] width 31 height 14
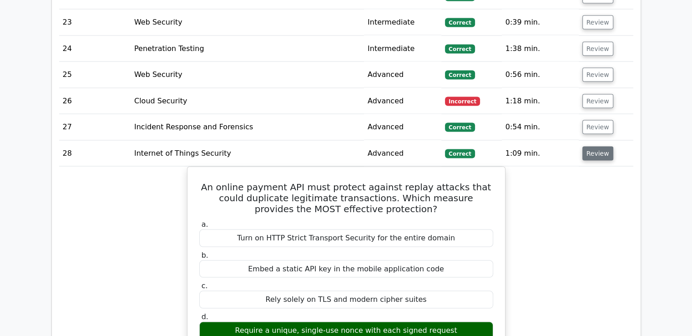
click at [594, 147] on button "Review" at bounding box center [598, 154] width 31 height 14
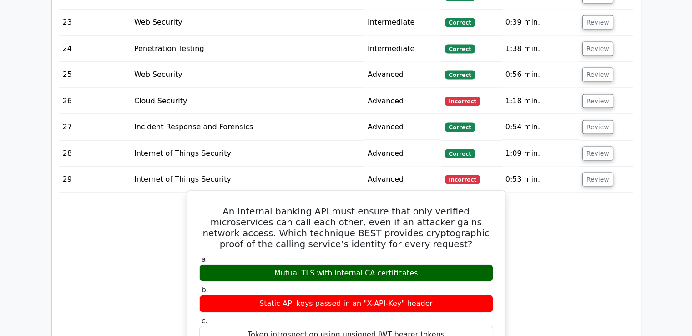
click at [371, 264] on div "Mutual TLS with internal CA certificates" at bounding box center [346, 273] width 294 height 18
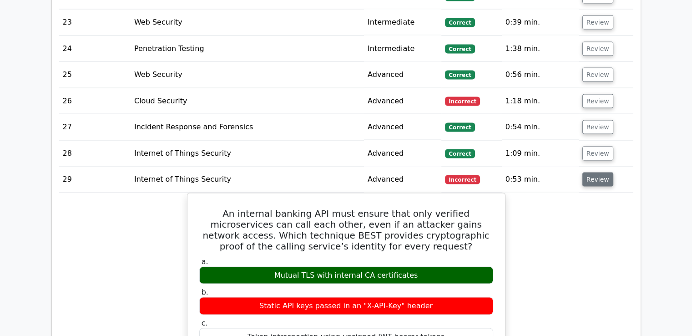
click at [592, 172] on button "Review" at bounding box center [598, 179] width 31 height 14
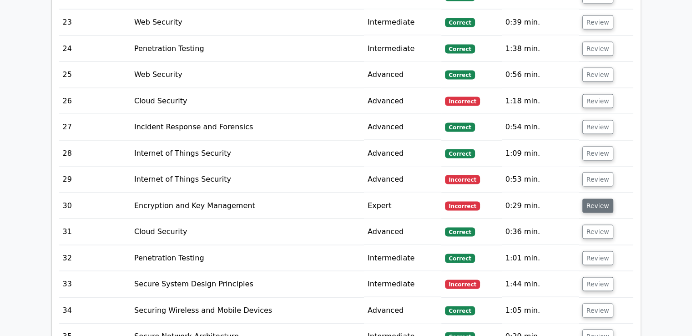
click at [594, 199] on button "Review" at bounding box center [598, 206] width 31 height 14
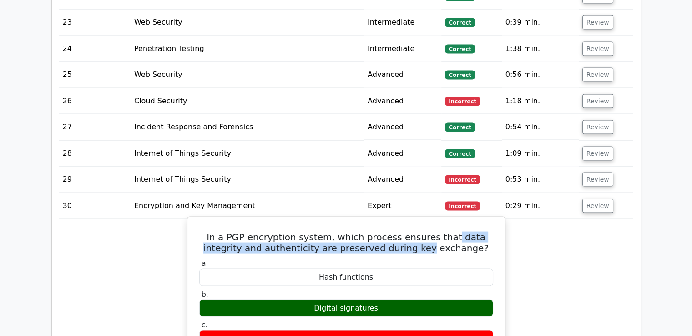
drag, startPoint x: 430, startPoint y: 202, endPoint x: 410, endPoint y: 215, distance: 23.6
click at [410, 232] on h5 "In a PGP encryption system, which process ensures that data integrity and authe…" at bounding box center [346, 243] width 296 height 22
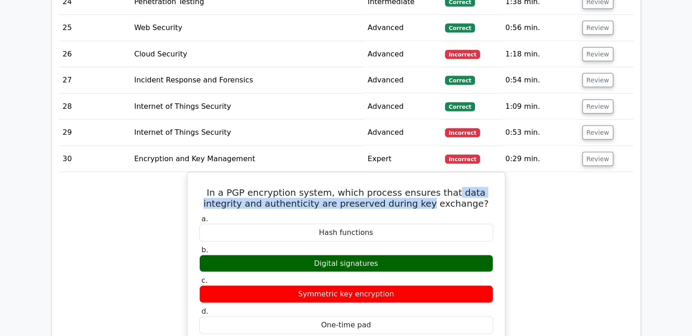
scroll to position [1821, 0]
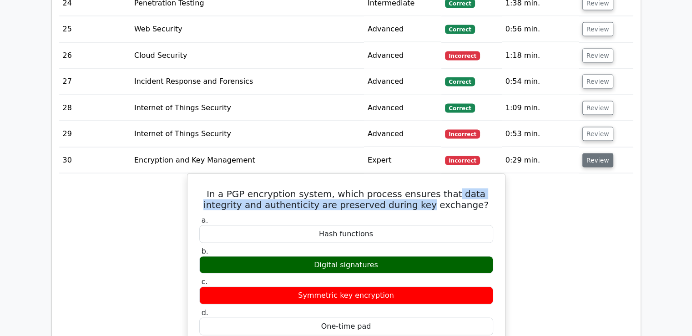
click at [592, 153] on button "Review" at bounding box center [598, 160] width 31 height 14
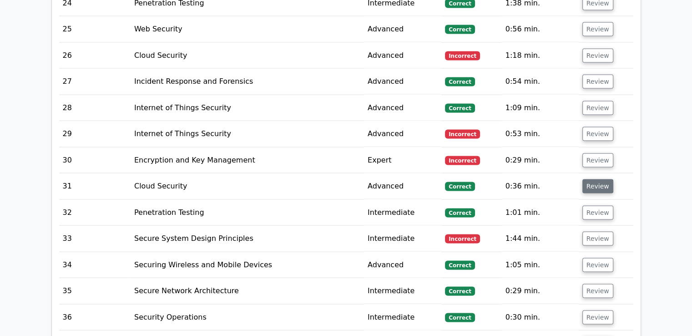
click at [599, 179] on button "Review" at bounding box center [598, 186] width 31 height 14
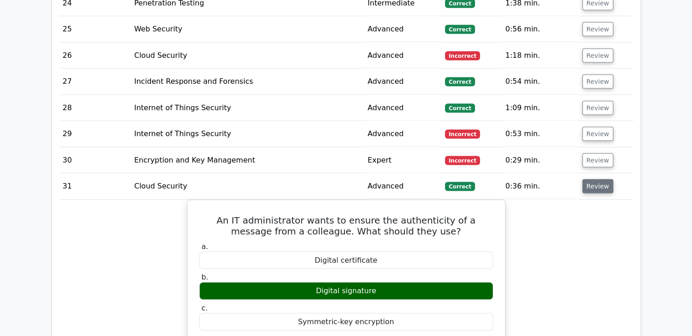
click at [599, 179] on button "Review" at bounding box center [598, 186] width 31 height 14
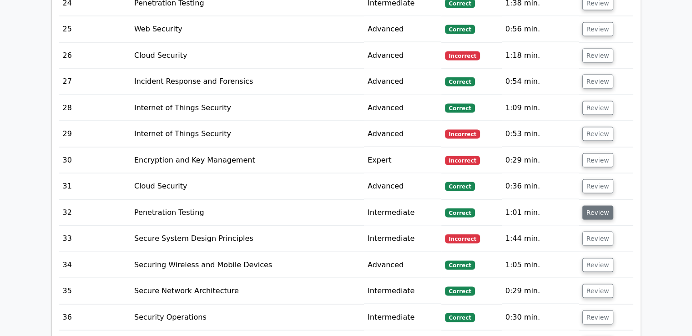
click at [599, 206] on button "Review" at bounding box center [598, 213] width 31 height 14
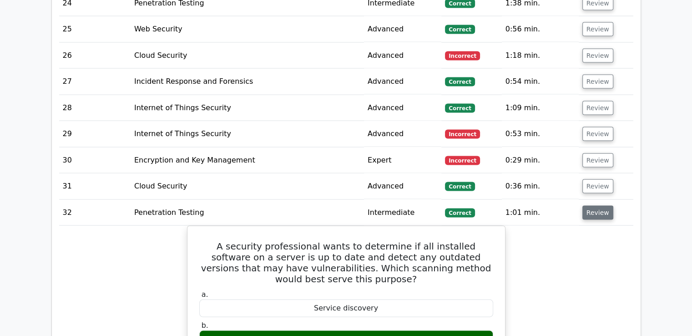
click at [598, 206] on button "Review" at bounding box center [598, 213] width 31 height 14
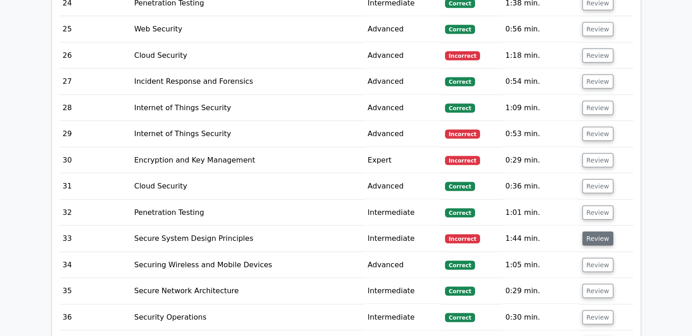
click at [590, 232] on button "Review" at bounding box center [598, 239] width 31 height 14
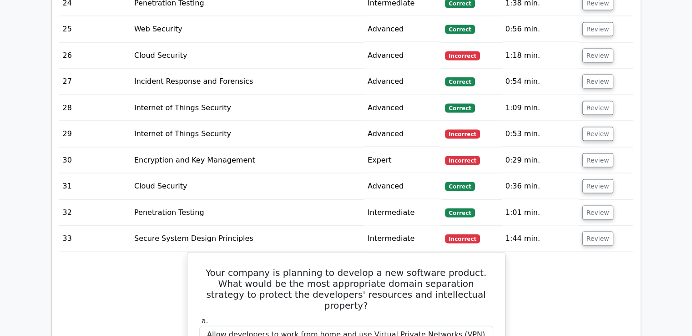
scroll to position [1912, 0]
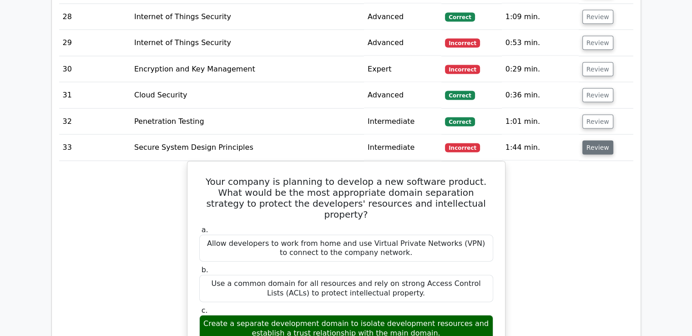
click at [593, 141] on button "Review" at bounding box center [598, 148] width 31 height 14
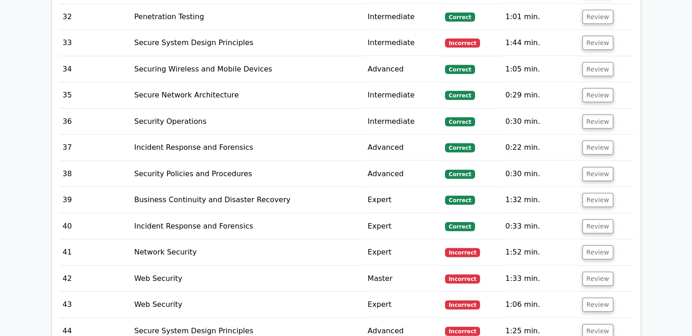
scroll to position [2003, 0]
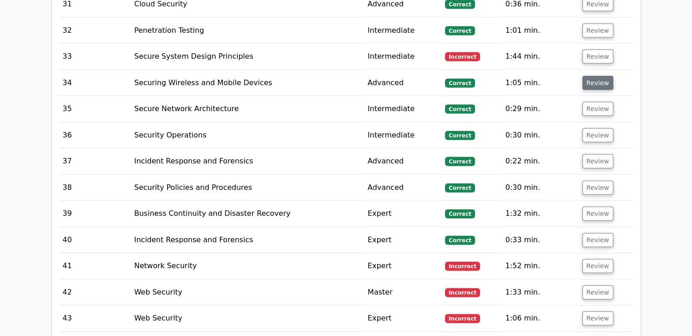
click at [597, 76] on button "Review" at bounding box center [598, 83] width 31 height 14
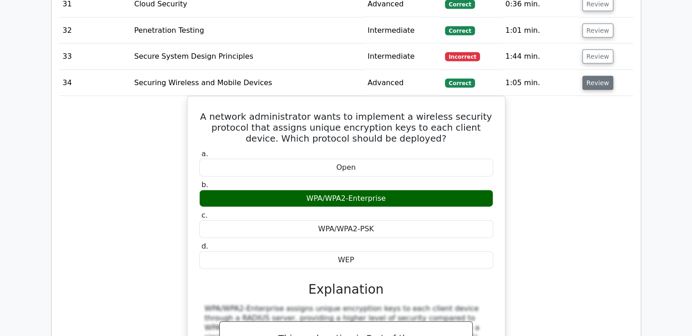
click at [597, 76] on button "Review" at bounding box center [598, 83] width 31 height 14
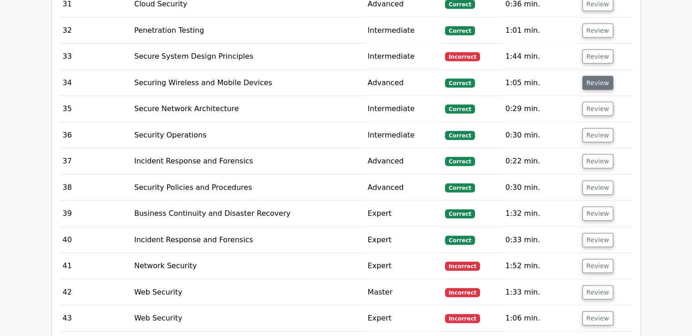
click at [601, 76] on button "Review" at bounding box center [598, 83] width 31 height 14
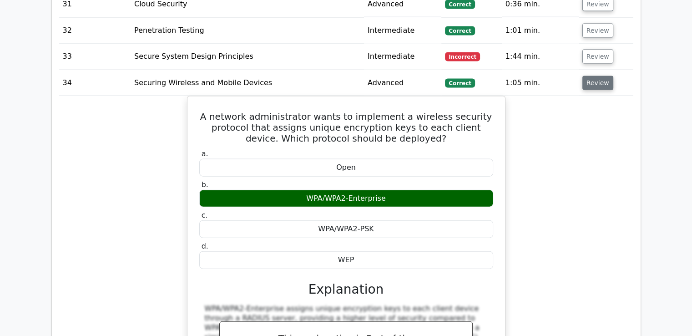
click at [601, 76] on button "Review" at bounding box center [598, 83] width 31 height 14
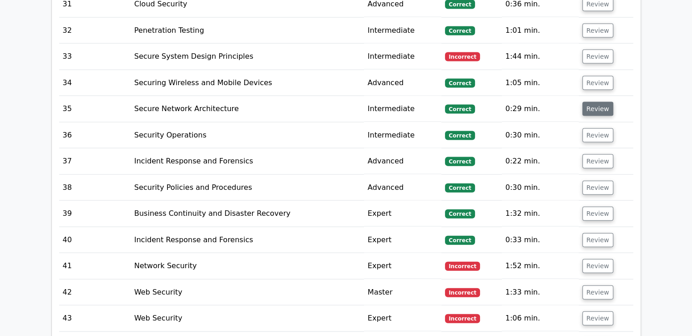
click at [601, 102] on button "Review" at bounding box center [598, 109] width 31 height 14
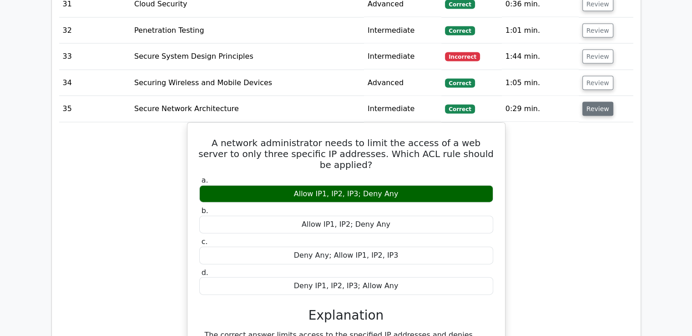
click at [601, 102] on button "Review" at bounding box center [598, 109] width 31 height 14
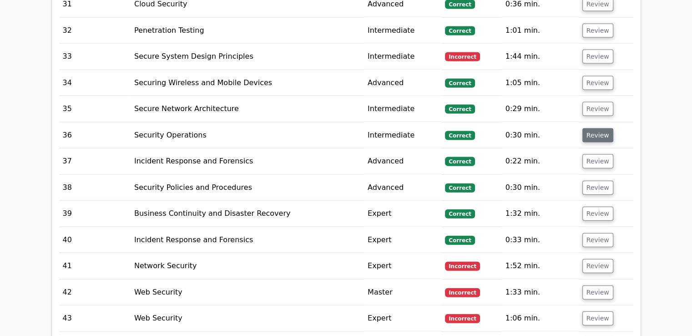
click at [604, 128] on button "Review" at bounding box center [598, 135] width 31 height 14
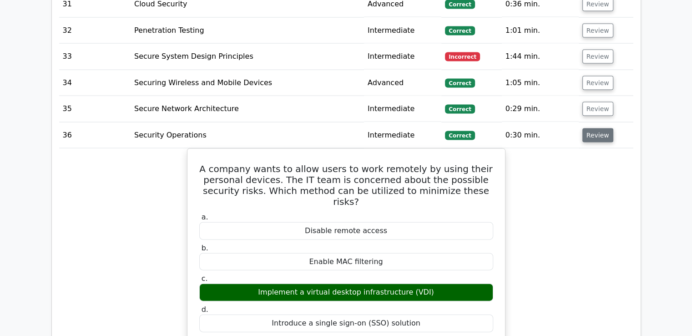
click at [604, 128] on button "Review" at bounding box center [598, 135] width 31 height 14
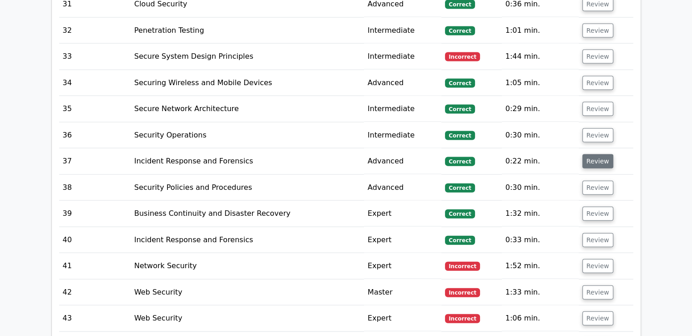
click at [599, 154] on button "Review" at bounding box center [598, 161] width 31 height 14
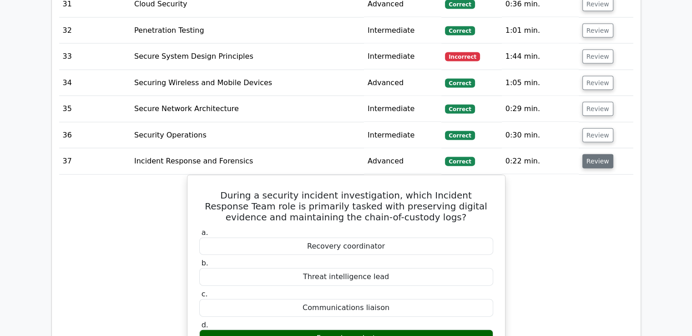
click at [599, 154] on button "Review" at bounding box center [598, 161] width 31 height 14
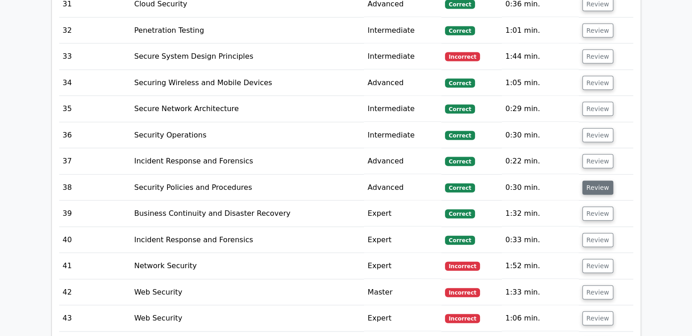
click at [594, 181] on button "Review" at bounding box center [598, 188] width 31 height 14
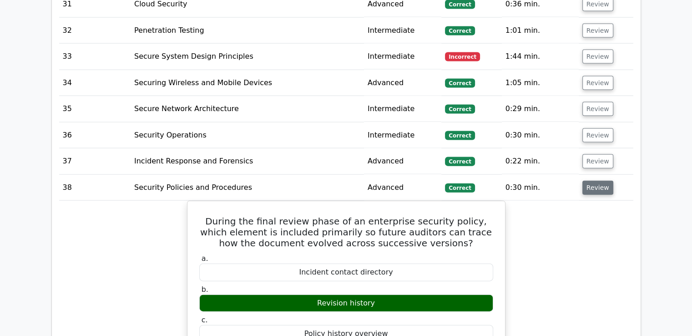
click at [594, 181] on button "Review" at bounding box center [598, 188] width 31 height 14
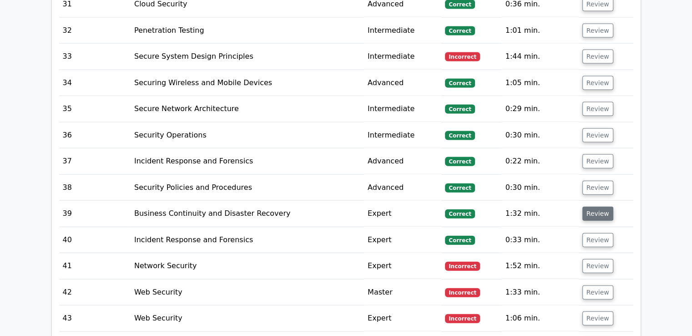
click at [590, 207] on button "Review" at bounding box center [598, 214] width 31 height 14
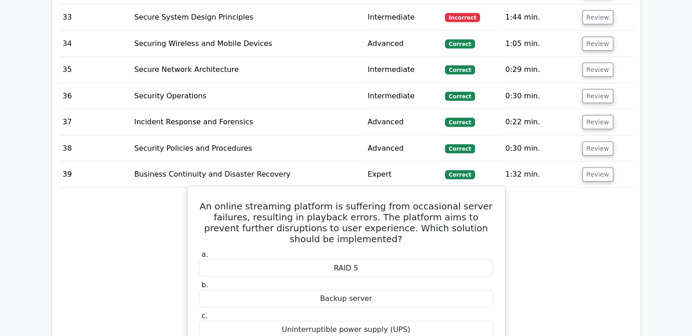
scroll to position [2094, 0]
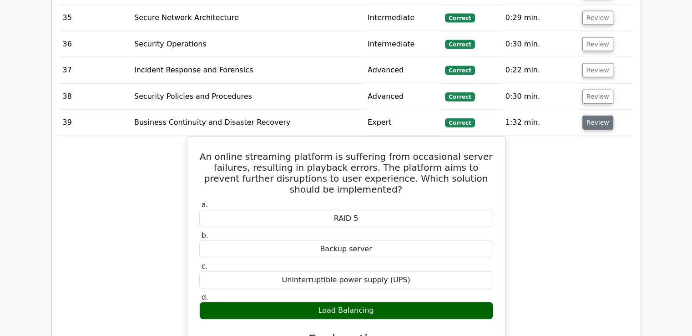
click at [588, 116] on button "Review" at bounding box center [598, 123] width 31 height 14
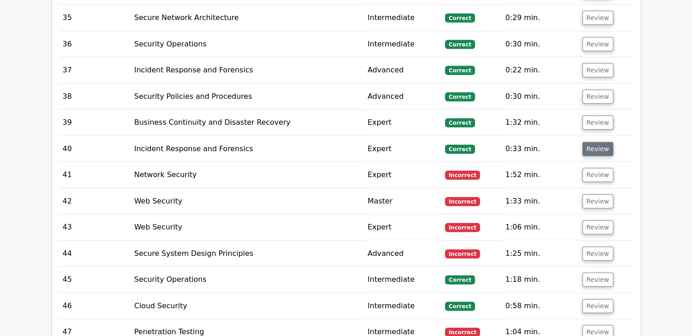
click at [599, 142] on button "Review" at bounding box center [598, 149] width 31 height 14
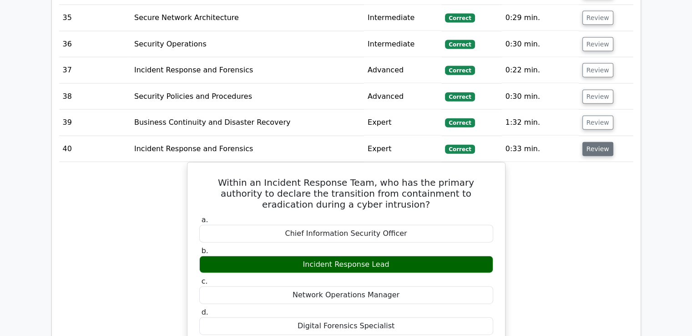
click at [599, 142] on button "Review" at bounding box center [598, 149] width 31 height 14
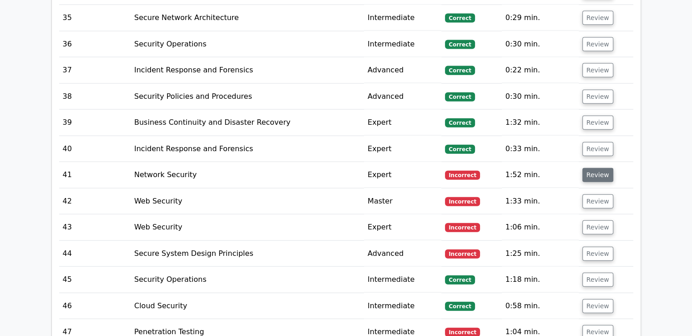
click at [603, 168] on button "Review" at bounding box center [598, 175] width 31 height 14
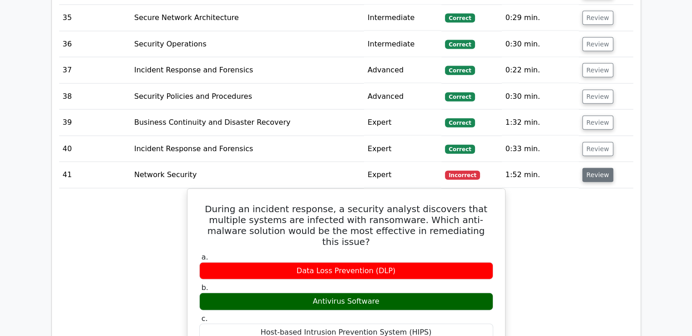
click at [602, 168] on button "Review" at bounding box center [598, 175] width 31 height 14
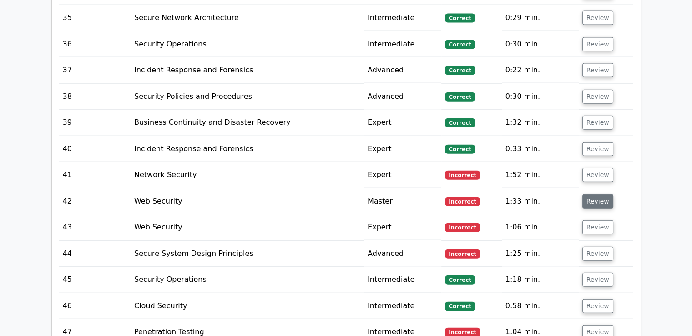
click at [602, 194] on button "Review" at bounding box center [598, 201] width 31 height 14
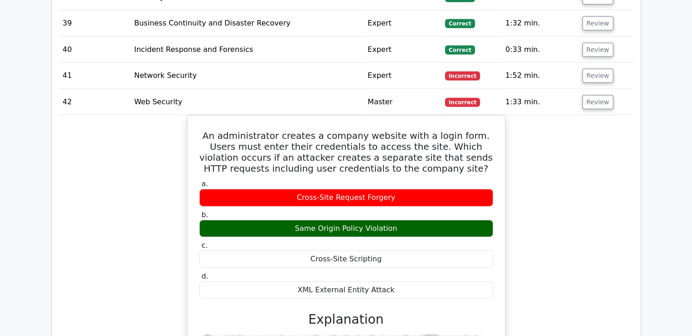
scroll to position [2185, 0]
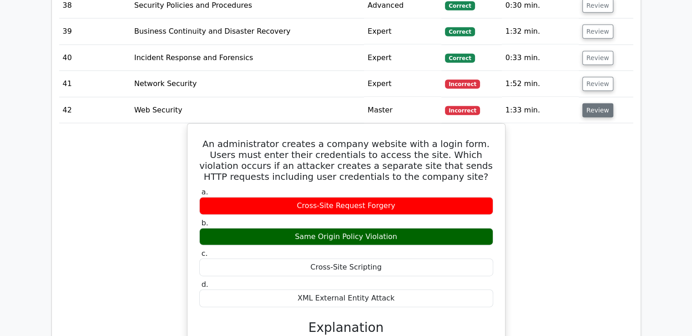
click at [595, 103] on button "Review" at bounding box center [598, 110] width 31 height 14
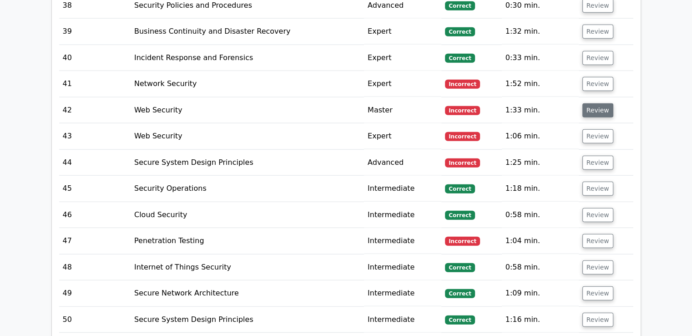
click at [595, 103] on button "Review" at bounding box center [598, 110] width 31 height 14
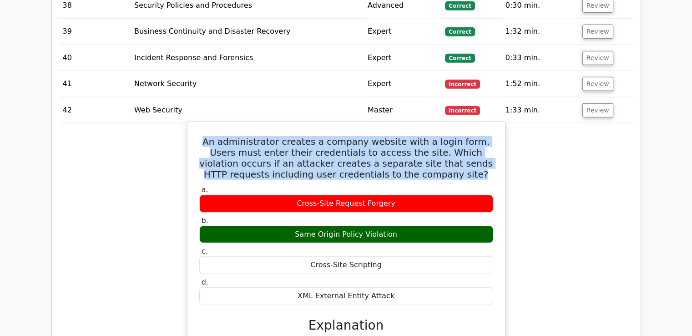
drag, startPoint x: 204, startPoint y: 104, endPoint x: 428, endPoint y: 137, distance: 226.8
click at [428, 137] on h5 "An administrator creates a company website with a login form. Users must enter …" at bounding box center [346, 158] width 296 height 44
copy h5 "An administrator creates a company website with a login form. Users must enter …"
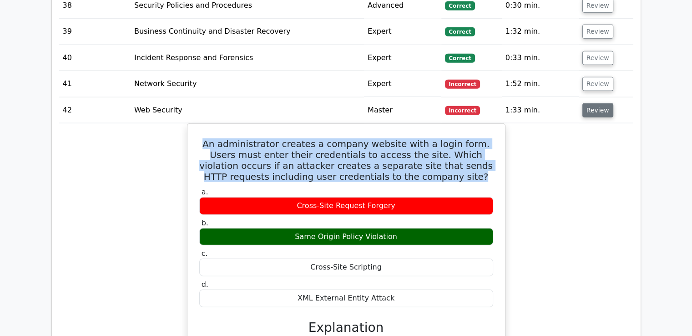
click at [600, 103] on button "Review" at bounding box center [598, 110] width 31 height 14
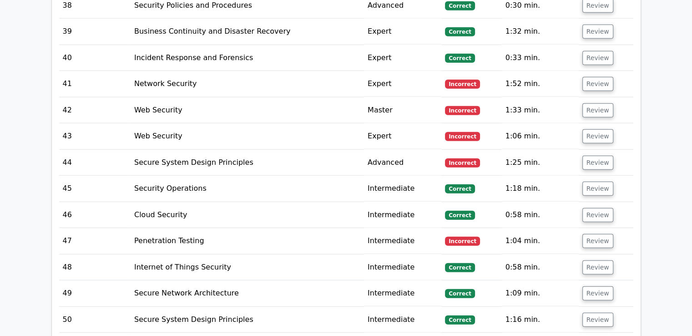
click at [600, 228] on td "Review" at bounding box center [606, 241] width 55 height 26
click at [597, 234] on button "Review" at bounding box center [598, 241] width 31 height 14
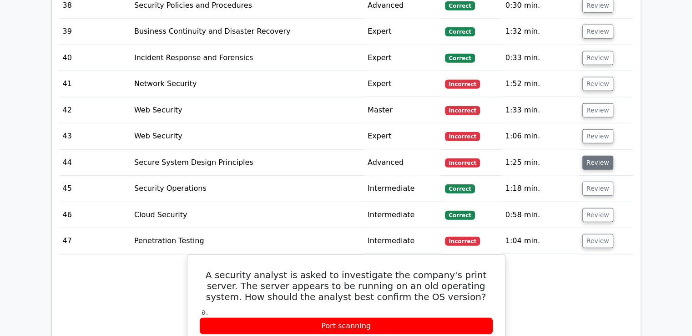
click at [602, 156] on button "Review" at bounding box center [598, 163] width 31 height 14
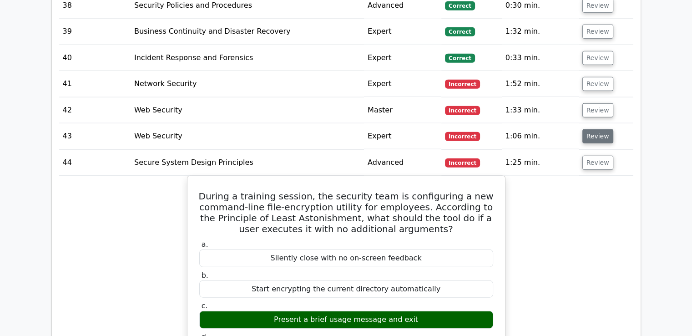
click at [600, 129] on button "Review" at bounding box center [598, 136] width 31 height 14
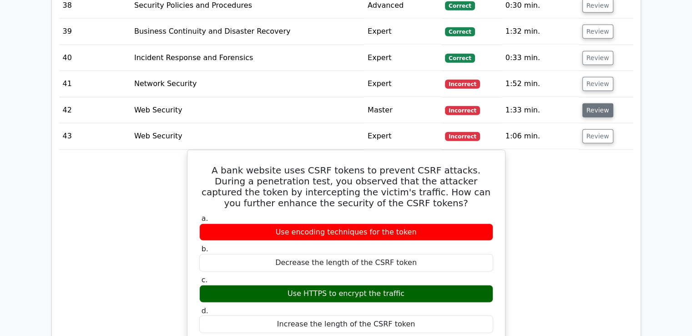
click at [594, 103] on button "Review" at bounding box center [598, 110] width 31 height 14
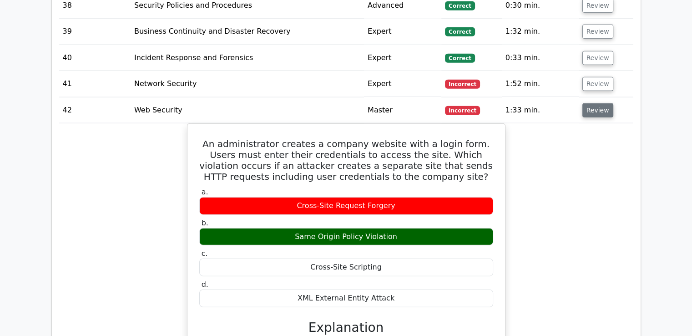
click at [592, 103] on button "Review" at bounding box center [598, 110] width 31 height 14
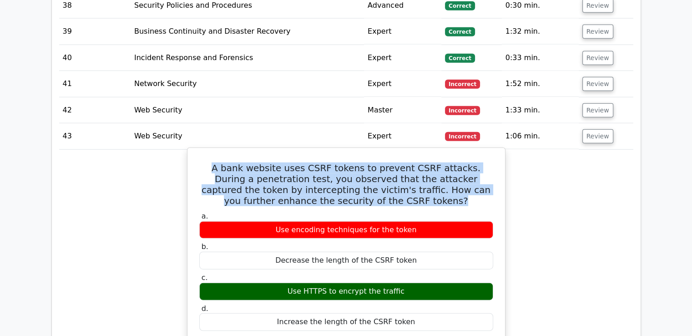
drag, startPoint x: 404, startPoint y: 161, endPoint x: 209, endPoint y: 129, distance: 197.9
click at [209, 162] on h5 "A bank website uses CSRF tokens to prevent CSRF attacks. During a penetration t…" at bounding box center [346, 184] width 296 height 44
copy h5 "A bank website uses CSRF tokens to prevent CSRF attacks. During a penetration t…"
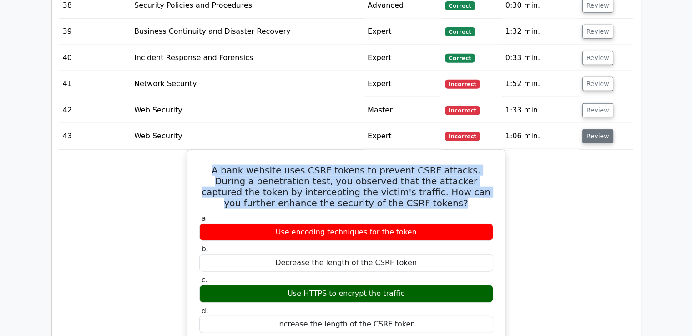
click at [602, 129] on button "Review" at bounding box center [598, 136] width 31 height 14
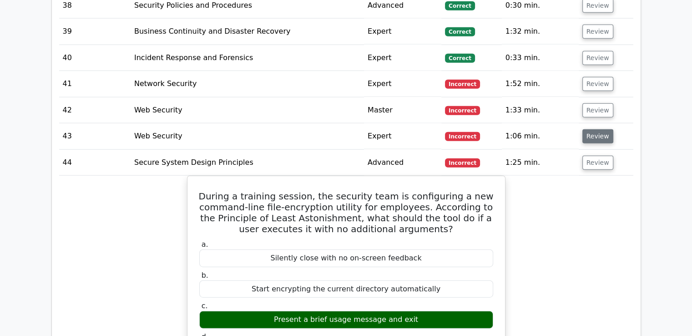
click at [600, 129] on button "Review" at bounding box center [598, 136] width 31 height 14
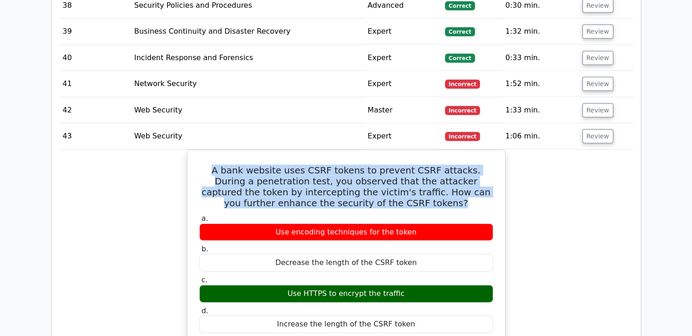
click at [595, 97] on td "Review" at bounding box center [606, 110] width 55 height 26
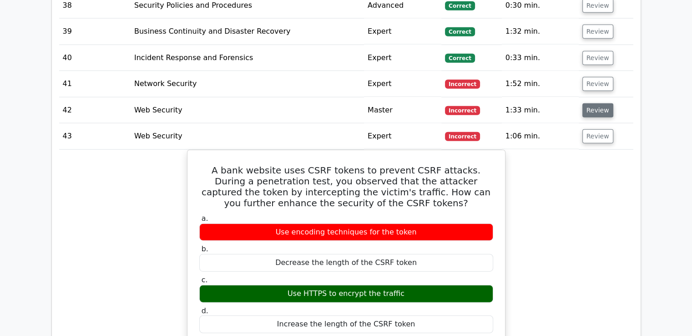
click at [594, 103] on button "Review" at bounding box center [598, 110] width 31 height 14
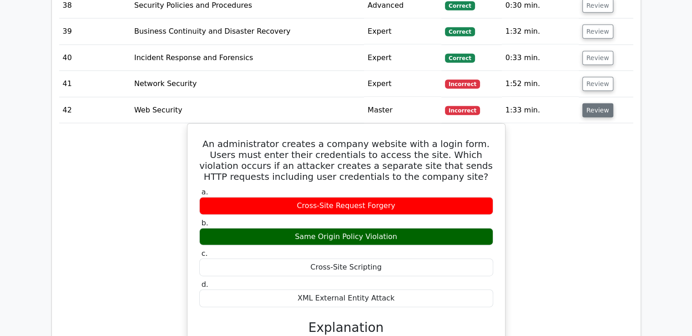
click at [594, 103] on button "Review" at bounding box center [598, 110] width 31 height 14
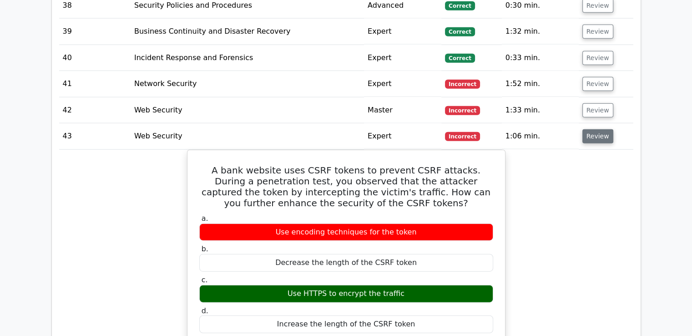
click at [597, 129] on button "Review" at bounding box center [598, 136] width 31 height 14
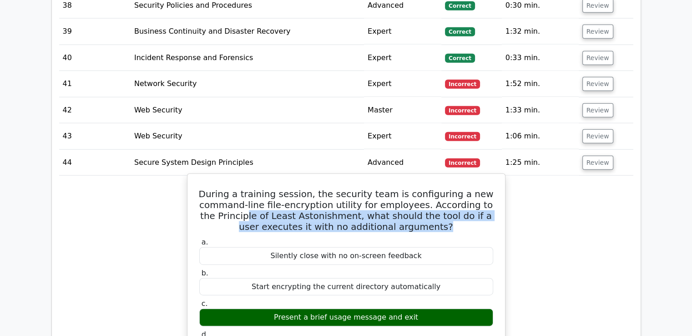
drag, startPoint x: 439, startPoint y: 186, endPoint x: 231, endPoint y: 178, distance: 207.7
click at [236, 188] on h5 "During a training session, the security team is configuring a new command-line …" at bounding box center [346, 210] width 296 height 44
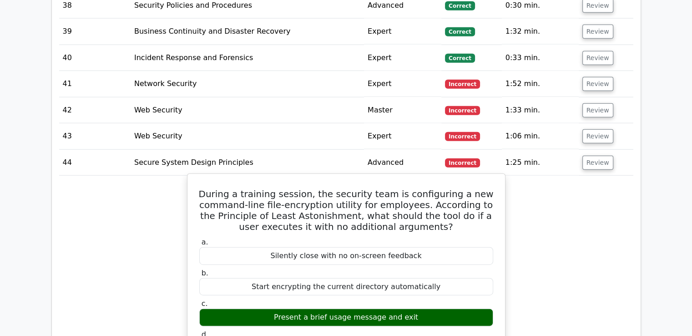
drag, startPoint x: 229, startPoint y: 176, endPoint x: 218, endPoint y: 164, distance: 16.1
click at [220, 188] on h5 "During a training session, the security team is configuring a new command-line …" at bounding box center [346, 210] width 296 height 44
click at [209, 188] on h5 "During a training session, the security team is configuring a new command-line …" at bounding box center [346, 210] width 296 height 44
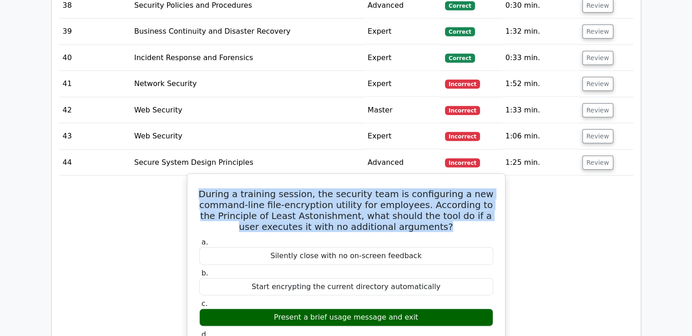
drag, startPoint x: 215, startPoint y: 152, endPoint x: 444, endPoint y: 189, distance: 232.0
click at [444, 189] on h5 "During a training session, the security team is configuring a new command-line …" at bounding box center [346, 210] width 296 height 44
copy h5 "During a training session, the security team is configuring a new command-line …"
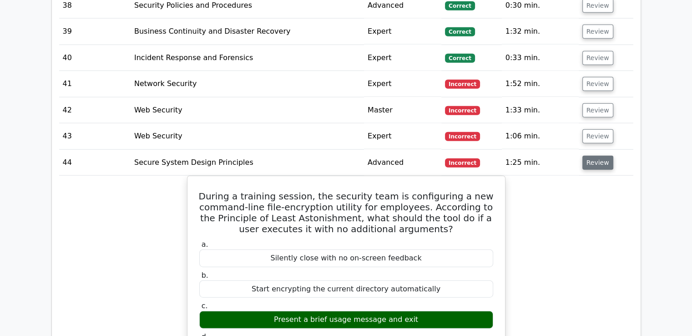
click at [595, 156] on button "Review" at bounding box center [598, 163] width 31 height 14
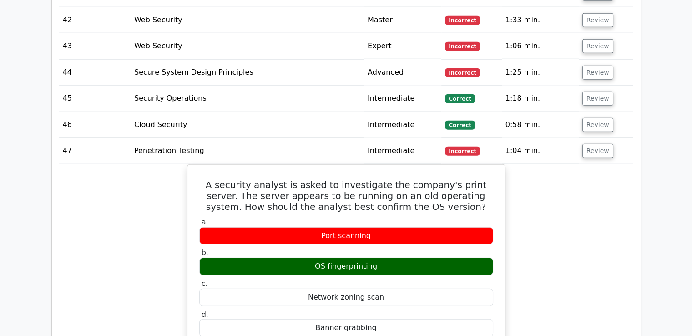
scroll to position [2276, 0]
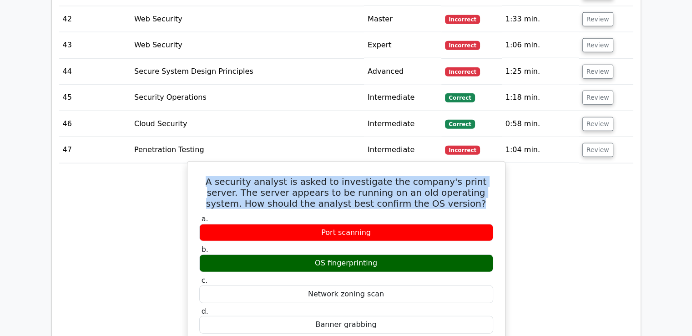
drag, startPoint x: 207, startPoint y: 141, endPoint x: 459, endPoint y: 161, distance: 252.9
click at [459, 176] on h5 "A security analyst is asked to investigate the company's print server. The serv…" at bounding box center [346, 192] width 296 height 33
copy h5 "A security analyst is asked to investigate the company's print server. The serv…"
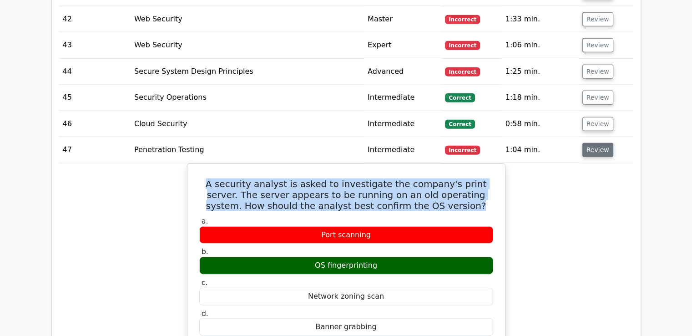
click at [603, 143] on button "Review" at bounding box center [598, 150] width 31 height 14
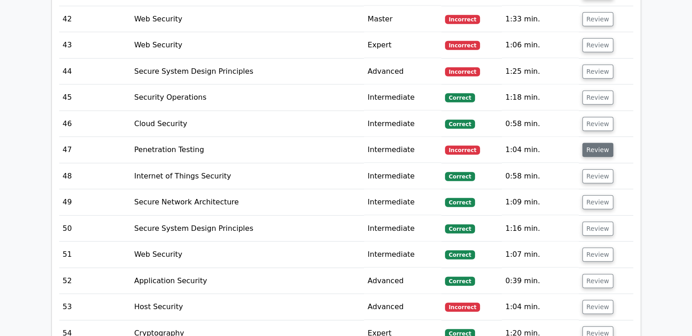
click at [599, 143] on button "Review" at bounding box center [598, 150] width 31 height 14
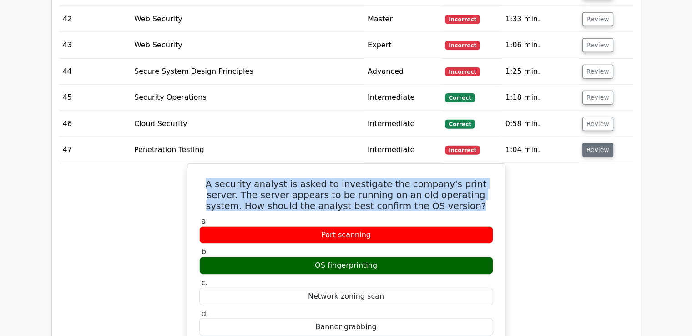
click at [599, 143] on button "Review" at bounding box center [598, 150] width 31 height 14
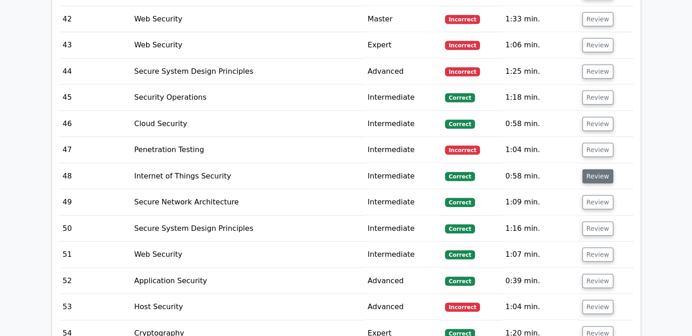
click at [592, 169] on button "Review" at bounding box center [598, 176] width 31 height 14
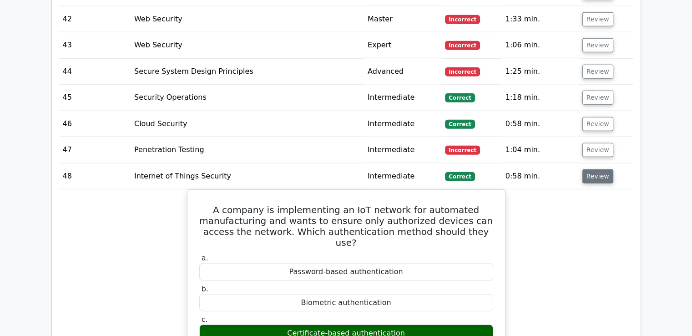
click at [593, 169] on button "Review" at bounding box center [598, 176] width 31 height 14
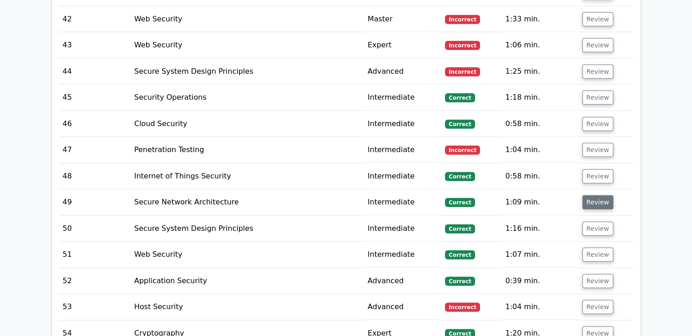
click at [588, 195] on button "Review" at bounding box center [598, 202] width 31 height 14
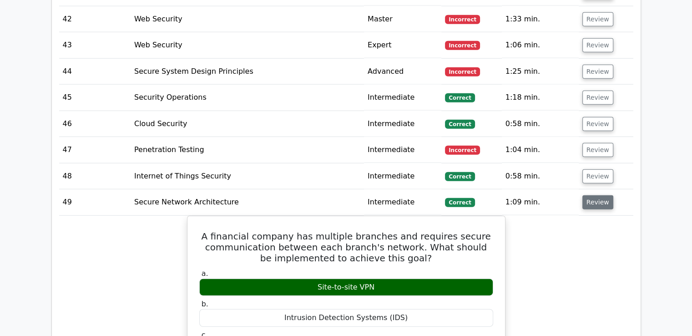
click at [588, 195] on button "Review" at bounding box center [598, 202] width 31 height 14
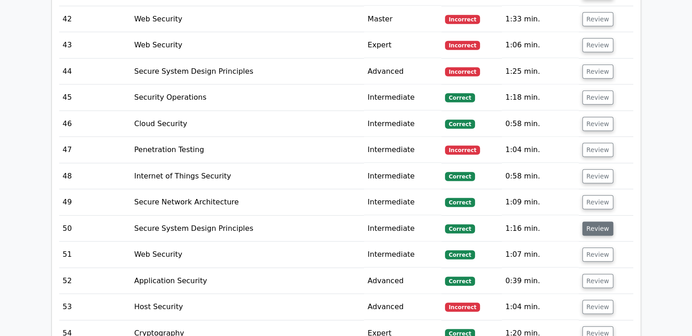
click at [592, 222] on button "Review" at bounding box center [598, 229] width 31 height 14
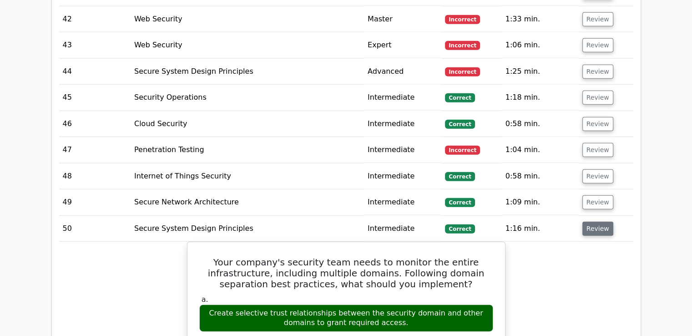
click at [592, 222] on button "Review" at bounding box center [598, 229] width 31 height 14
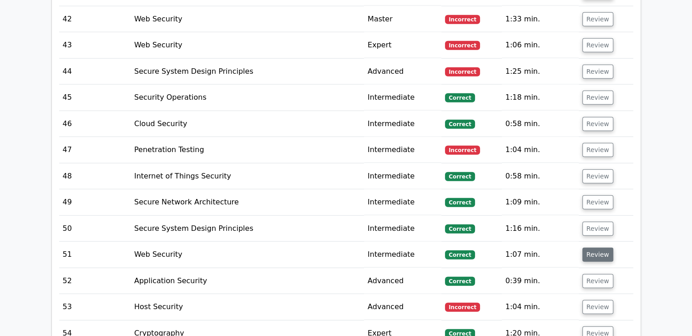
click at [594, 248] on button "Review" at bounding box center [598, 255] width 31 height 14
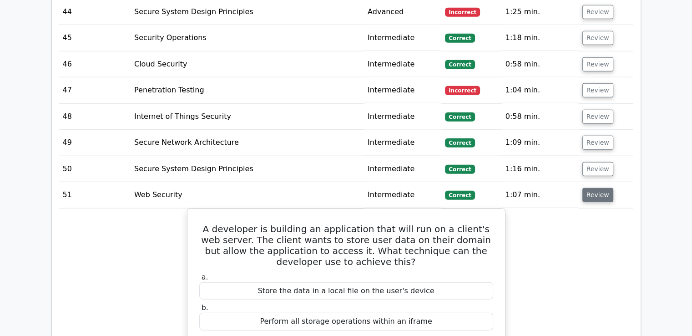
scroll to position [2367, 0]
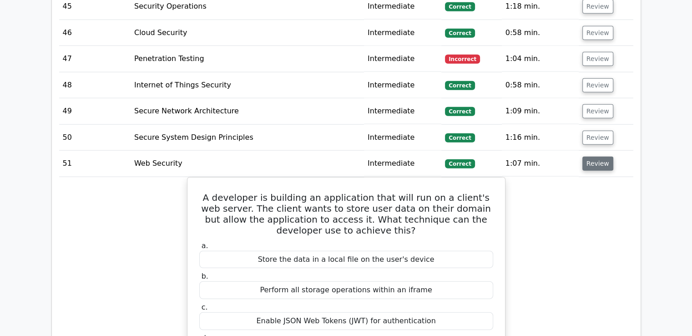
click at [604, 157] on button "Review" at bounding box center [598, 164] width 31 height 14
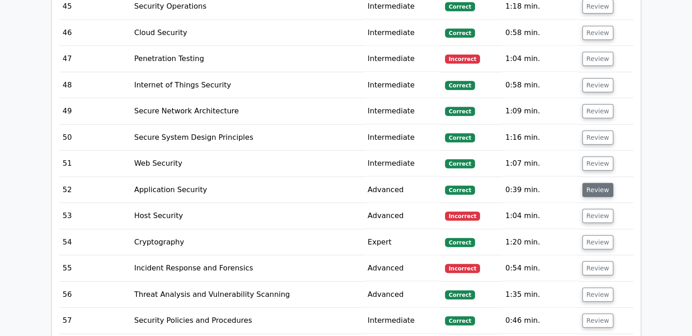
click at [601, 183] on button "Review" at bounding box center [598, 190] width 31 height 14
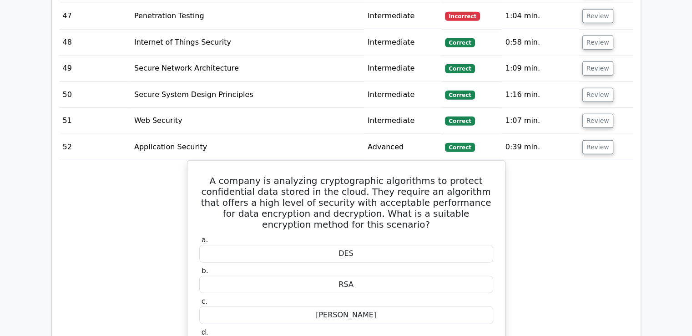
scroll to position [2458, 0]
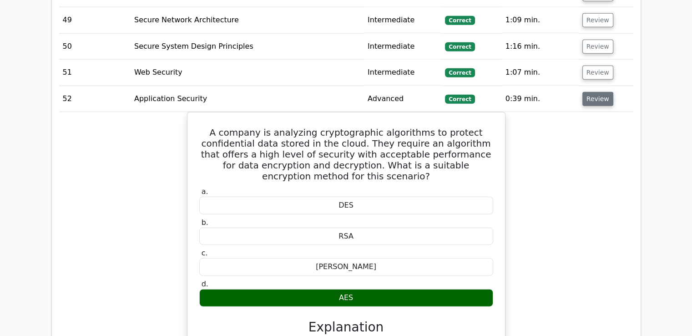
click at [600, 92] on button "Review" at bounding box center [598, 99] width 31 height 14
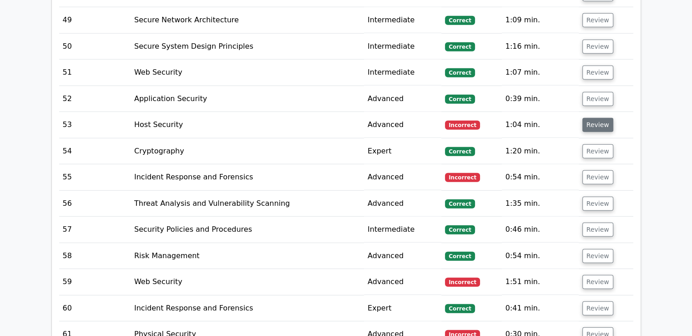
click at [598, 118] on button "Review" at bounding box center [598, 125] width 31 height 14
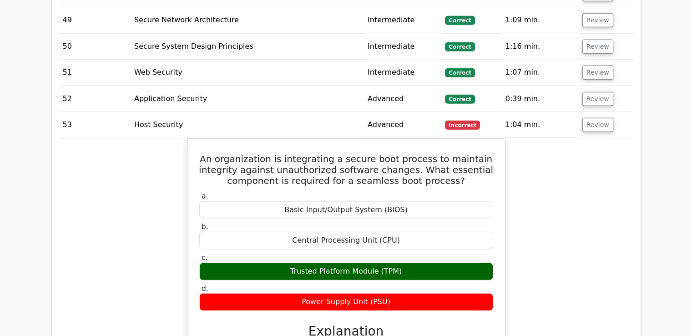
scroll to position [2503, 0]
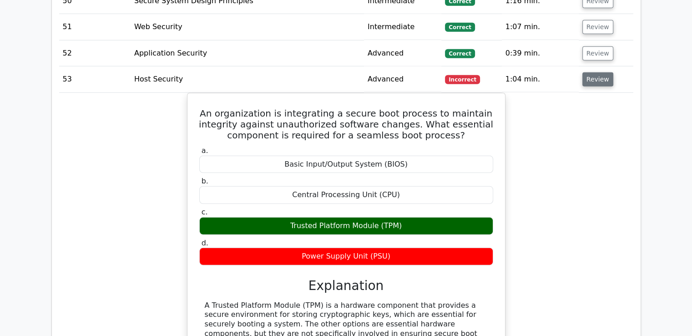
click at [595, 72] on button "Review" at bounding box center [598, 79] width 31 height 14
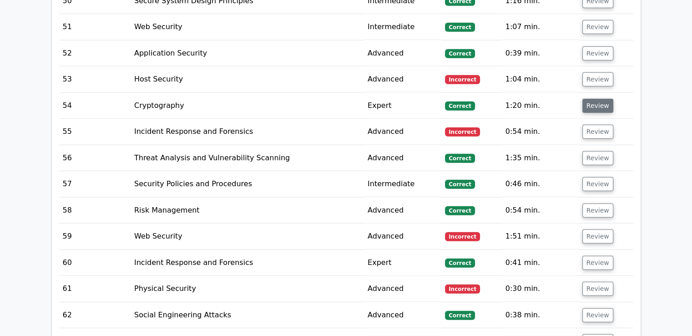
click at [590, 99] on button "Review" at bounding box center [598, 106] width 31 height 14
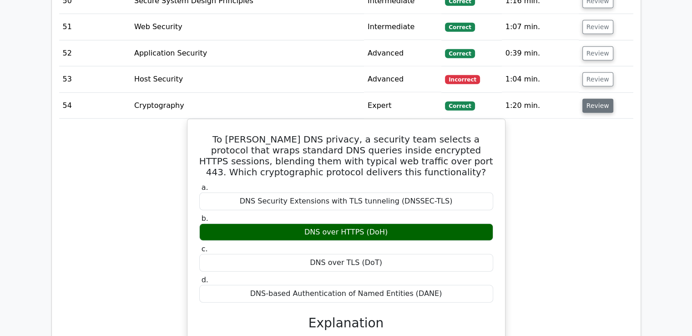
click at [588, 99] on button "Review" at bounding box center [598, 106] width 31 height 14
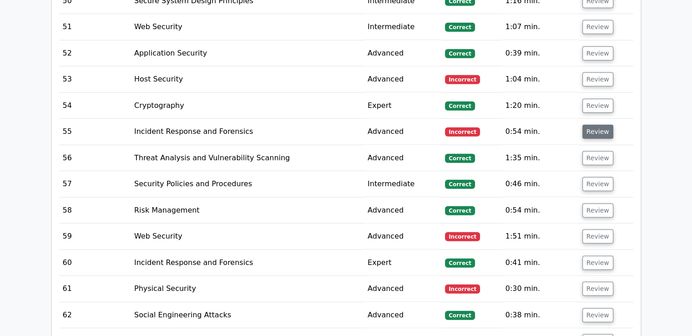
click at [591, 125] on button "Review" at bounding box center [598, 132] width 31 height 14
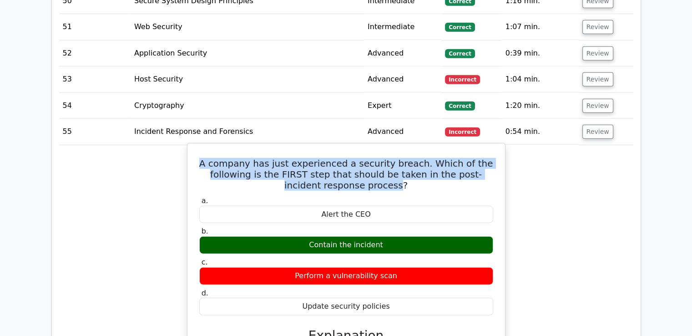
drag, startPoint x: 379, startPoint y: 145, endPoint x: 218, endPoint y: 124, distance: 162.4
click at [213, 158] on h5 "A company has just experienced a security breach. Which of the following is the…" at bounding box center [346, 174] width 296 height 33
copy h5 "A company has just experienced a security breach. Which of the following is the…"
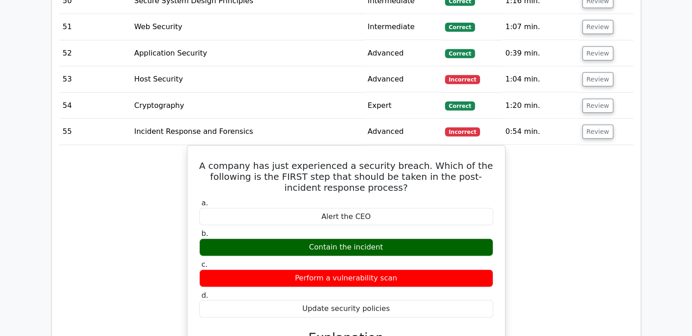
click at [554, 205] on div "A company has just experienced a security breach. Which of the following is the…" at bounding box center [346, 324] width 574 height 358
click at [592, 125] on button "Review" at bounding box center [598, 132] width 31 height 14
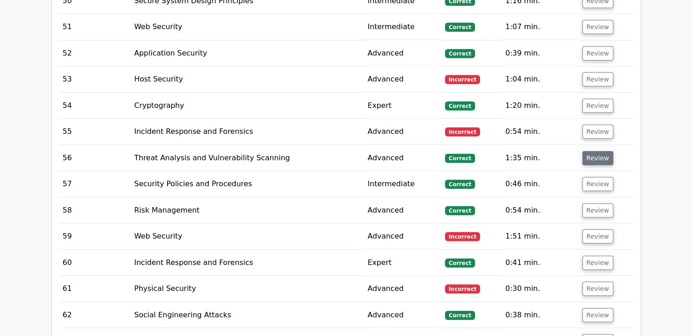
click at [592, 151] on button "Review" at bounding box center [598, 158] width 31 height 14
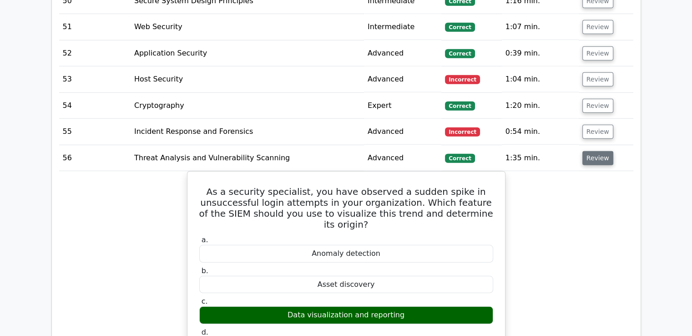
click at [597, 151] on button "Review" at bounding box center [598, 158] width 31 height 14
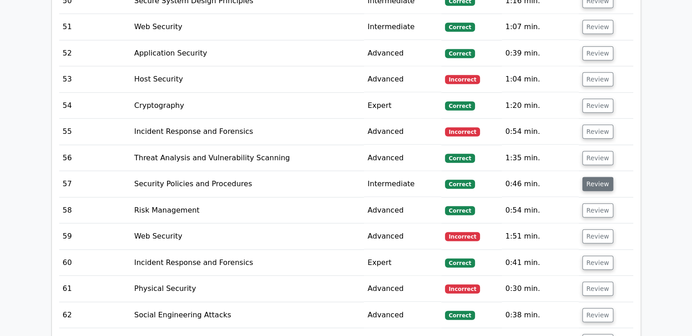
click at [601, 177] on button "Review" at bounding box center [598, 184] width 31 height 14
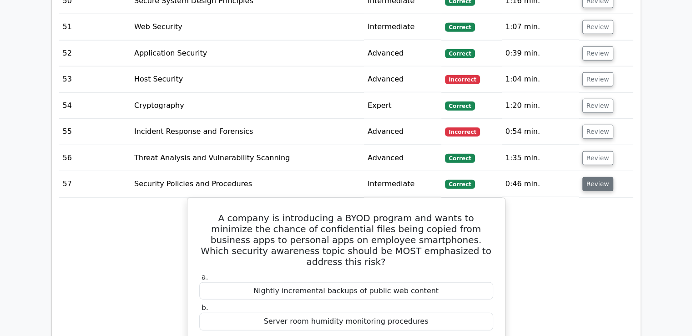
click at [602, 177] on button "Review" at bounding box center [598, 184] width 31 height 14
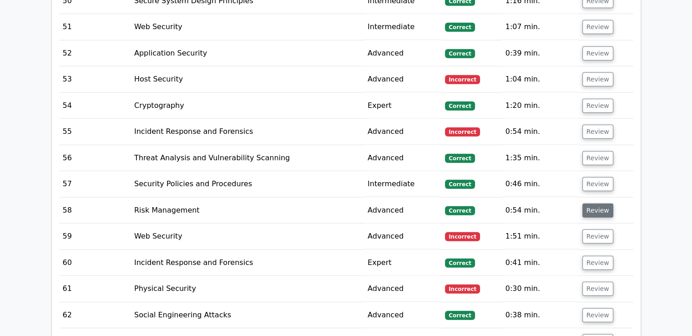
click at [595, 203] on button "Review" at bounding box center [598, 210] width 31 height 14
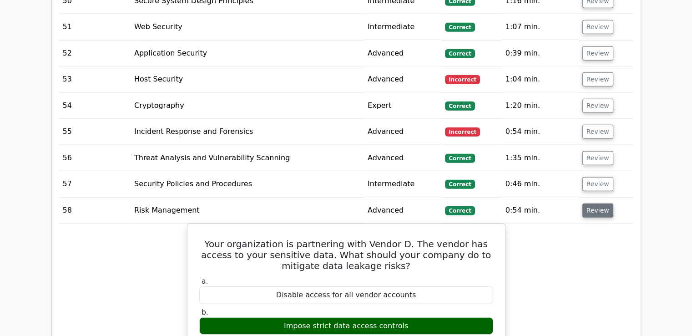
click at [595, 203] on button "Review" at bounding box center [598, 210] width 31 height 14
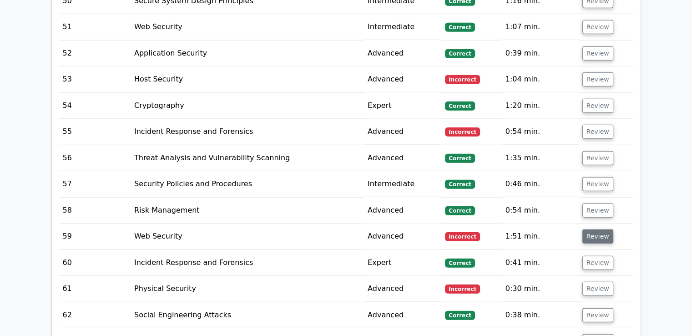
click at [599, 229] on button "Review" at bounding box center [598, 236] width 31 height 14
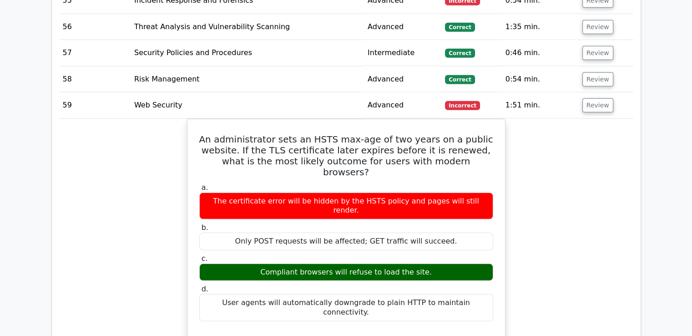
scroll to position [2640, 0]
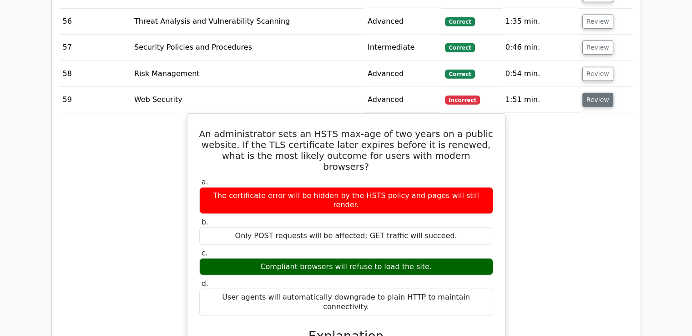
click at [590, 93] on button "Review" at bounding box center [598, 100] width 31 height 14
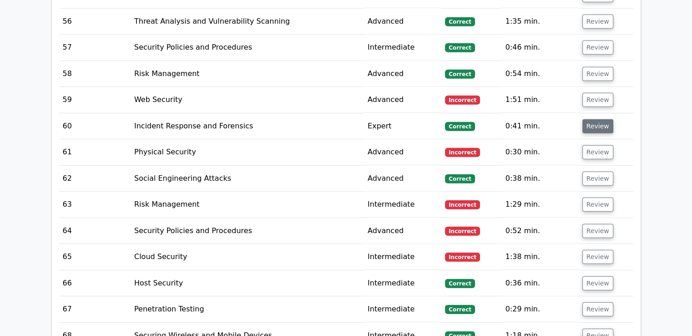
click at [595, 119] on button "Review" at bounding box center [598, 126] width 31 height 14
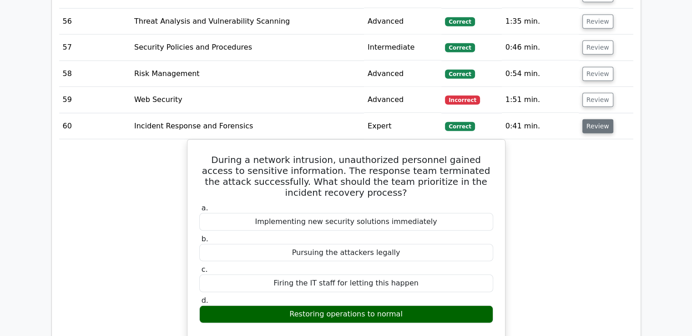
click at [590, 119] on button "Review" at bounding box center [598, 126] width 31 height 14
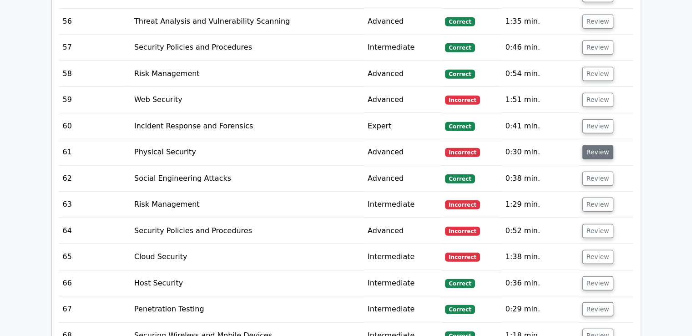
click at [593, 145] on button "Review" at bounding box center [598, 152] width 31 height 14
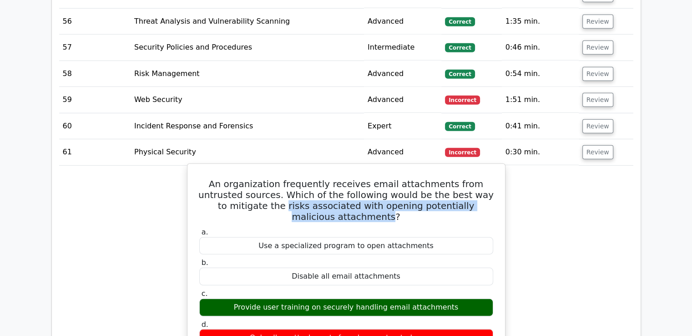
drag, startPoint x: 214, startPoint y: 162, endPoint x: 476, endPoint y: 164, distance: 261.7
click at [476, 178] on h5 "An organization frequently receives email attachments from untrusted sources. W…" at bounding box center [346, 200] width 296 height 44
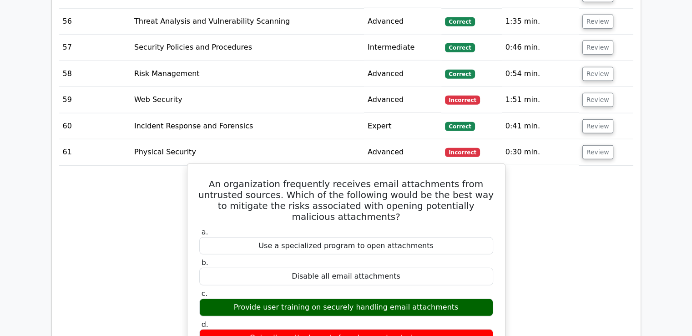
click at [361, 178] on h5 "An organization frequently receives email attachments from untrusted sources. W…" at bounding box center [346, 200] width 296 height 44
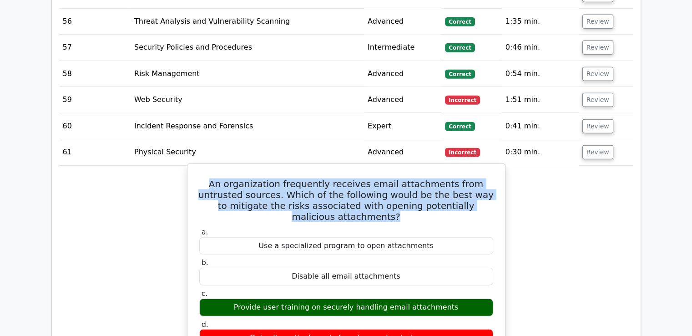
drag, startPoint x: 203, startPoint y: 142, endPoint x: 481, endPoint y: 165, distance: 278.6
click at [481, 178] on h5 "An organization frequently receives email attachments from untrusted sources. W…" at bounding box center [346, 200] width 296 height 44
copy h5 "An organization frequently receives email attachments from untrusted sources. W…"
click at [360, 178] on h5 "An organization frequently receives email attachments from untrusted sources. W…" at bounding box center [346, 200] width 296 height 44
click at [374, 167] on div "An organization frequently receives email attachments from untrusted sources. W…" at bounding box center [346, 342] width 310 height 350
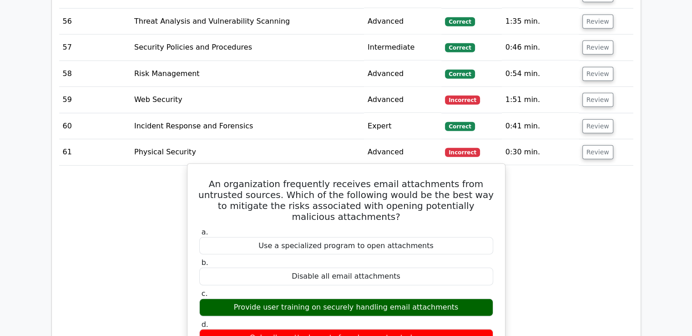
drag, startPoint x: 240, startPoint y: 256, endPoint x: 449, endPoint y: 256, distance: 208.9
click at [449, 299] on div "Provide user training on securely handling email attachments" at bounding box center [346, 308] width 294 height 18
copy div "Provide user training on securely handling email attachments"
drag, startPoint x: 258, startPoint y: 284, endPoint x: 437, endPoint y: 291, distance: 179.0
click at [437, 329] on div "Only allow attachments from known, trusted sources" at bounding box center [346, 338] width 294 height 18
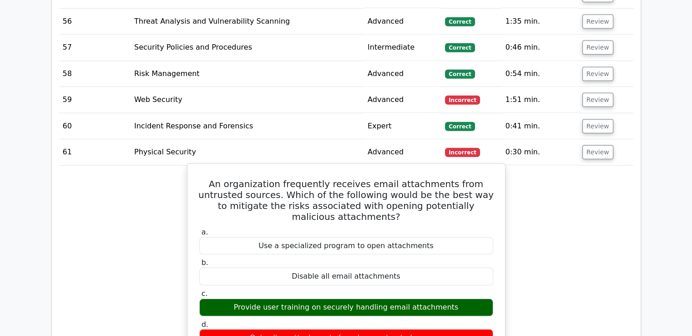
copy div "Only allow attachments from known, trusted sources"
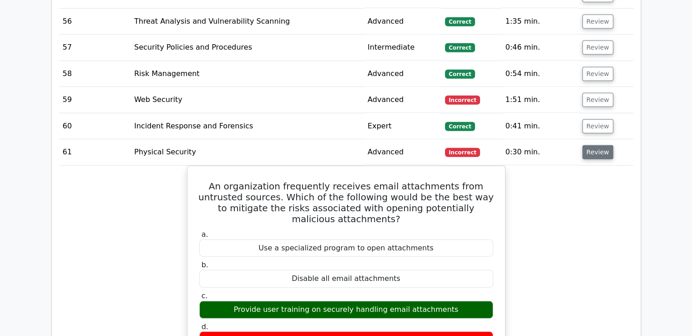
click at [599, 145] on button "Review" at bounding box center [598, 152] width 31 height 14
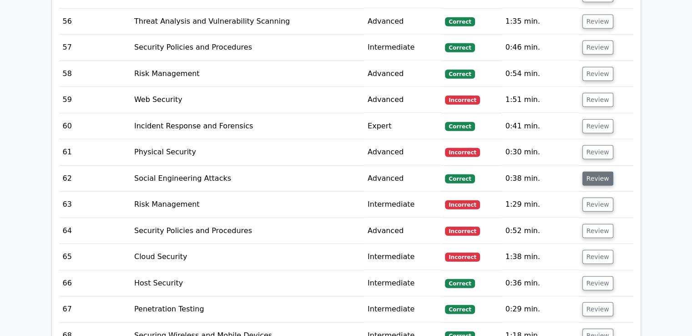
click at [595, 172] on button "Review" at bounding box center [598, 179] width 31 height 14
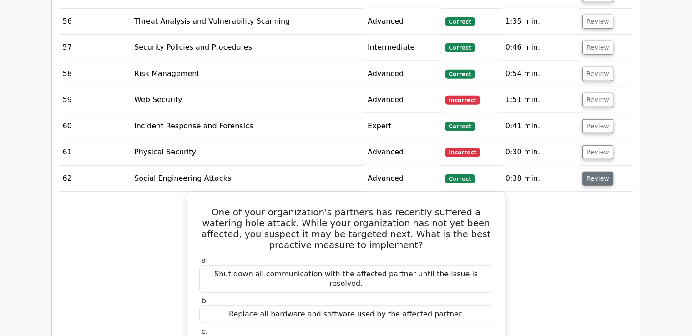
click at [600, 172] on button "Review" at bounding box center [598, 179] width 31 height 14
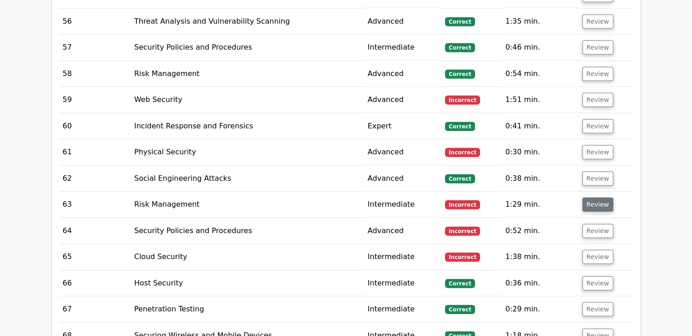
click at [595, 198] on button "Review" at bounding box center [598, 205] width 31 height 14
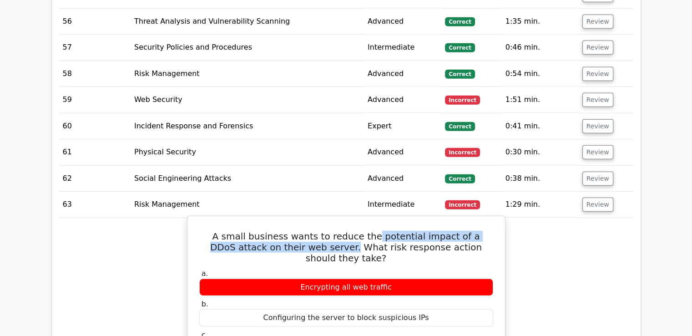
drag, startPoint x: 350, startPoint y: 193, endPoint x: 295, endPoint y: 206, distance: 55.6
click at [295, 231] on h5 "A small business wants to reduce the potential impact of a DDoS attack on their…" at bounding box center [346, 247] width 296 height 33
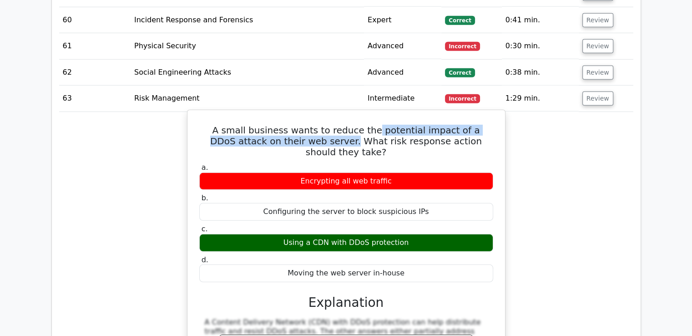
scroll to position [2731, 0]
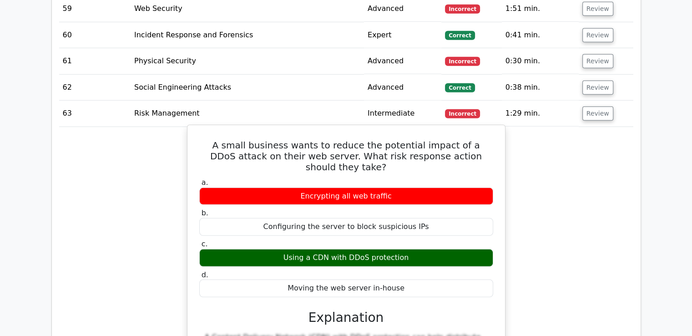
click at [325, 140] on h5 "A small business wants to reduce the potential impact of a DDoS attack on their…" at bounding box center [346, 156] width 296 height 33
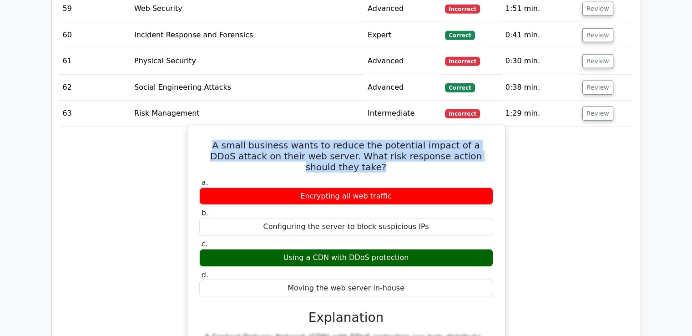
drag, startPoint x: 487, startPoint y: 112, endPoint x: 191, endPoint y: 106, distance: 296.3
click at [191, 129] on div "A small business wants to reduce the potential impact of a DDoS attack on their…" at bounding box center [346, 298] width 310 height 339
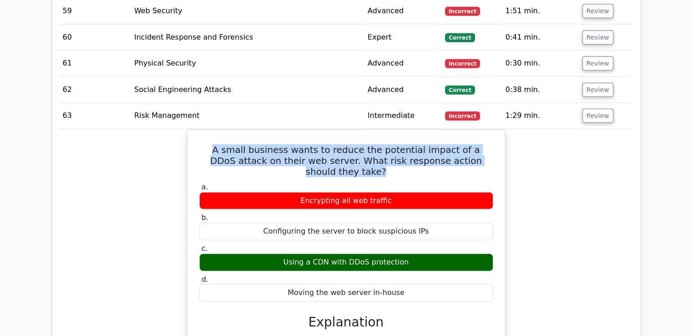
copy h5 "A small business wants to reduce the potential impact of a DDoS attack on their…"
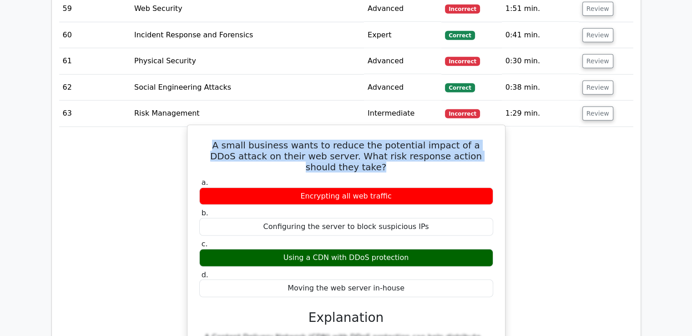
drag, startPoint x: 410, startPoint y: 205, endPoint x: 284, endPoint y: 208, distance: 125.6
click at [284, 249] on div "Using a CDN with DDoS protection" at bounding box center [346, 258] width 294 height 18
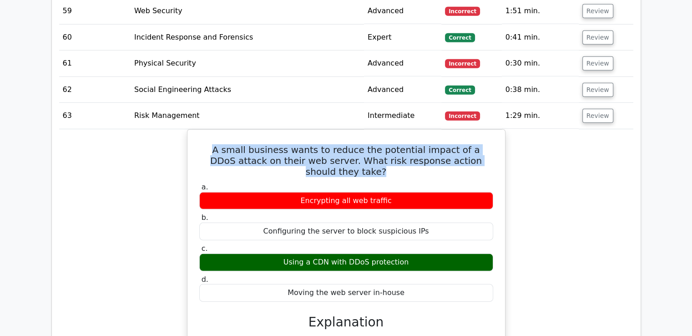
copy div "Using a CDN with DDoS protection"
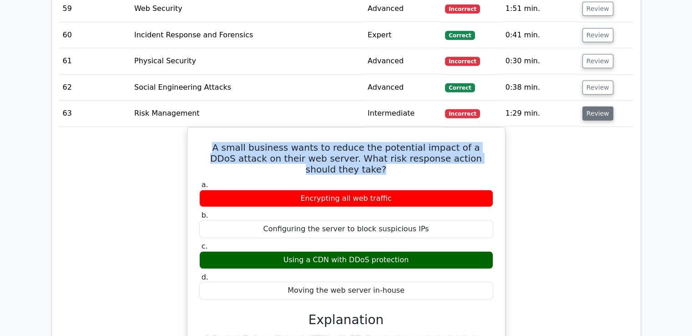
click at [588, 107] on button "Review" at bounding box center [598, 114] width 31 height 14
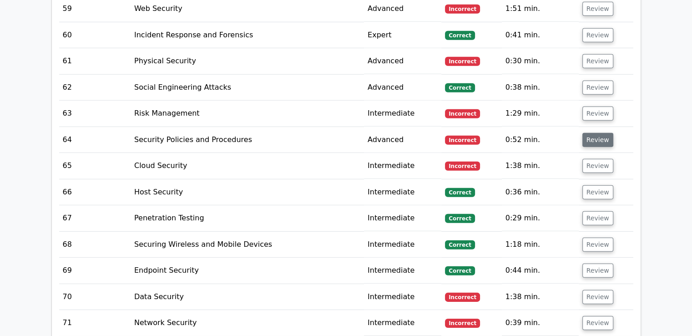
click at [595, 133] on button "Review" at bounding box center [598, 140] width 31 height 14
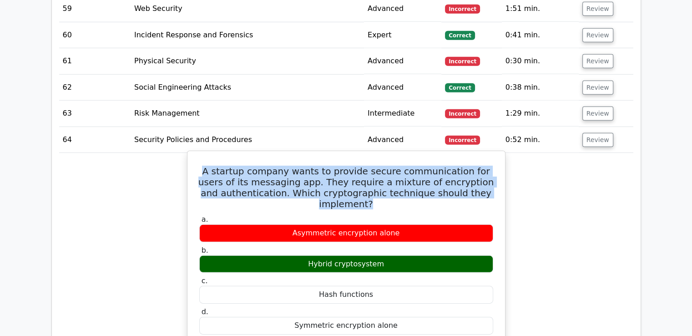
drag, startPoint x: 376, startPoint y: 161, endPoint x: 195, endPoint y: 132, distance: 183.5
click at [195, 155] on div "A startup company wants to provide secure communication for users of its messag…" at bounding box center [346, 330] width 310 height 350
click at [348, 166] on h5 "A startup company wants to provide secure communication for users of its messag…" at bounding box center [346, 188] width 296 height 44
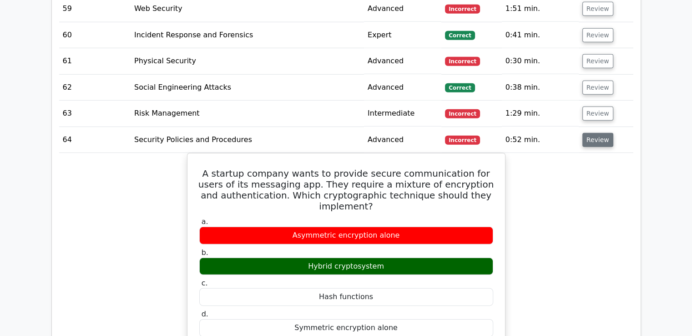
click at [599, 133] on button "Review" at bounding box center [598, 140] width 31 height 14
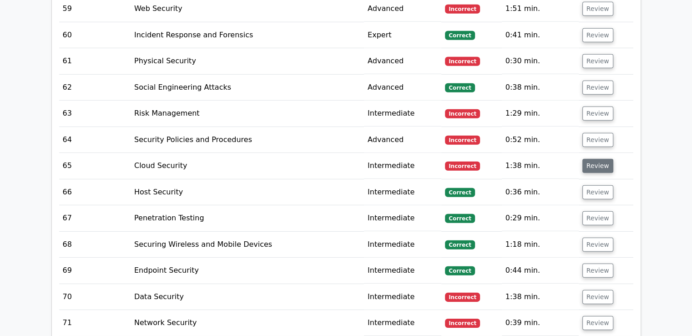
click at [597, 159] on button "Review" at bounding box center [598, 166] width 31 height 14
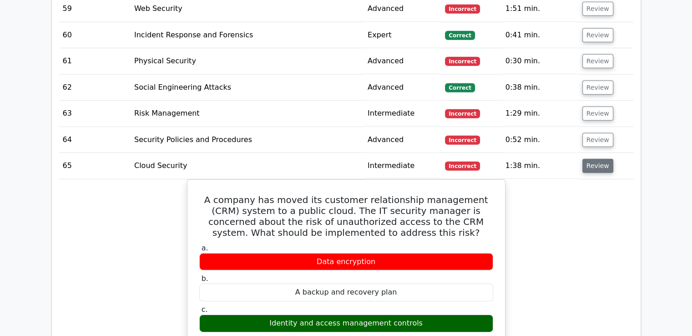
click at [597, 159] on button "Review" at bounding box center [598, 166] width 31 height 14
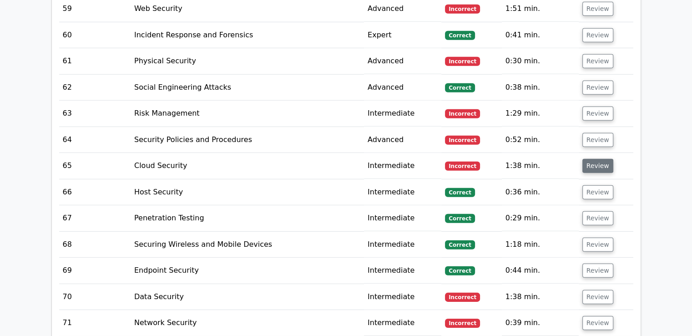
click at [597, 159] on button "Review" at bounding box center [598, 166] width 31 height 14
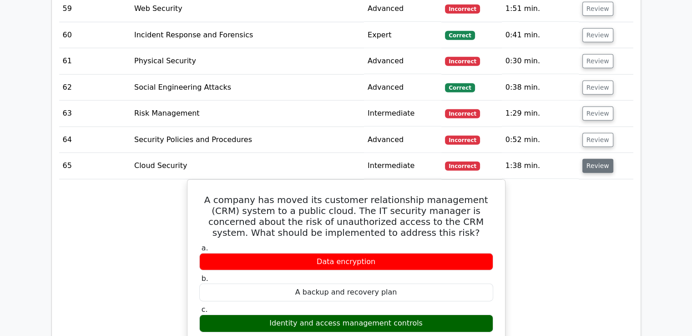
click at [597, 159] on button "Review" at bounding box center [598, 166] width 31 height 14
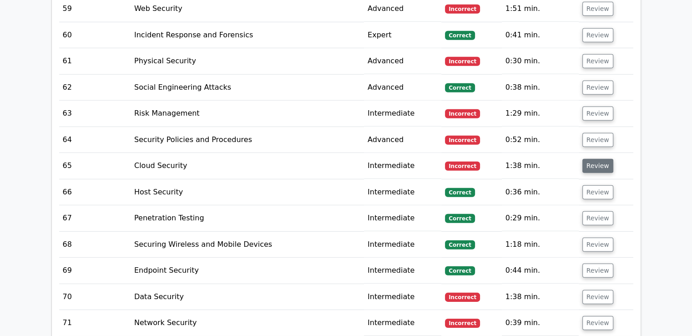
click at [597, 159] on button "Review" at bounding box center [598, 166] width 31 height 14
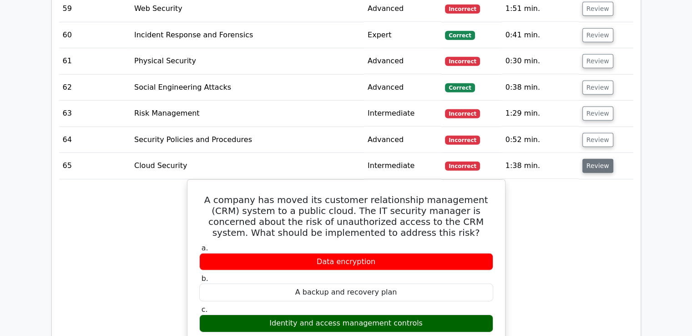
click at [596, 159] on button "Review" at bounding box center [598, 166] width 31 height 14
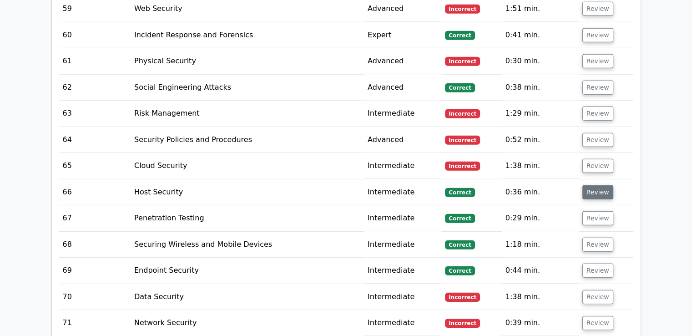
click at [593, 185] on button "Review" at bounding box center [598, 192] width 31 height 14
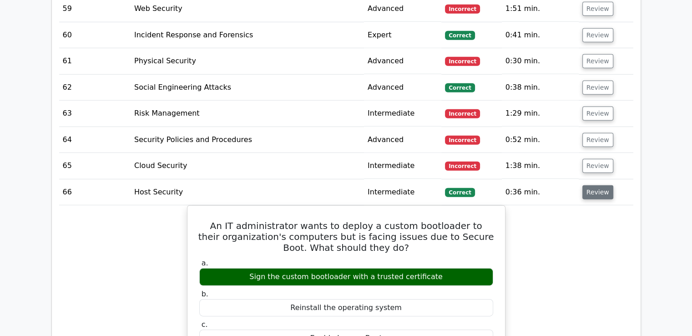
click at [593, 185] on button "Review" at bounding box center [598, 192] width 31 height 14
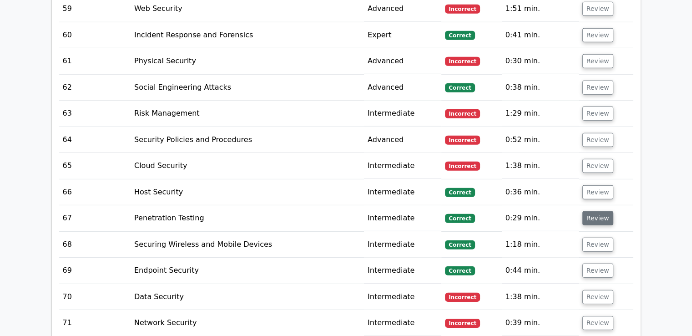
click at [598, 211] on button "Review" at bounding box center [598, 218] width 31 height 14
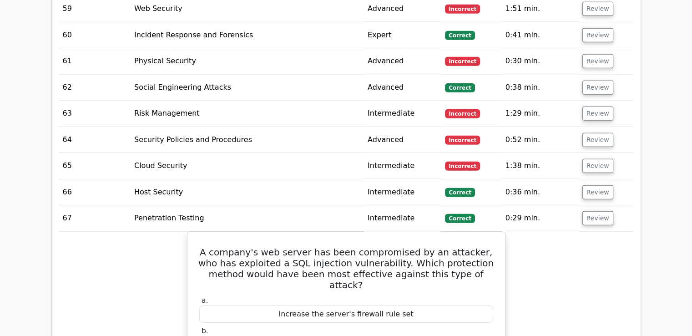
scroll to position [2776, 0]
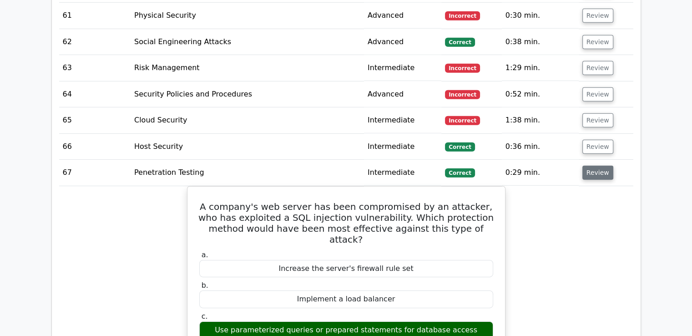
click at [597, 166] on button "Review" at bounding box center [598, 173] width 31 height 14
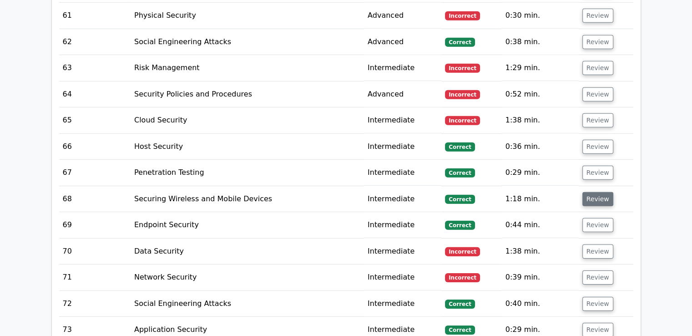
click at [592, 192] on button "Review" at bounding box center [598, 199] width 31 height 14
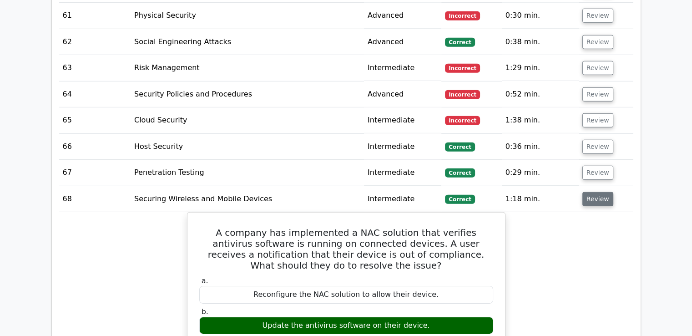
click at [597, 192] on button "Review" at bounding box center [598, 199] width 31 height 14
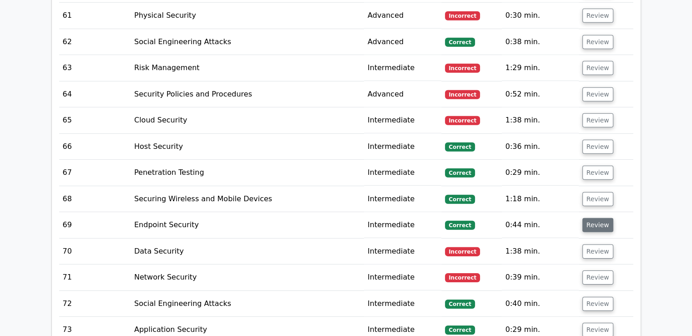
click at [591, 218] on button "Review" at bounding box center [598, 225] width 31 height 14
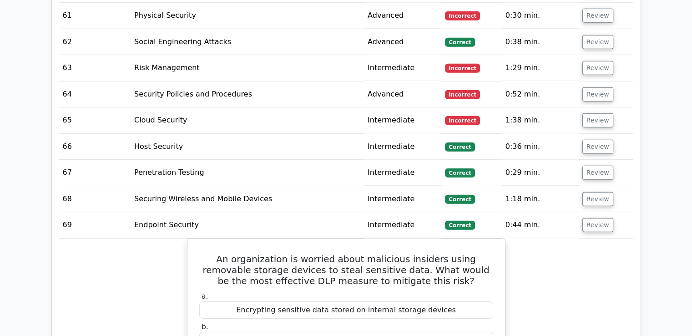
scroll to position [2822, 0]
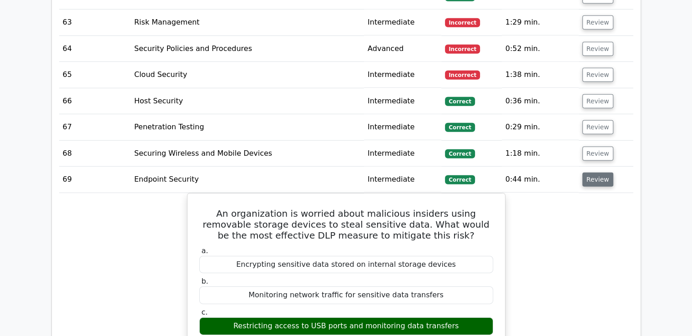
click at [604, 172] on button "Review" at bounding box center [598, 179] width 31 height 14
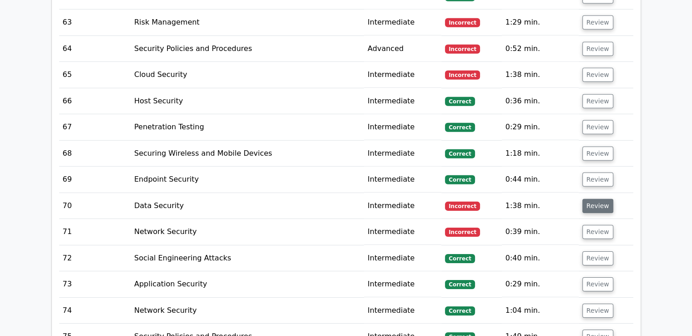
click at [599, 199] on button "Review" at bounding box center [598, 206] width 31 height 14
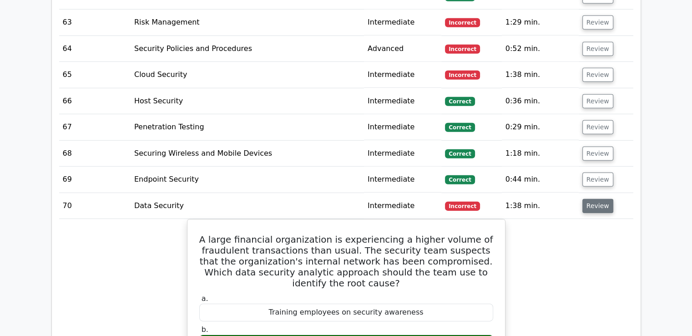
click at [599, 199] on button "Review" at bounding box center [598, 206] width 31 height 14
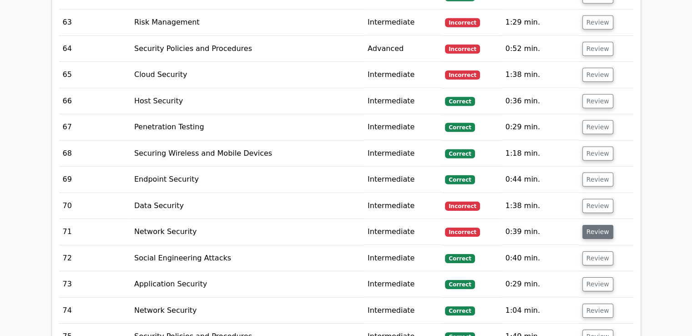
click at [594, 225] on button "Review" at bounding box center [598, 232] width 31 height 14
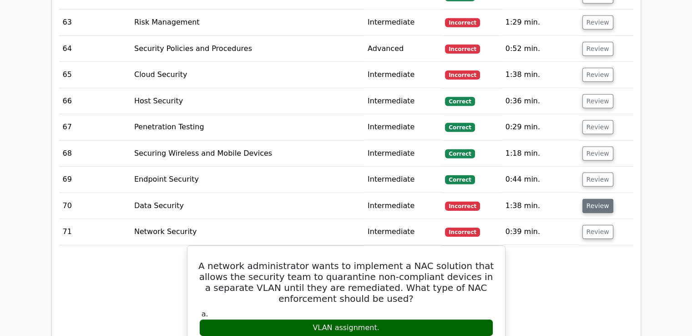
click at [600, 199] on button "Review" at bounding box center [598, 206] width 31 height 14
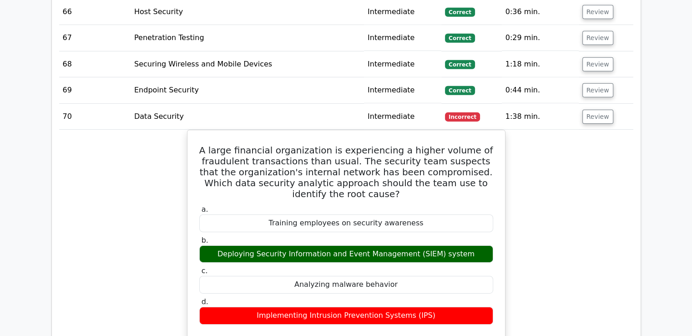
scroll to position [2913, 0]
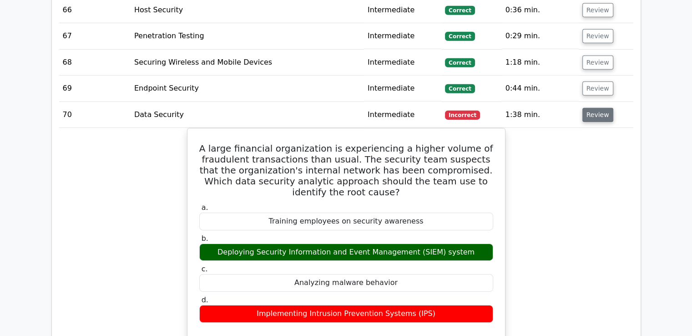
click at [594, 108] on button "Review" at bounding box center [598, 115] width 31 height 14
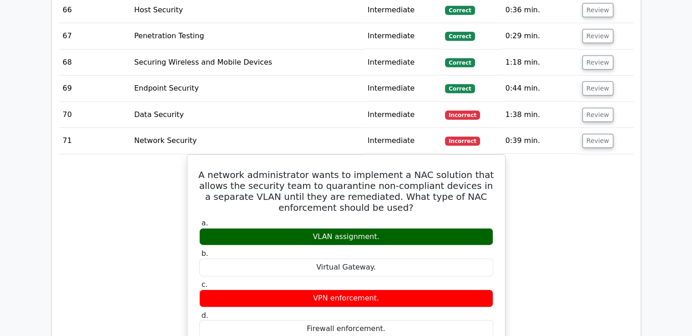
scroll to position [2822, 0]
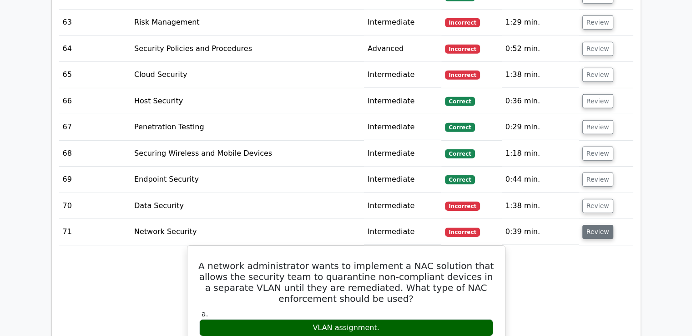
click at [597, 225] on button "Review" at bounding box center [598, 232] width 31 height 14
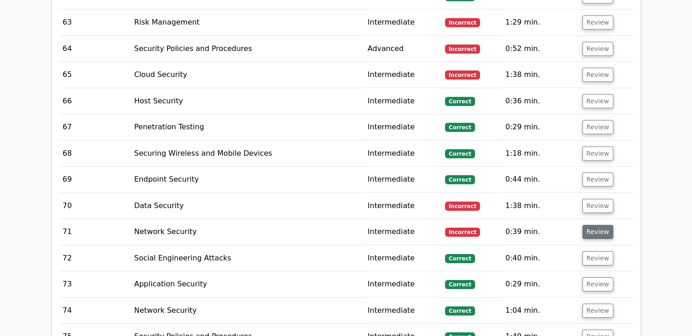
click at [597, 225] on button "Review" at bounding box center [598, 232] width 31 height 14
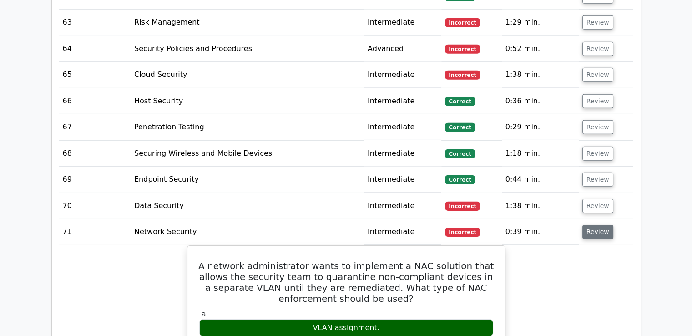
click at [597, 225] on button "Review" at bounding box center [598, 232] width 31 height 14
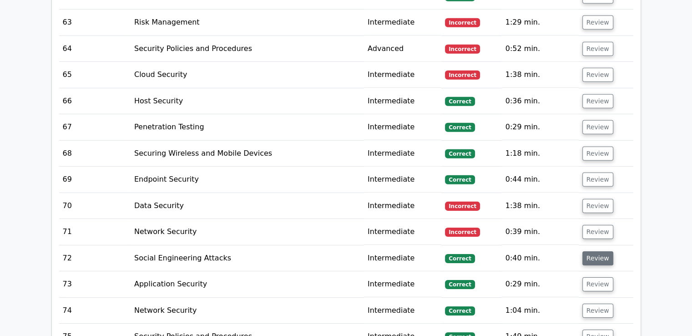
click at [595, 251] on button "Review" at bounding box center [598, 258] width 31 height 14
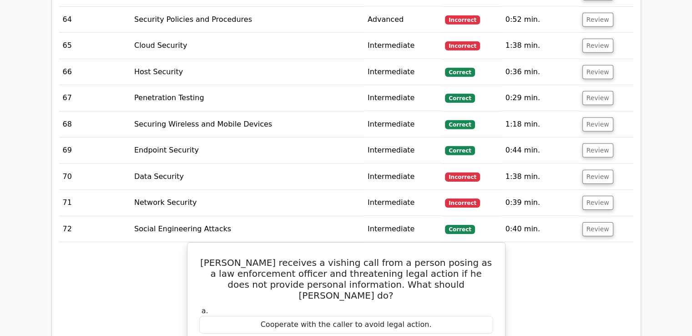
scroll to position [2913, 0]
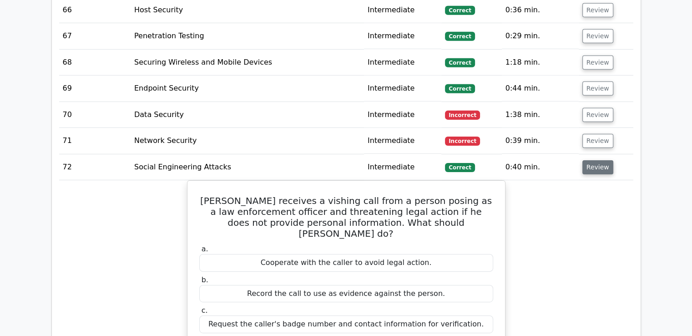
click at [595, 160] on button "Review" at bounding box center [598, 167] width 31 height 14
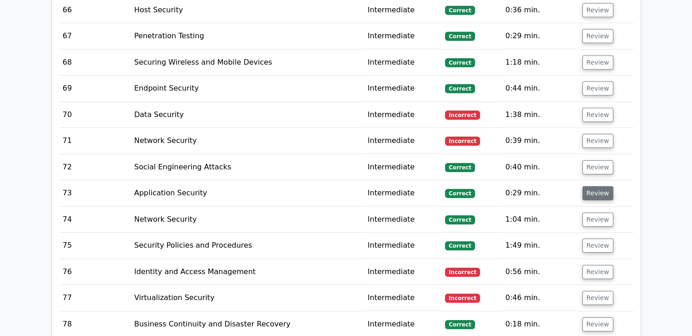
click at [591, 186] on button "Review" at bounding box center [598, 193] width 31 height 14
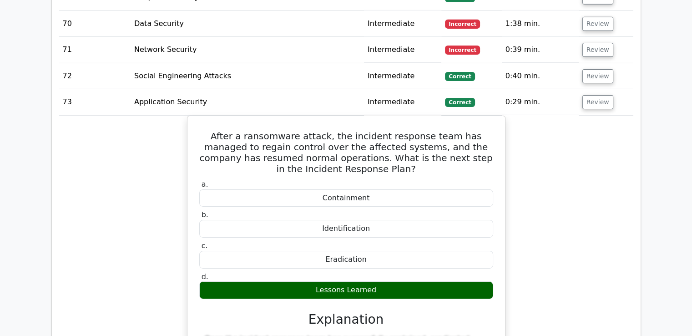
scroll to position [2958, 0]
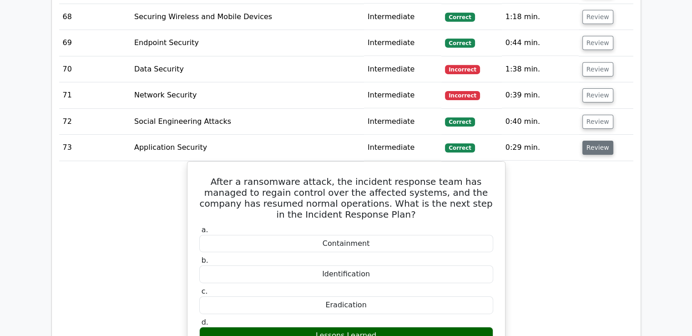
click at [604, 141] on button "Review" at bounding box center [598, 148] width 31 height 14
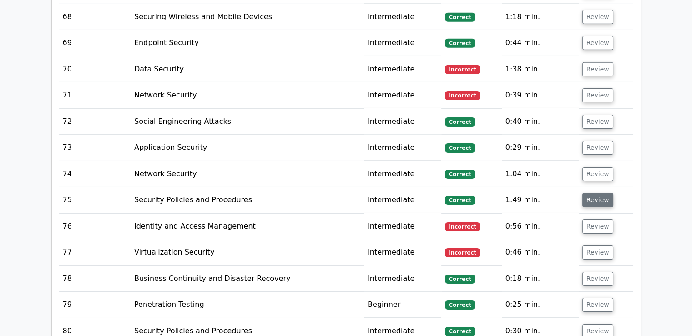
click at [595, 193] on button "Review" at bounding box center [598, 200] width 31 height 14
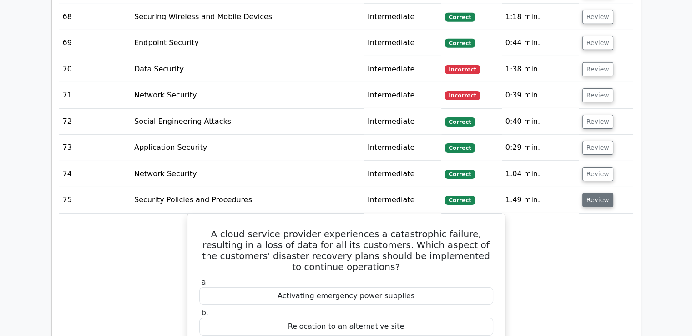
click at [587, 193] on button "Review" at bounding box center [598, 200] width 31 height 14
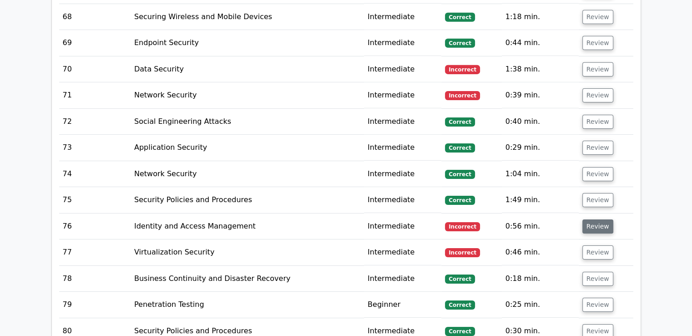
click at [584, 219] on button "Review" at bounding box center [598, 226] width 31 height 14
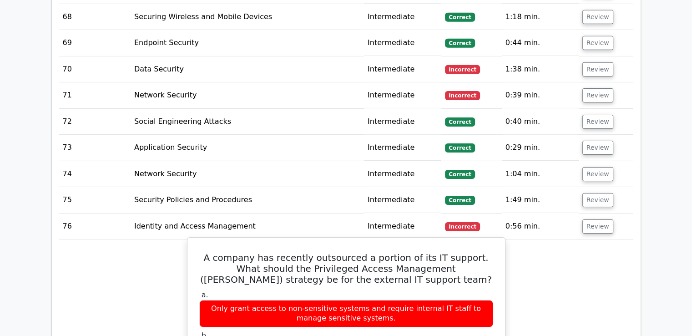
scroll to position [3049, 0]
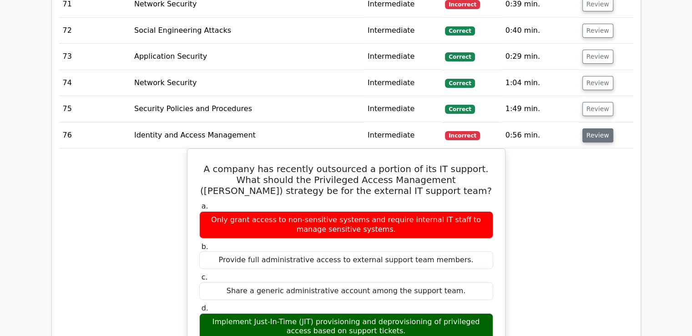
click at [590, 128] on button "Review" at bounding box center [598, 135] width 31 height 14
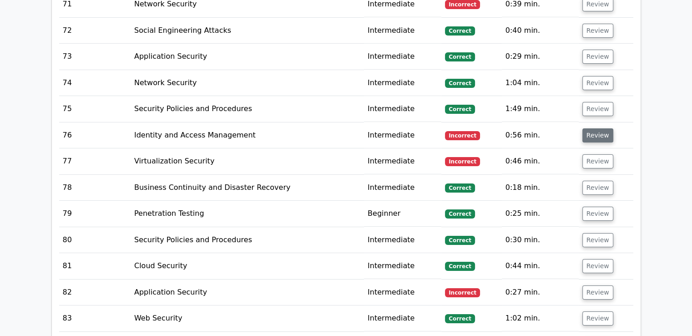
click at [599, 128] on button "Review" at bounding box center [598, 135] width 31 height 14
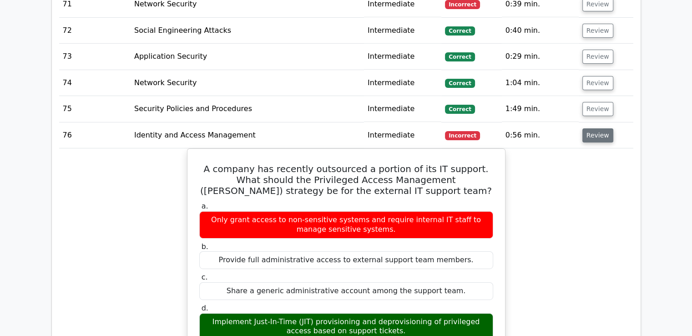
click at [599, 128] on button "Review" at bounding box center [598, 135] width 31 height 14
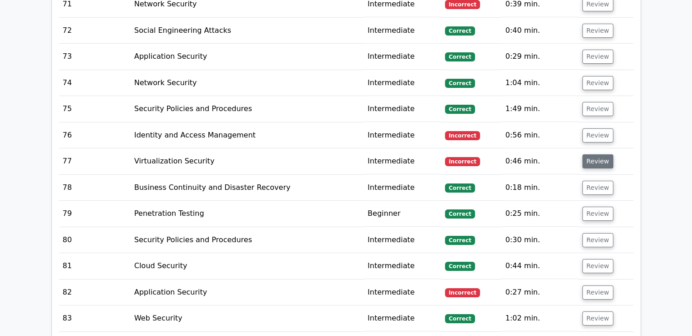
click at [595, 154] on button "Review" at bounding box center [598, 161] width 31 height 14
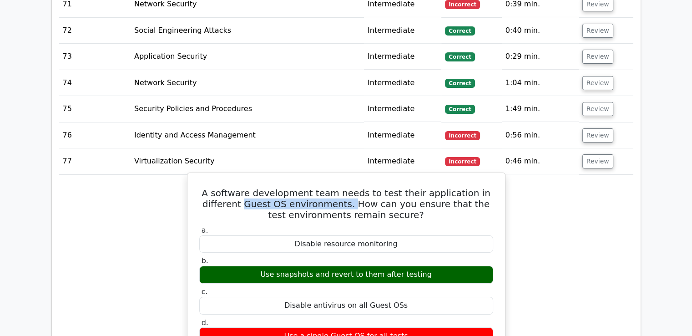
drag, startPoint x: 246, startPoint y: 159, endPoint x: 349, endPoint y: 157, distance: 102.9
click at [349, 188] on h5 "A software development team needs to test their application in different Guest …" at bounding box center [346, 204] width 296 height 33
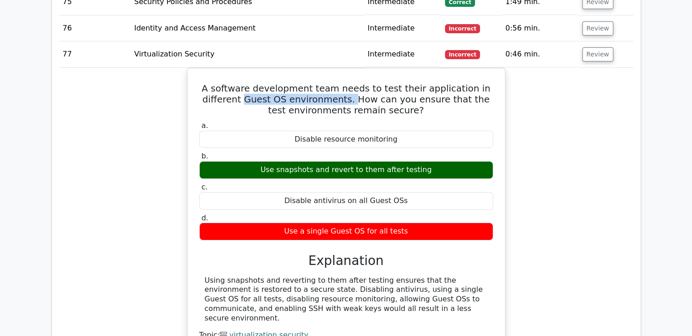
scroll to position [3095, 0]
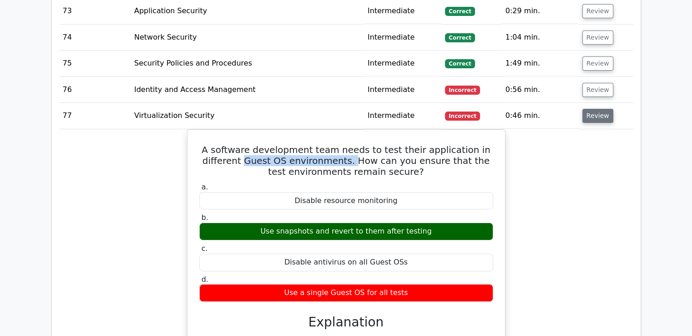
click at [590, 109] on button "Review" at bounding box center [598, 116] width 31 height 14
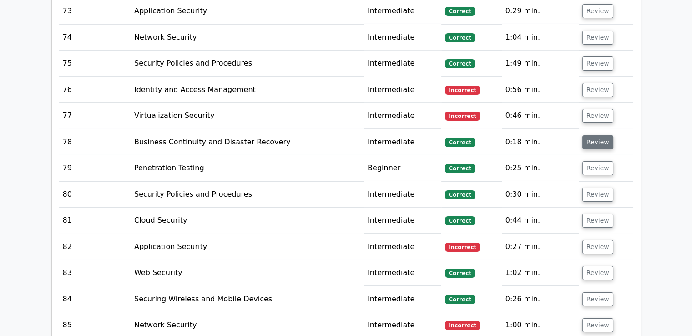
click at [597, 135] on button "Review" at bounding box center [598, 142] width 31 height 14
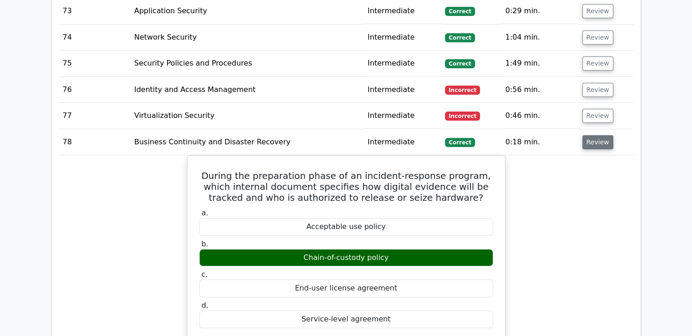
click at [597, 135] on button "Review" at bounding box center [598, 142] width 31 height 14
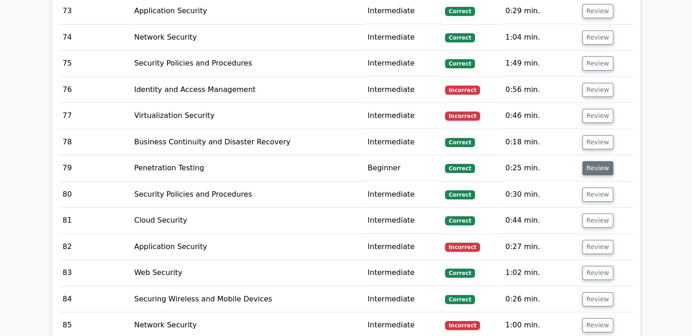
click at [603, 161] on button "Review" at bounding box center [598, 168] width 31 height 14
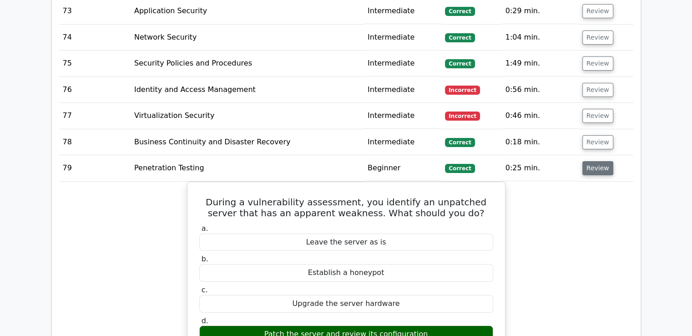
click at [603, 161] on button "Review" at bounding box center [598, 168] width 31 height 14
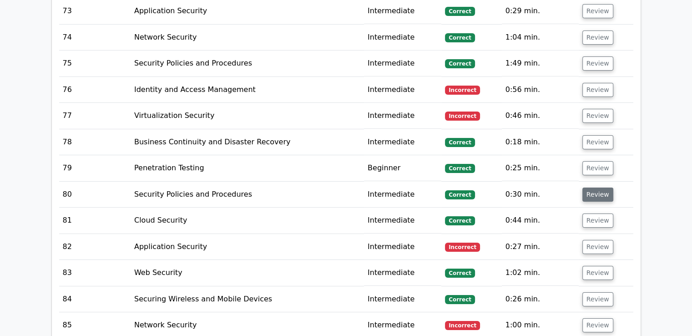
click at [596, 188] on button "Review" at bounding box center [598, 195] width 31 height 14
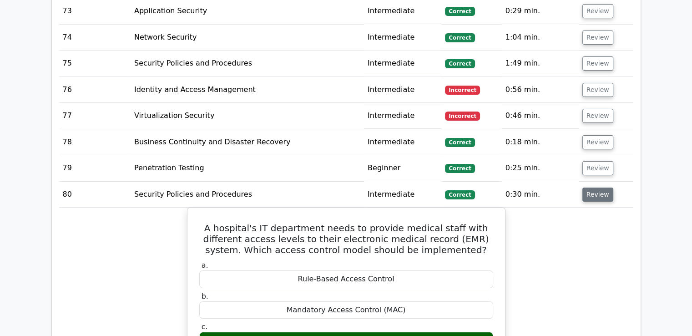
click at [594, 188] on button "Review" at bounding box center [598, 195] width 31 height 14
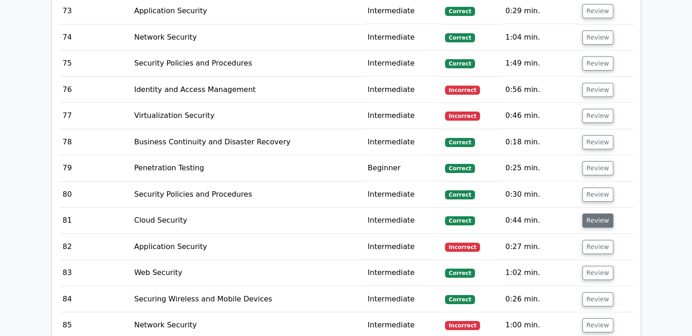
click at [595, 213] on button "Review" at bounding box center [598, 220] width 31 height 14
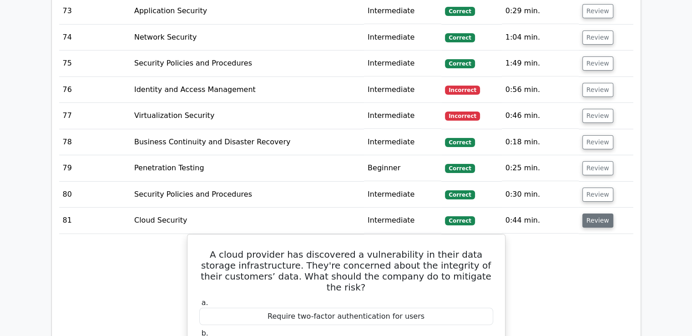
click at [599, 213] on button "Review" at bounding box center [598, 220] width 31 height 14
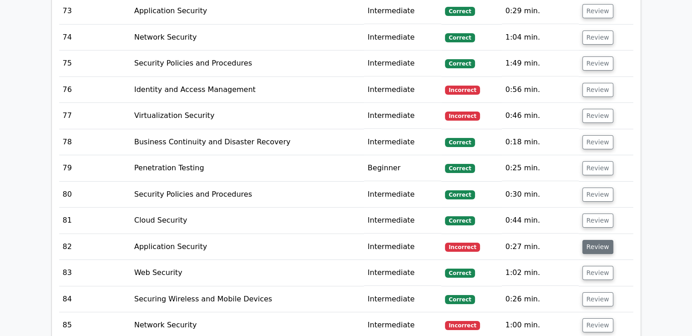
click at [600, 240] on button "Review" at bounding box center [598, 247] width 31 height 14
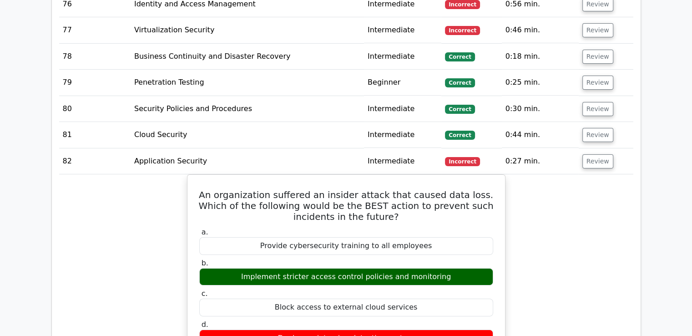
scroll to position [3186, 0]
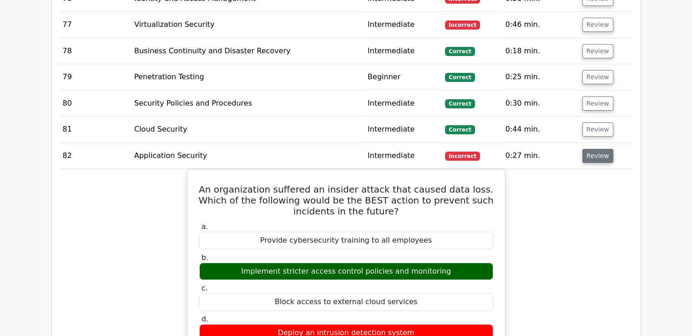
click at [599, 149] on button "Review" at bounding box center [598, 156] width 31 height 14
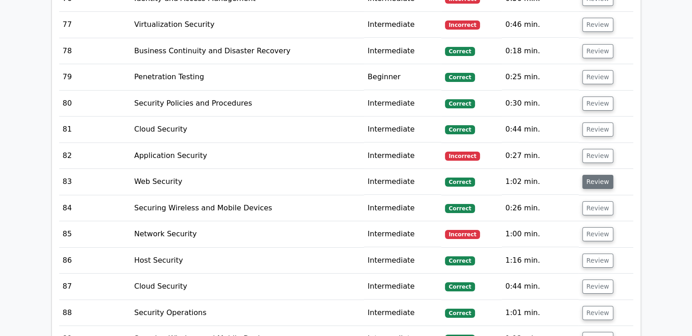
click at [595, 175] on button "Review" at bounding box center [598, 182] width 31 height 14
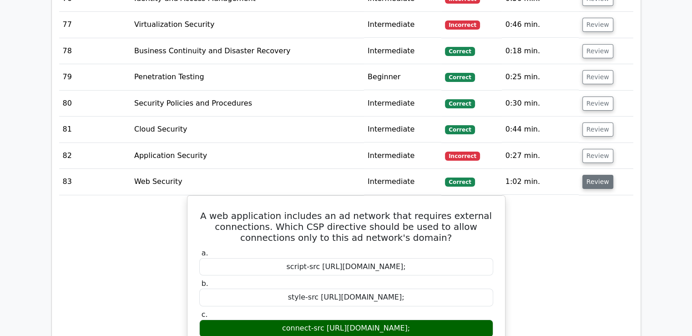
click at [600, 175] on button "Review" at bounding box center [598, 182] width 31 height 14
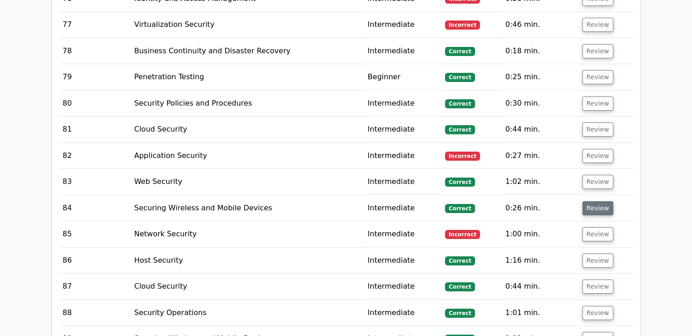
click at [607, 201] on button "Review" at bounding box center [598, 208] width 31 height 14
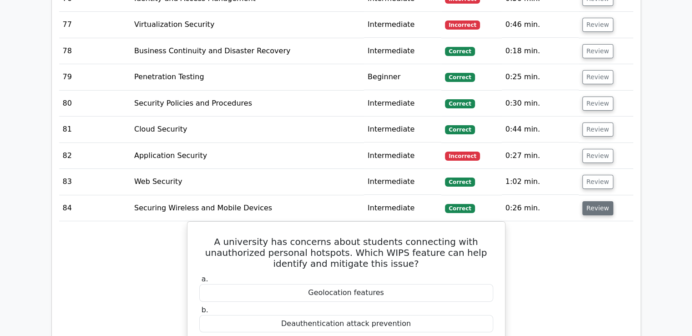
click at [600, 201] on button "Review" at bounding box center [598, 208] width 31 height 14
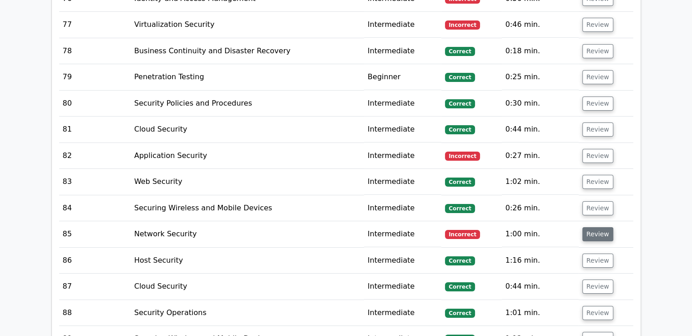
click at [594, 227] on button "Review" at bounding box center [598, 234] width 31 height 14
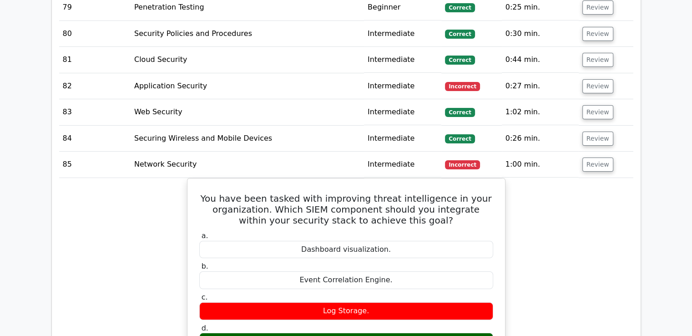
scroll to position [3277, 0]
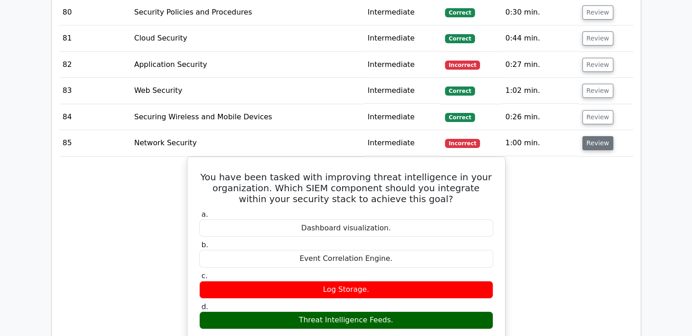
click at [588, 136] on button "Review" at bounding box center [598, 143] width 31 height 14
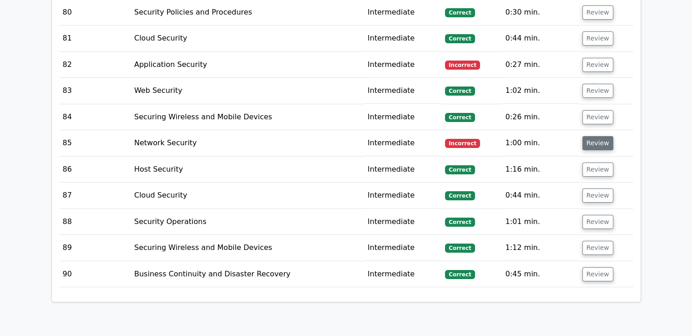
click at [588, 136] on button "Review" at bounding box center [598, 143] width 31 height 14
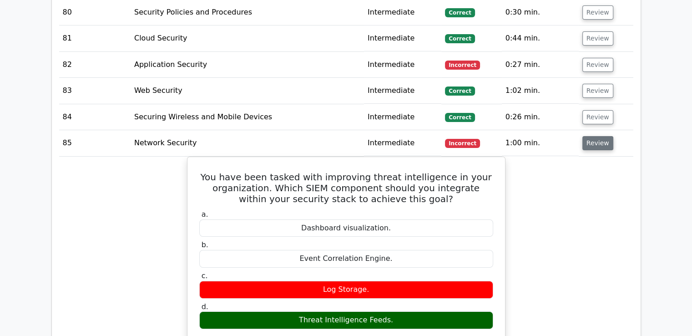
click at [588, 136] on button "Review" at bounding box center [598, 143] width 31 height 14
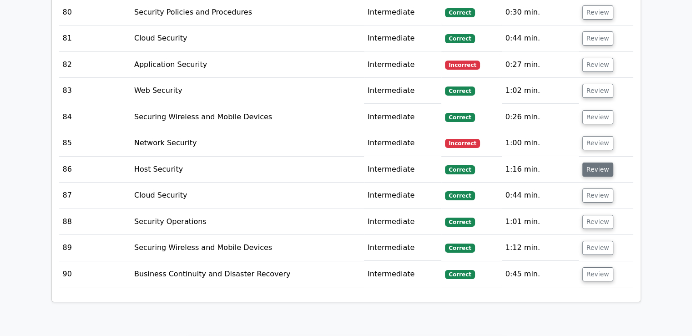
click at [598, 162] on button "Review" at bounding box center [598, 169] width 31 height 14
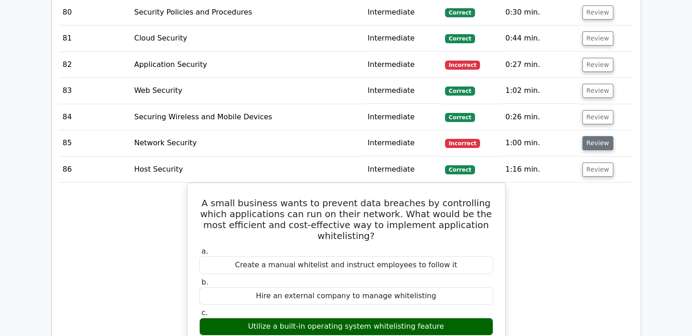
click at [594, 136] on button "Review" at bounding box center [598, 143] width 31 height 14
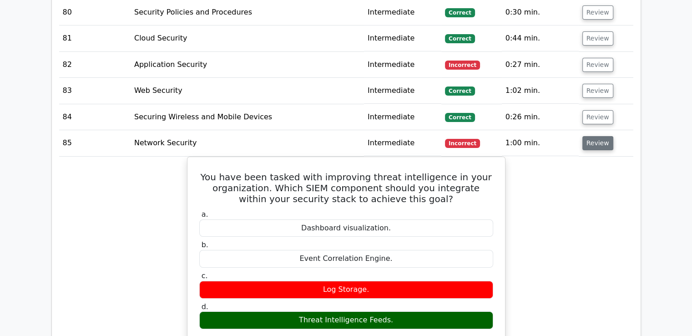
click at [594, 136] on button "Review" at bounding box center [598, 143] width 31 height 14
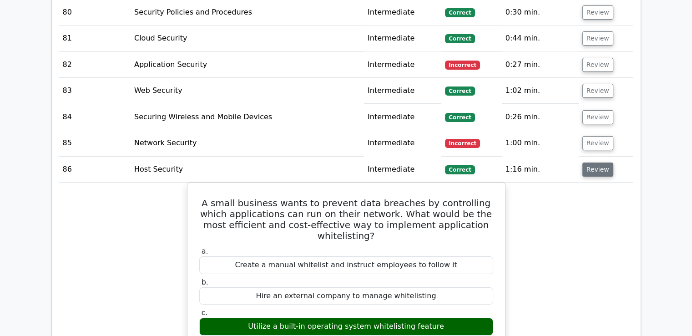
click at [594, 162] on button "Review" at bounding box center [598, 169] width 31 height 14
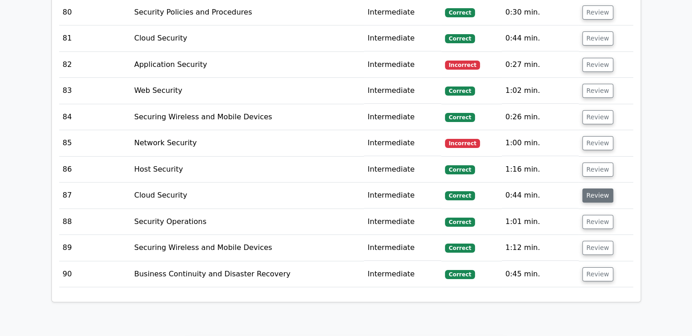
click at [593, 188] on button "Review" at bounding box center [598, 195] width 31 height 14
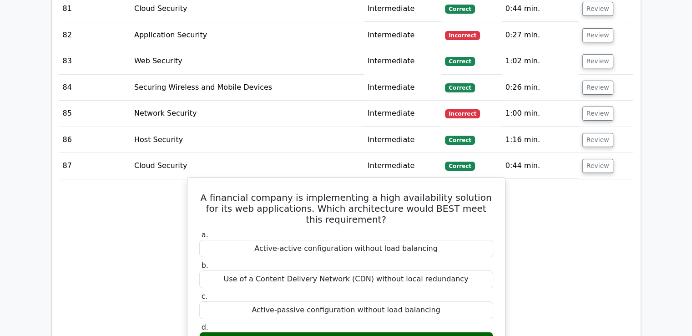
scroll to position [3323, 0]
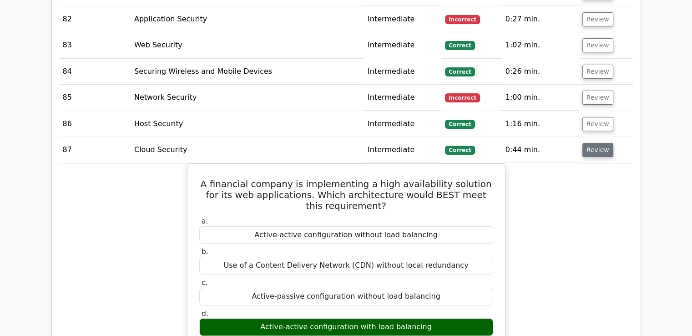
click at [592, 143] on button "Review" at bounding box center [598, 150] width 31 height 14
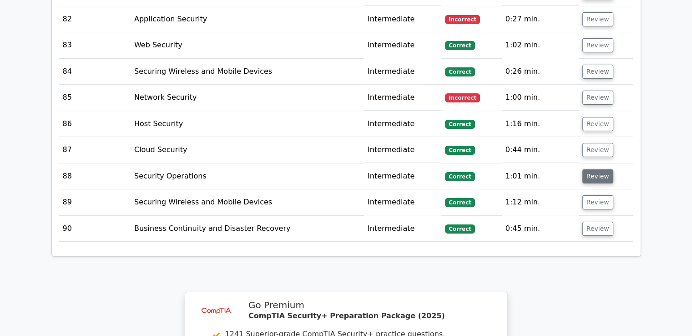
click at [589, 169] on button "Review" at bounding box center [598, 176] width 31 height 14
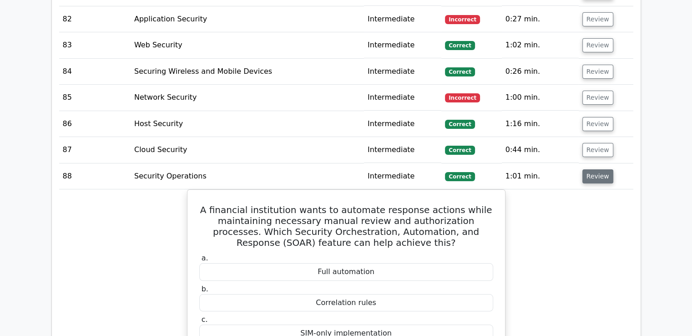
click at [596, 169] on button "Review" at bounding box center [598, 176] width 31 height 14
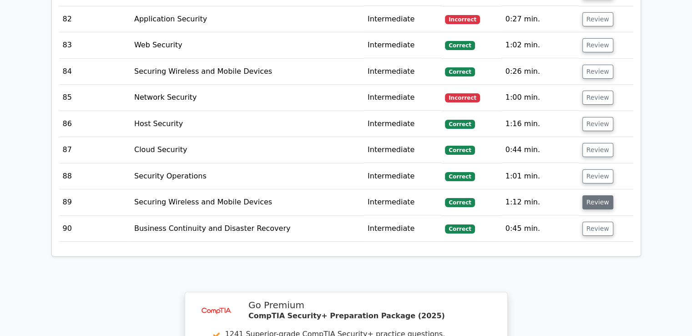
click at [600, 195] on button "Review" at bounding box center [598, 202] width 31 height 14
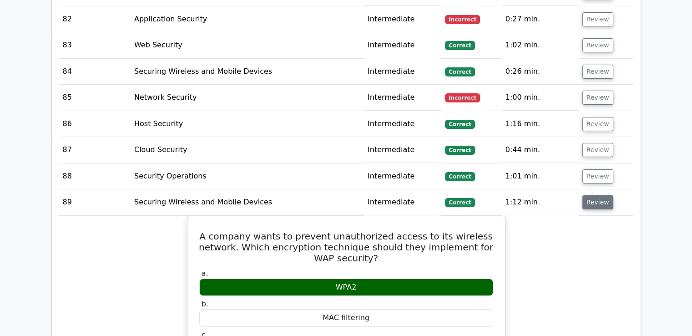
click at [600, 195] on button "Review" at bounding box center [598, 202] width 31 height 14
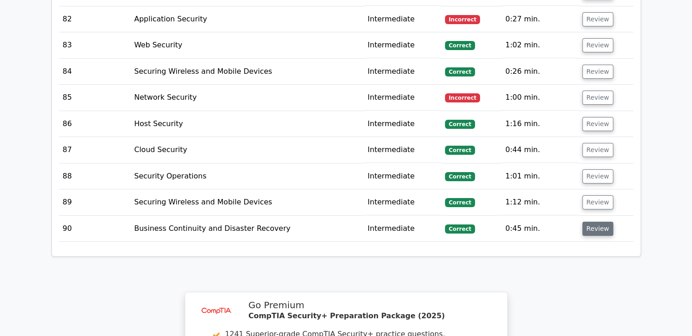
click at [595, 222] on button "Review" at bounding box center [598, 229] width 31 height 14
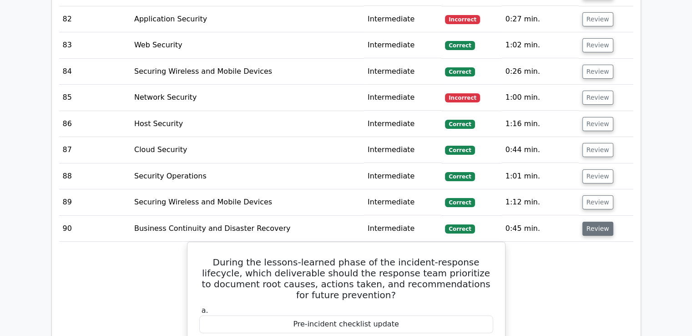
click at [595, 222] on button "Review" at bounding box center [598, 229] width 31 height 14
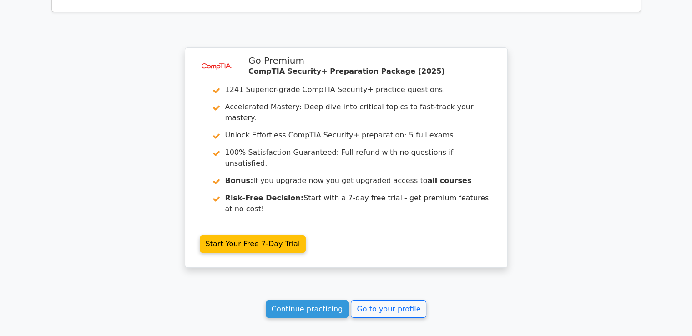
scroll to position [3599, 0]
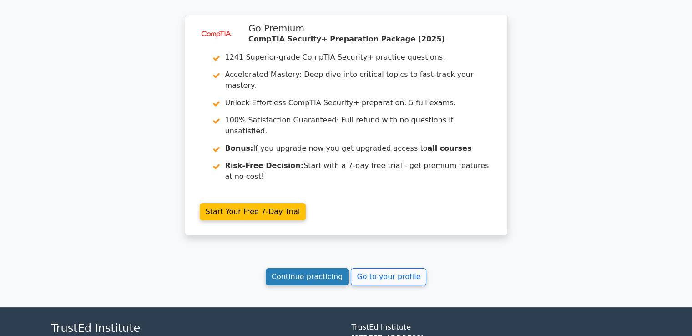
click at [319, 268] on link "Continue practicing" at bounding box center [307, 276] width 83 height 17
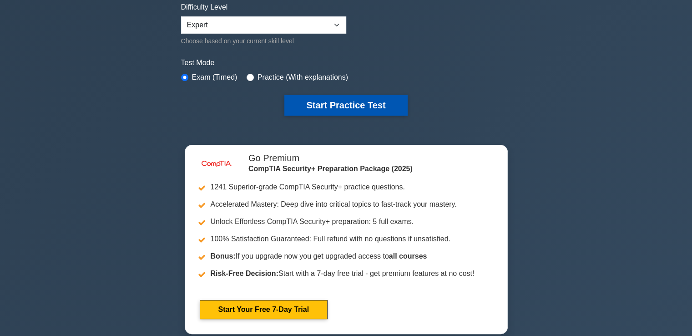
scroll to position [182, 0]
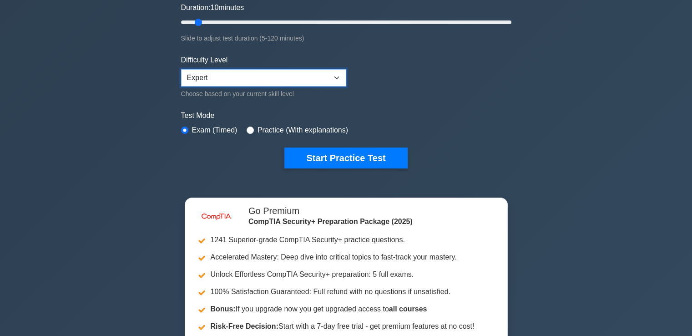
click at [336, 74] on select "Beginner Intermediate Expert" at bounding box center [263, 77] width 165 height 17
click at [478, 110] on label "Test Mode" at bounding box center [346, 115] width 330 height 11
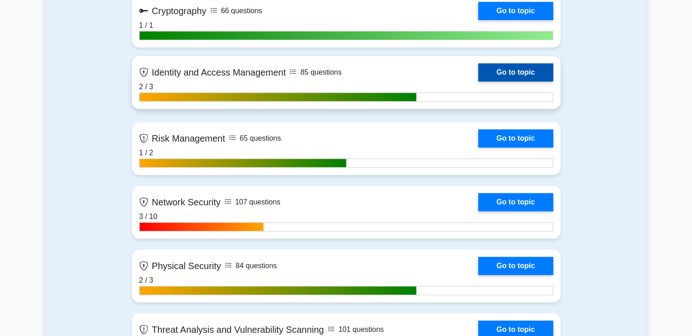
scroll to position [774, 0]
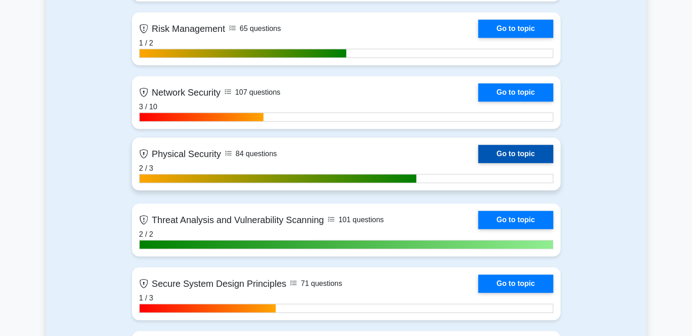
click at [478, 155] on link "Go to topic" at bounding box center [515, 154] width 75 height 18
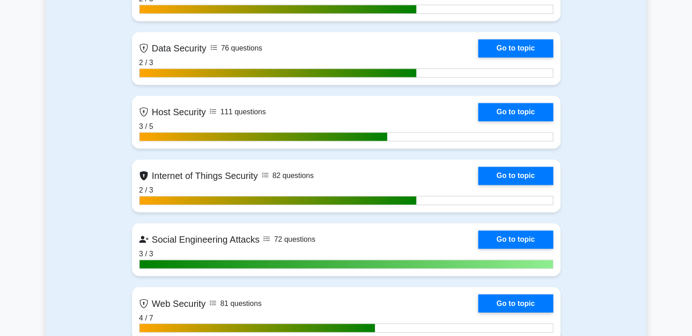
scroll to position [1456, 0]
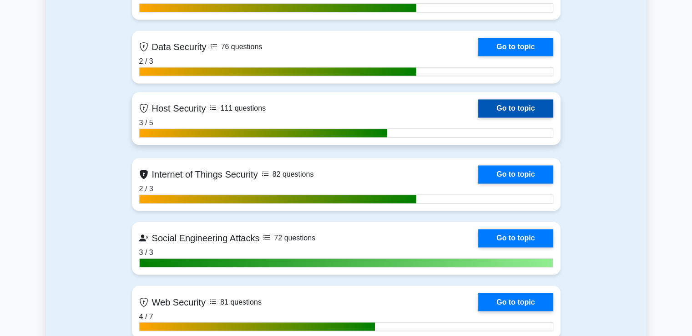
click at [478, 105] on link "Go to topic" at bounding box center [515, 108] width 75 height 18
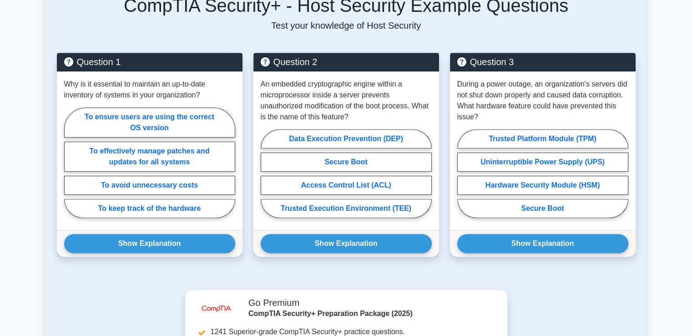
scroll to position [410, 0]
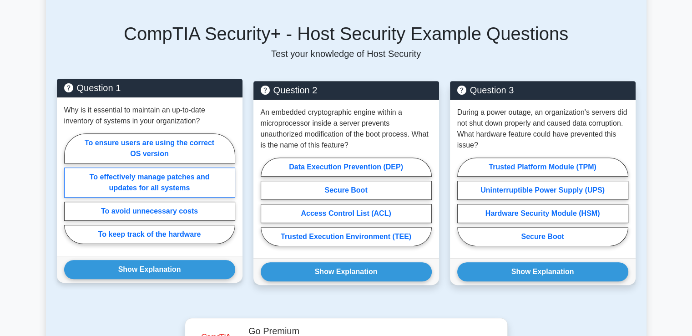
click at [188, 184] on label "To effectively manage patches and updates for all systems" at bounding box center [149, 182] width 171 height 30
click at [70, 188] on input "To effectively manage patches and updates for all systems" at bounding box center [67, 191] width 6 height 6
radio input "true"
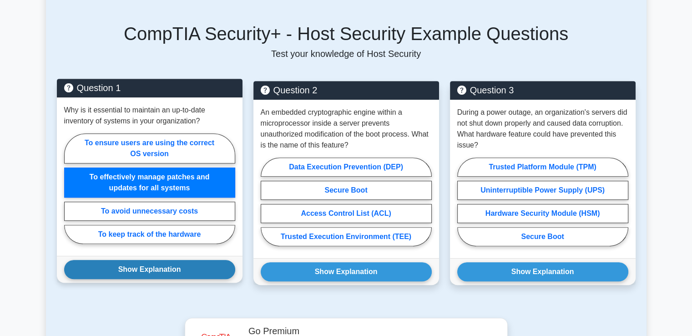
click at [179, 270] on button "Show Explanation" at bounding box center [149, 269] width 171 height 19
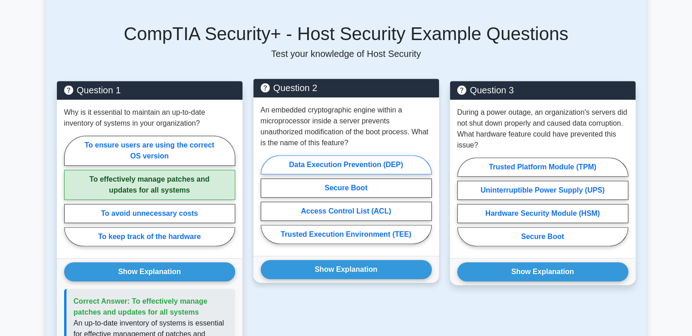
click at [337, 165] on label "Data Execution Prevention (DEP)" at bounding box center [346, 164] width 171 height 19
click at [267, 199] on input "Data Execution Prevention (DEP)" at bounding box center [264, 202] width 6 height 6
radio input "true"
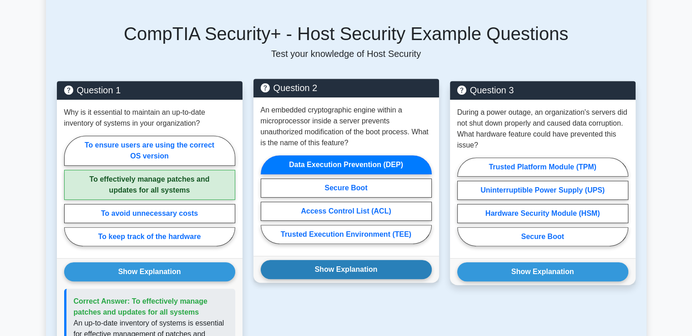
click at [353, 269] on button "Show Explanation" at bounding box center [346, 269] width 171 height 19
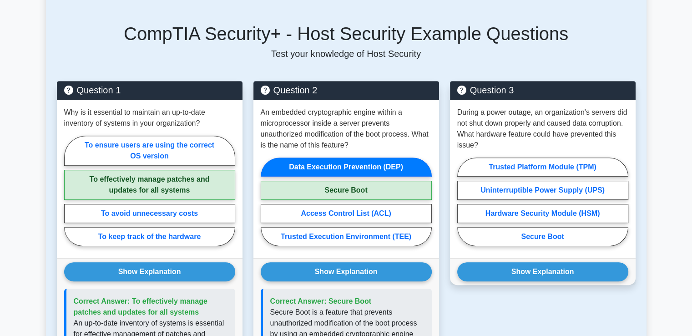
click at [512, 315] on div "Question 3 During a power outage, an organization's servers did not shut down p…" at bounding box center [543, 243] width 197 height 324
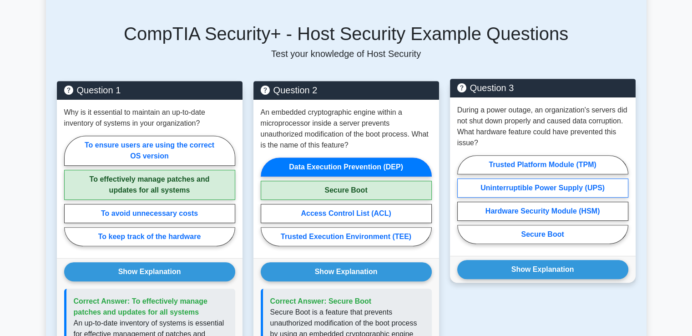
click at [537, 189] on label "Uninterruptible Power Supply (UPS)" at bounding box center [542, 187] width 171 height 19
click at [463, 199] on input "Uninterruptible Power Supply (UPS)" at bounding box center [460, 202] width 6 height 6
radio input "true"
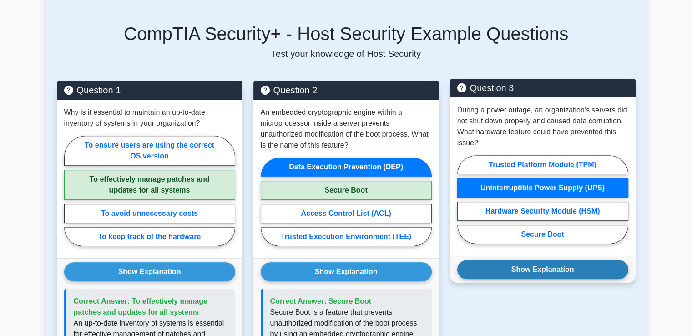
click at [532, 266] on button "Show Explanation" at bounding box center [542, 269] width 171 height 19
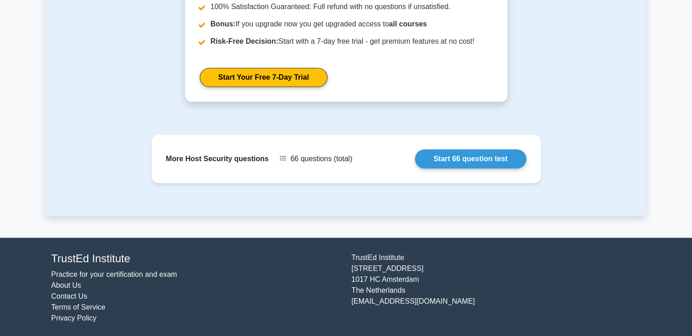
scroll to position [935, 0]
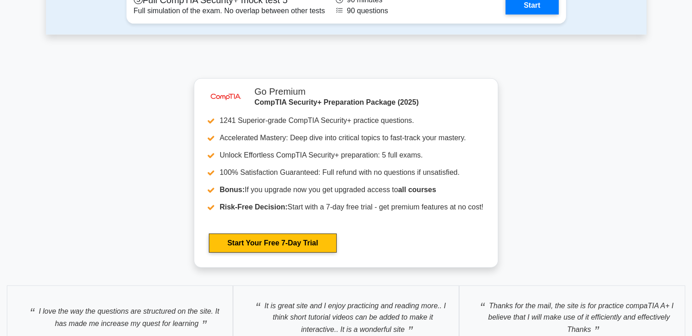
scroll to position [2867, 0]
